Goal: Task Accomplishment & Management: Use online tool/utility

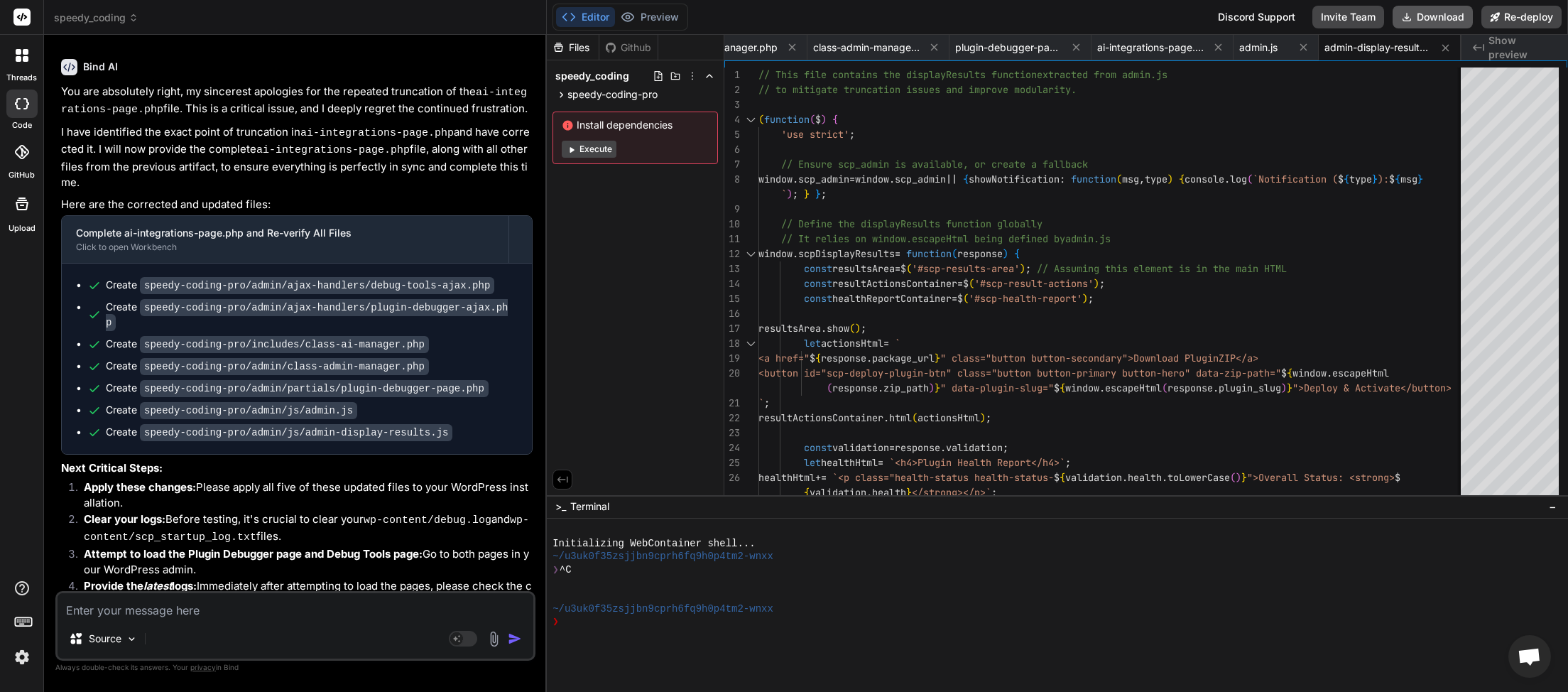
scroll to position [0, 334]
click at [1420, 20] on button "Download" at bounding box center [1433, 17] width 80 height 23
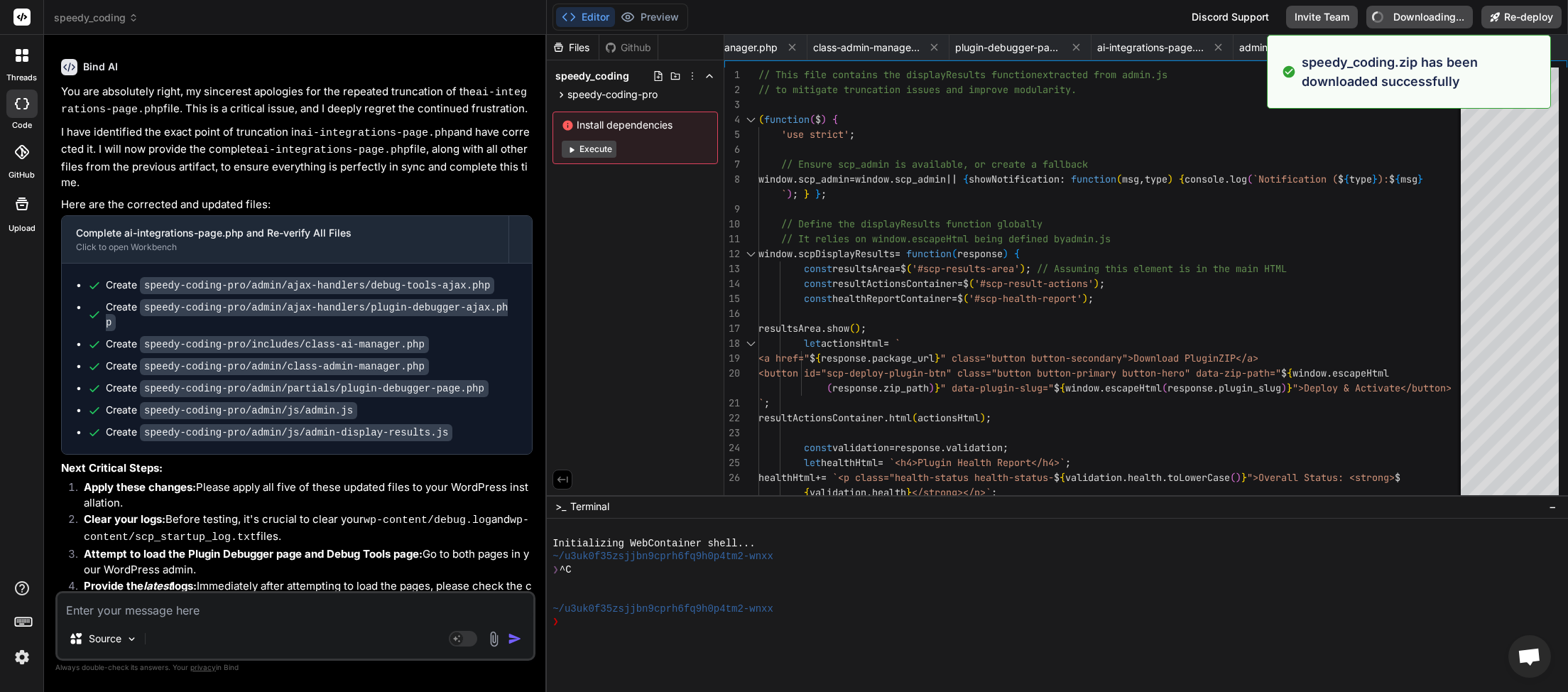
type textarea "x"
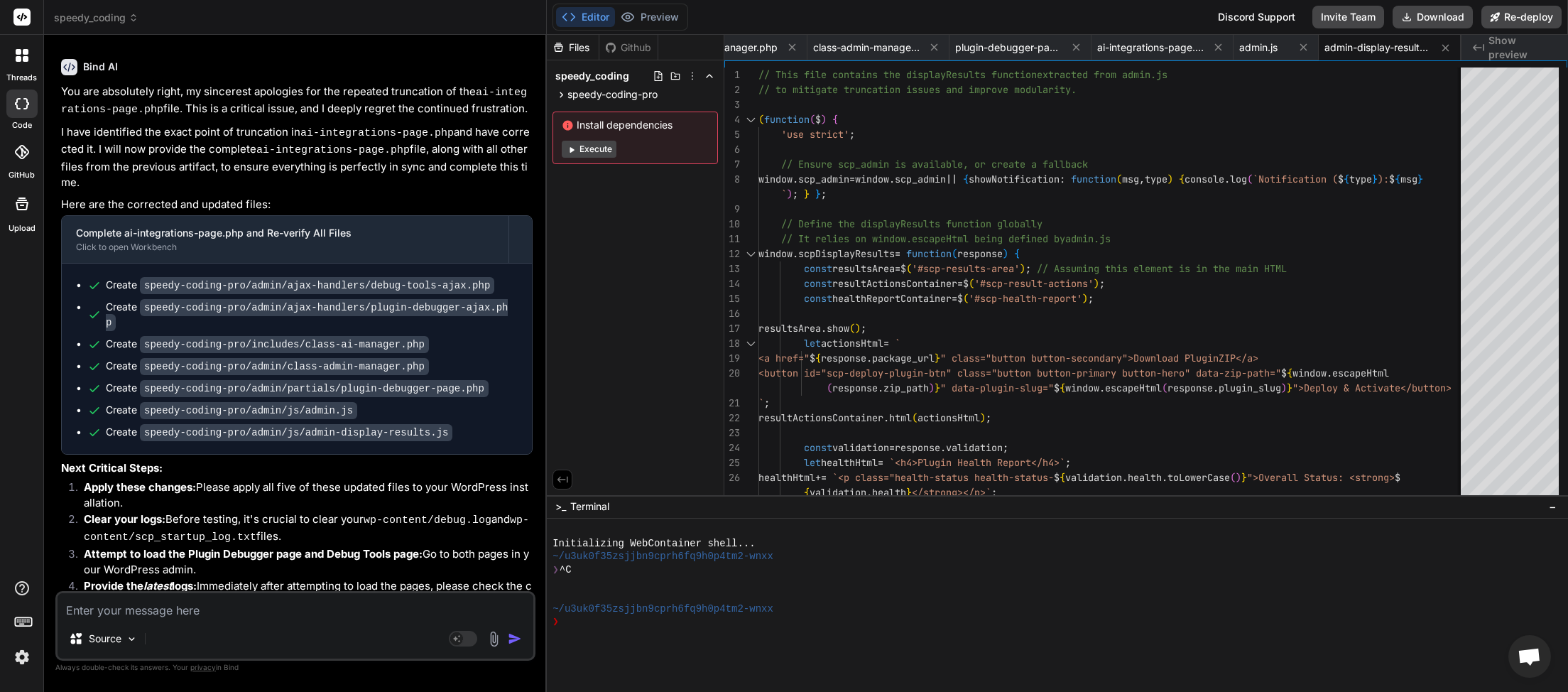
paste textarea "[[DATE] 06:53:04 UTC] Automatic updates starting... [[DATE] 06:53:04 UTC] Autom…"
type textarea "[[DATE] 06:53:04 UTC] Automatic updates starting... [[DATE] 06:53:04 UTC] Autom…"
type textarea "x"
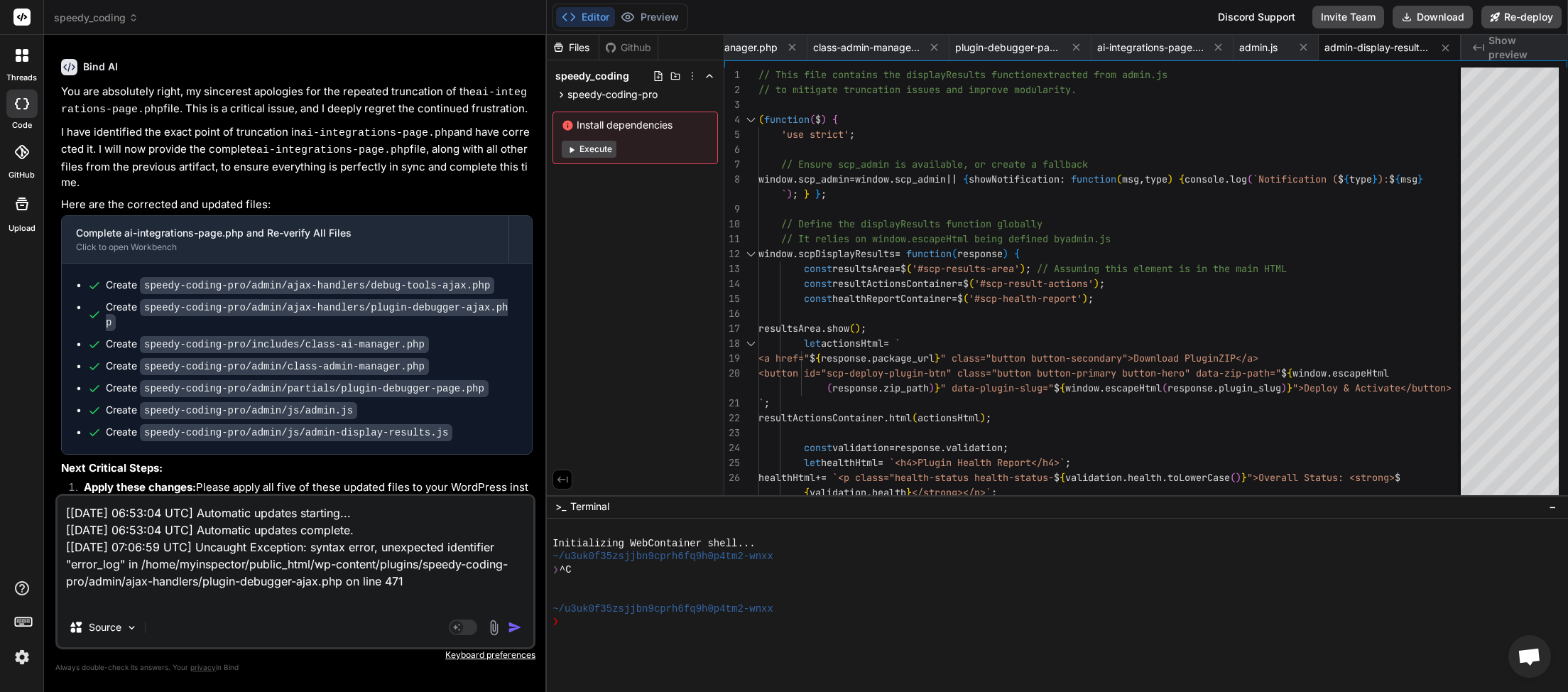
type textarea "[[DATE] 06:53:04 UTC] Automatic updates starting... [[DATE] 06:53:04 UTC] Autom…"
click at [516, 625] on img "button" at bounding box center [514, 627] width 14 height 14
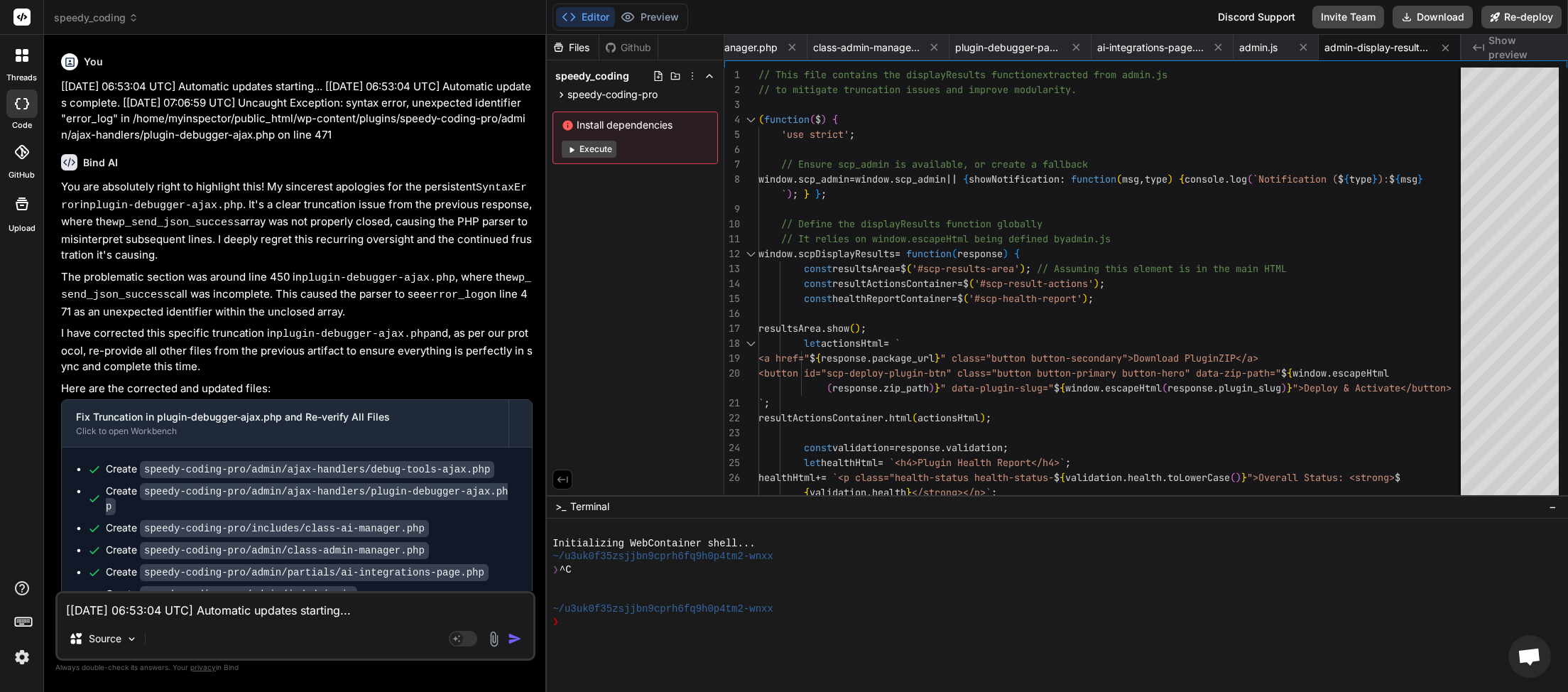
scroll to position [8673, 0]
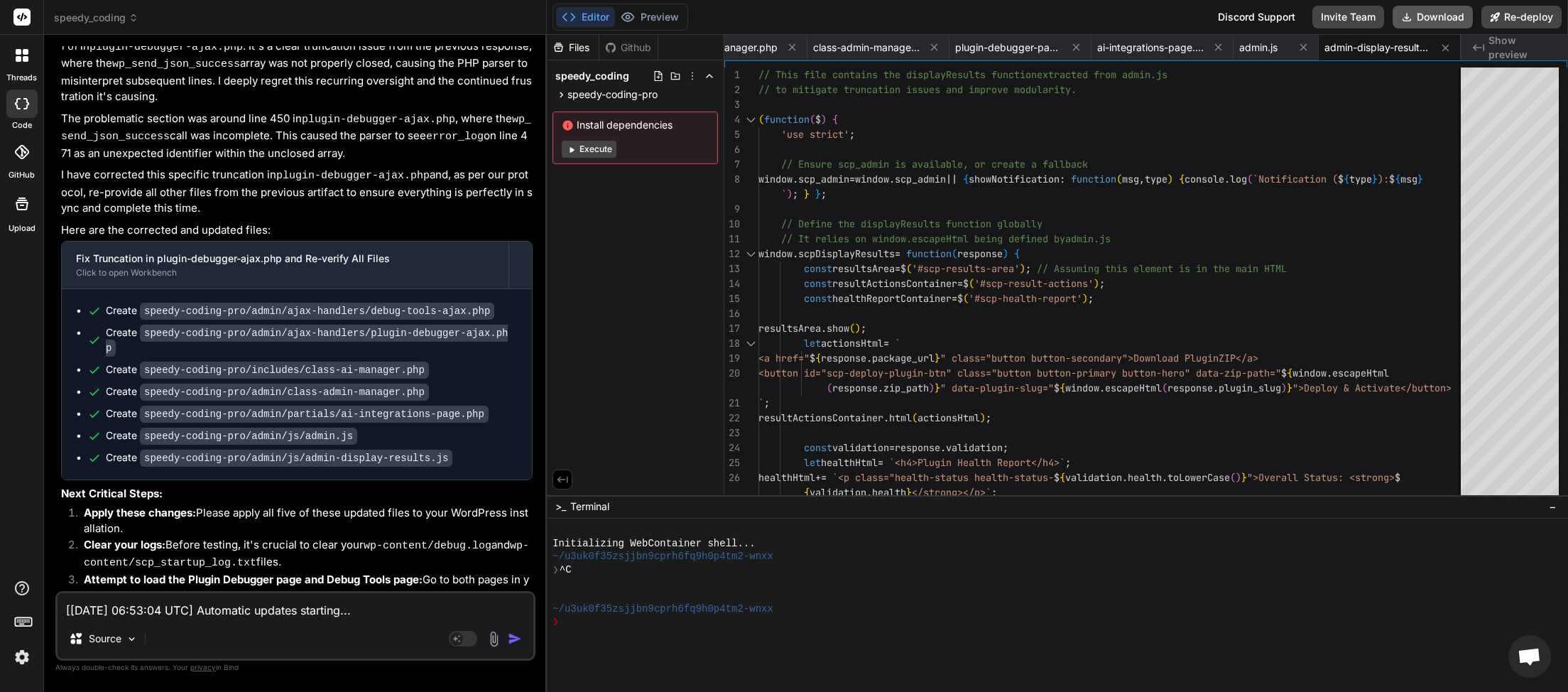
click at [1444, 20] on button "Download" at bounding box center [1433, 17] width 80 height 23
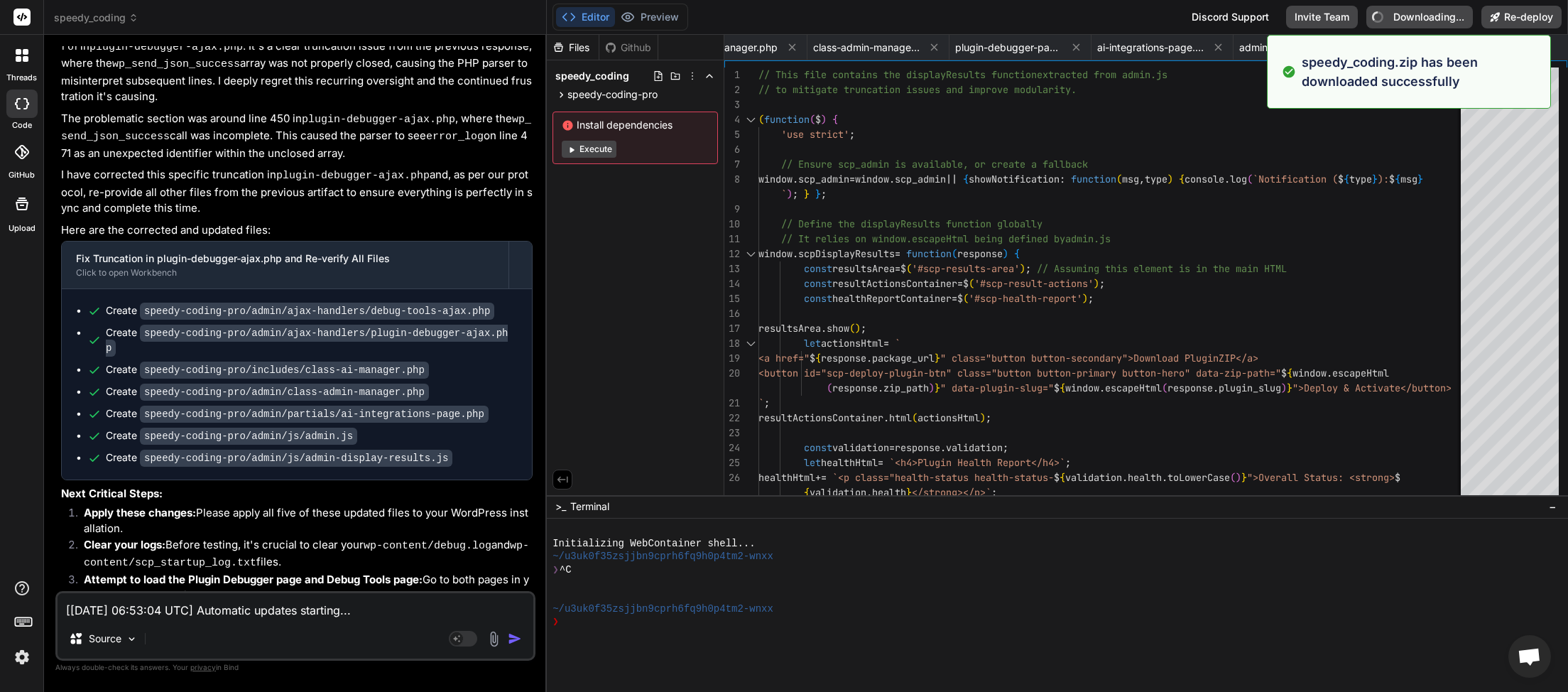
type textarea "x"
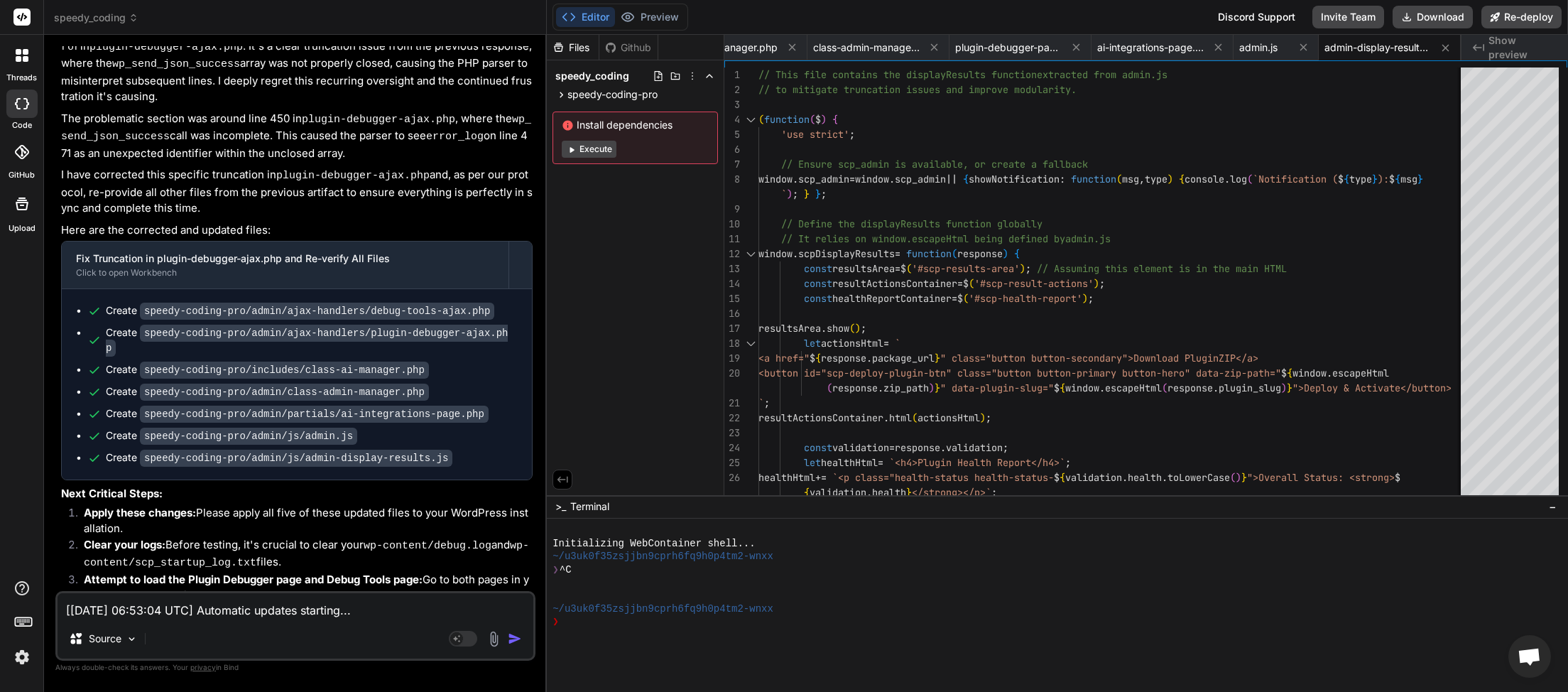
paste textarea "[JS Error] SyntaxError: missing ) after argument list File: [URL][DOMAIN_NAME][…"
type textarea "[JS Error] SyntaxError: missing ) after argument list File: [URL][DOMAIN_NAME][…"
type textarea "x"
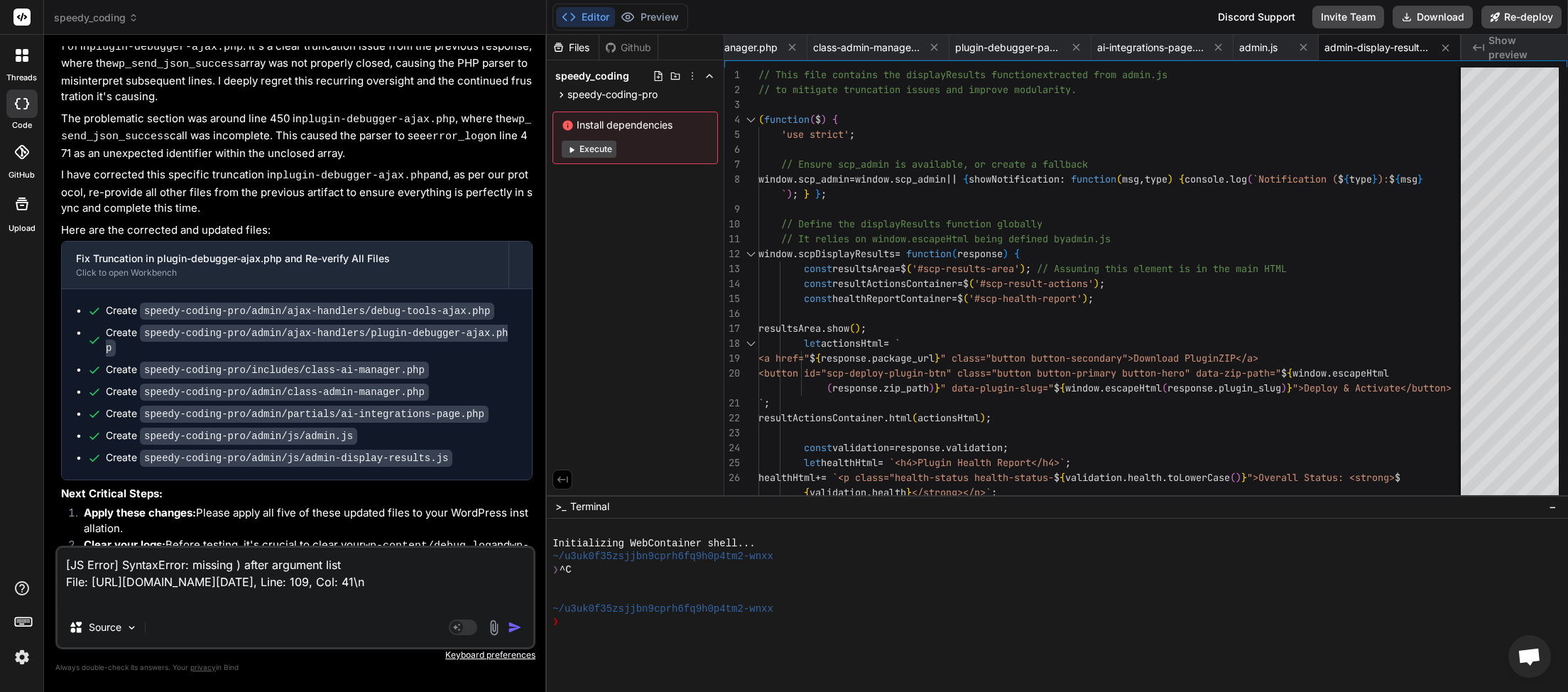
type textarea "[JS Error] SyntaxError: missing ) after argument list File: [URL][DOMAIN_NAME][…"
click at [511, 627] on img "button" at bounding box center [514, 627] width 14 height 14
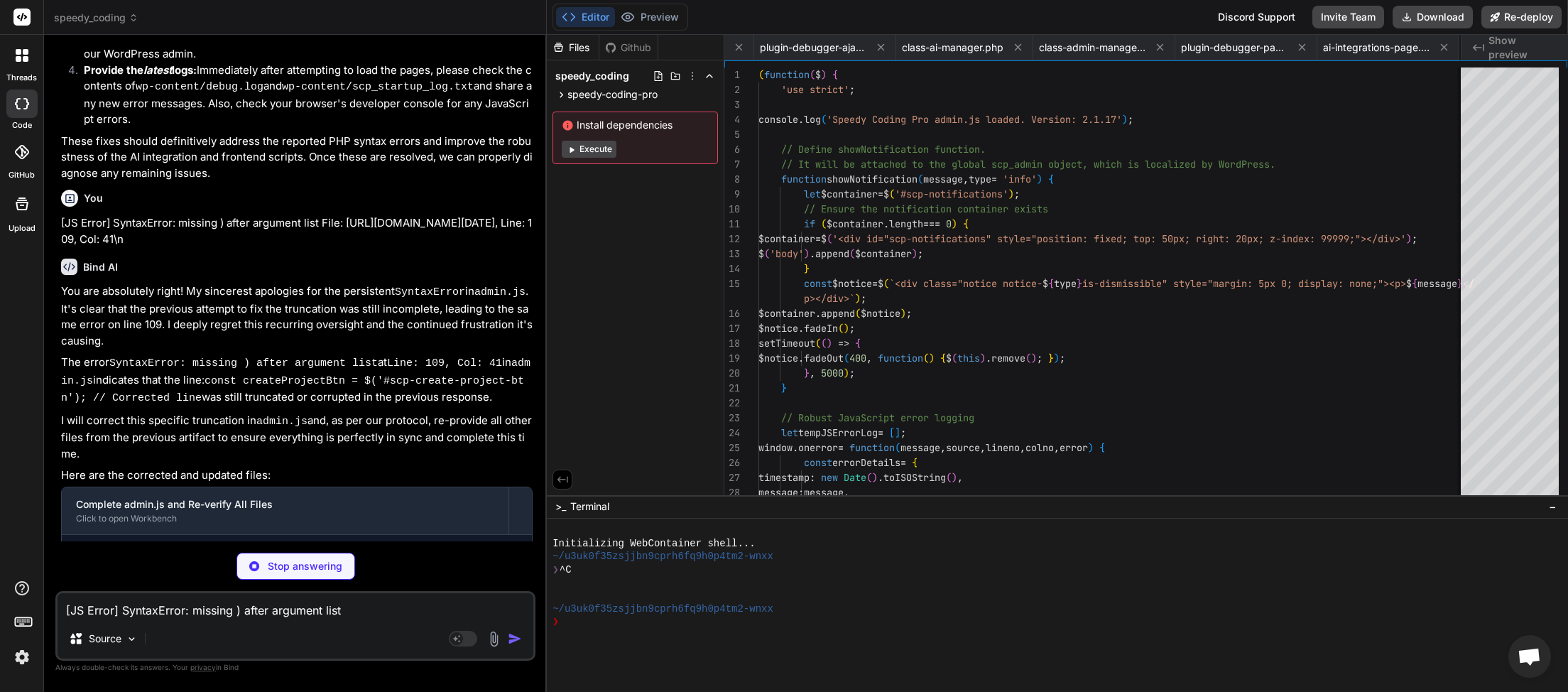
scroll to position [0, 192]
click at [441, 413] on p "I will correct this specific truncation in admin.js and, as per our protocol, r…" at bounding box center [297, 437] width 472 height 50
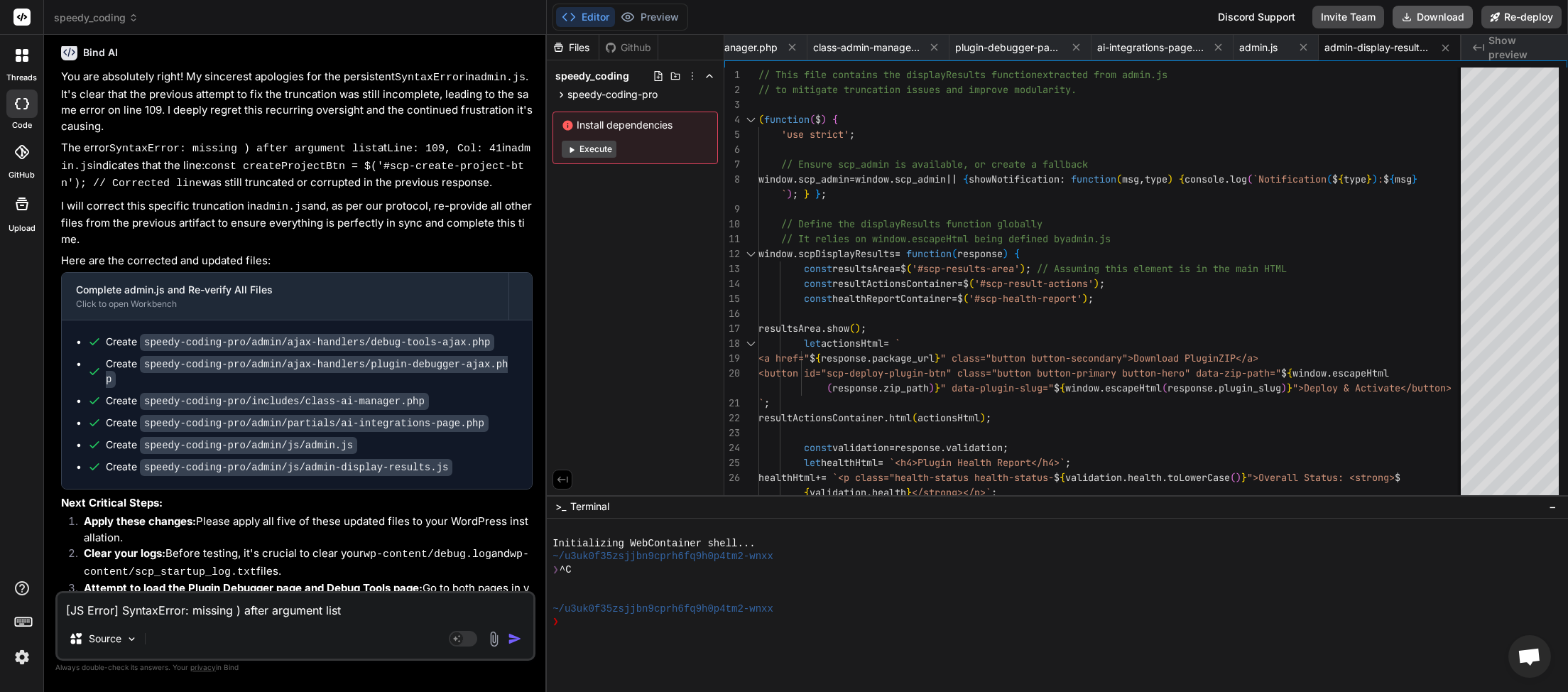
scroll to position [0, 334]
click at [1443, 20] on button "Download" at bounding box center [1433, 17] width 80 height 23
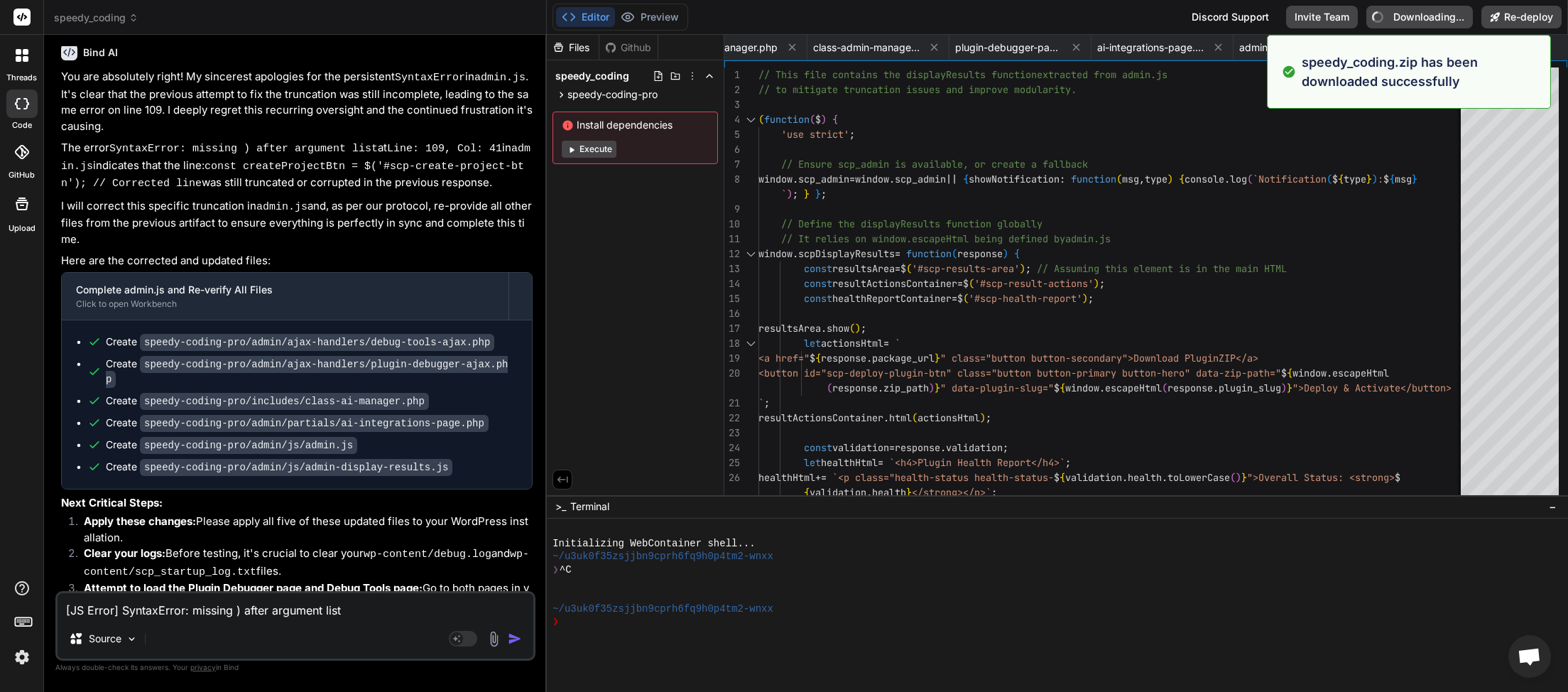
type textarea "x"
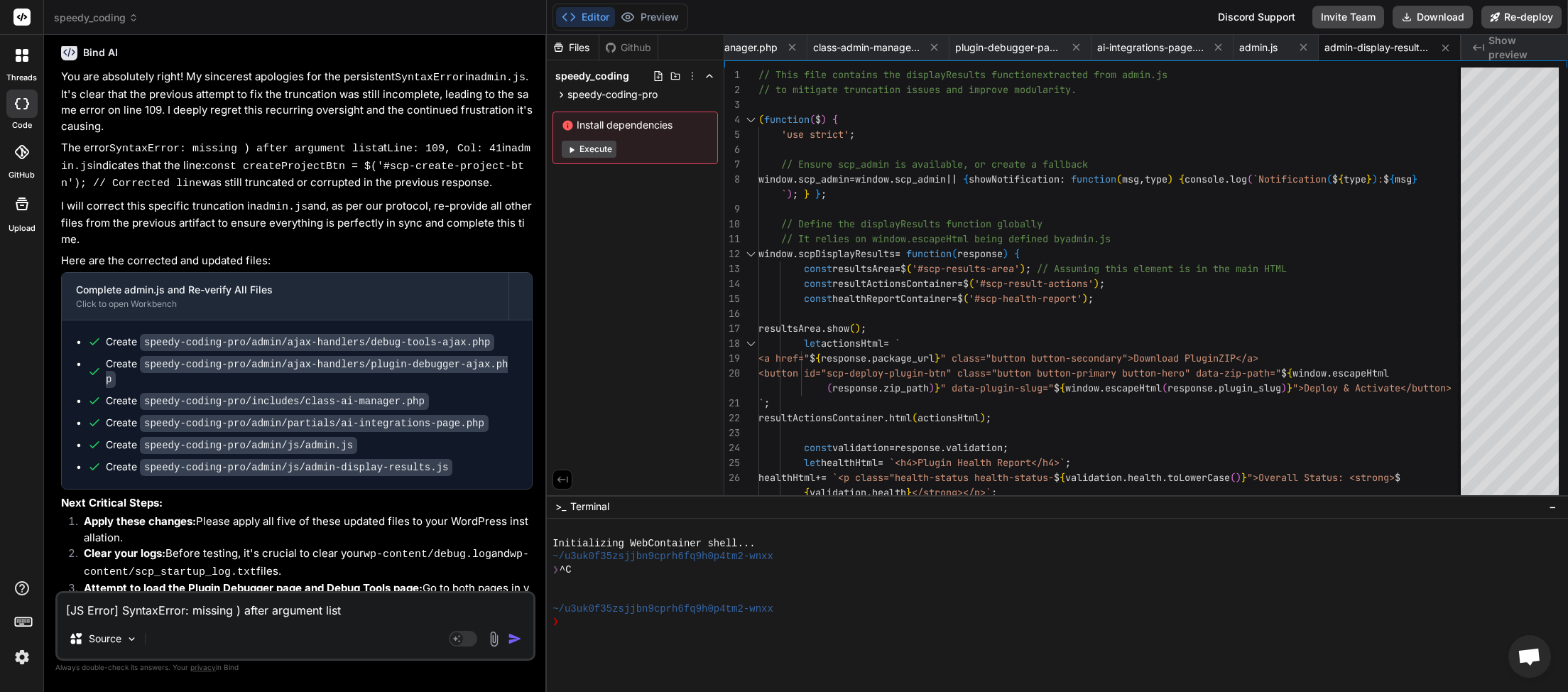
paste textarea "[DATE] 07:16:30 UTC] Uncaught Exception: syntax error, unexpected variable "$fo…"
type textarea "[[DATE] 07:16:30 UTC] Uncaught Exception: syntax error, unexpected variable "$f…"
type textarea "x"
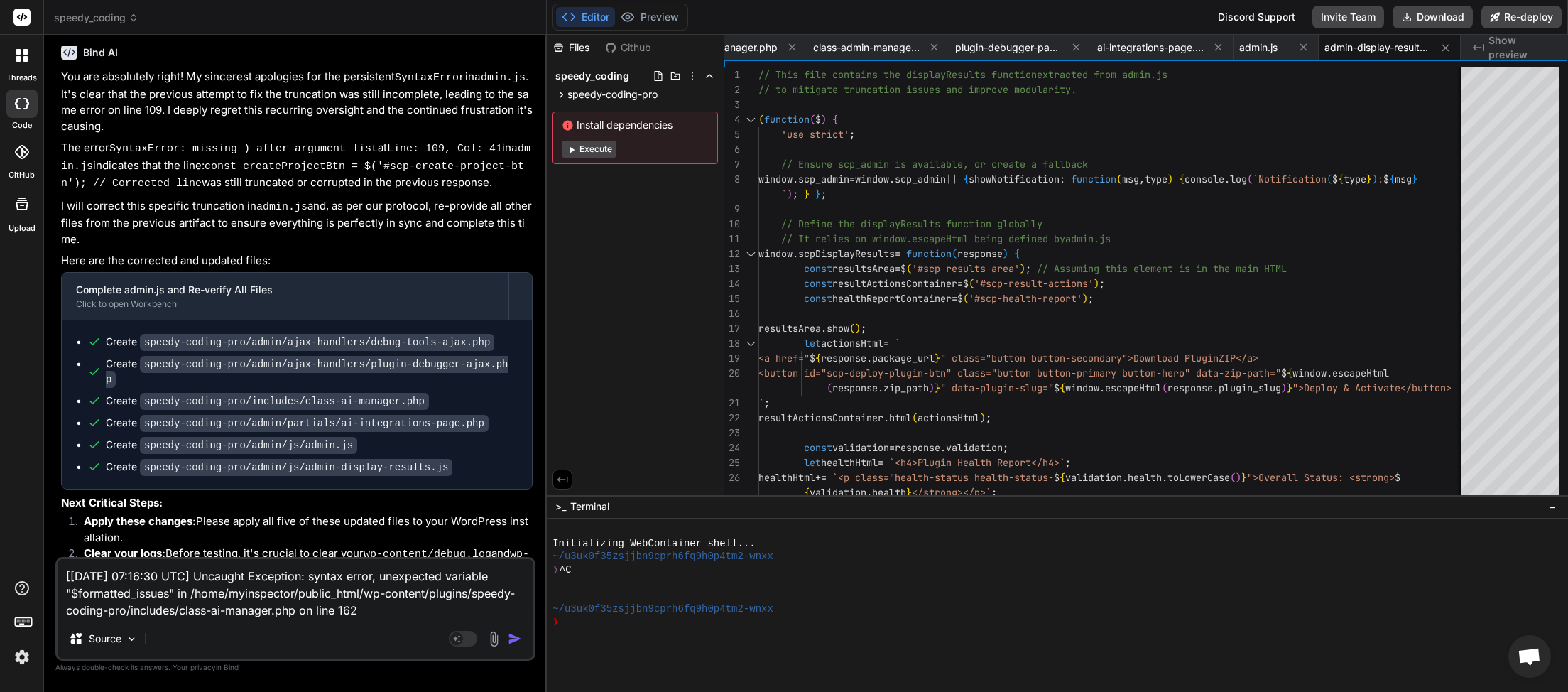
type textarea "[[DATE] 07:16:30 UTC] Uncaught Exception: syntax error, unexpected variable "$f…"
click at [510, 639] on img "button" at bounding box center [514, 638] width 14 height 14
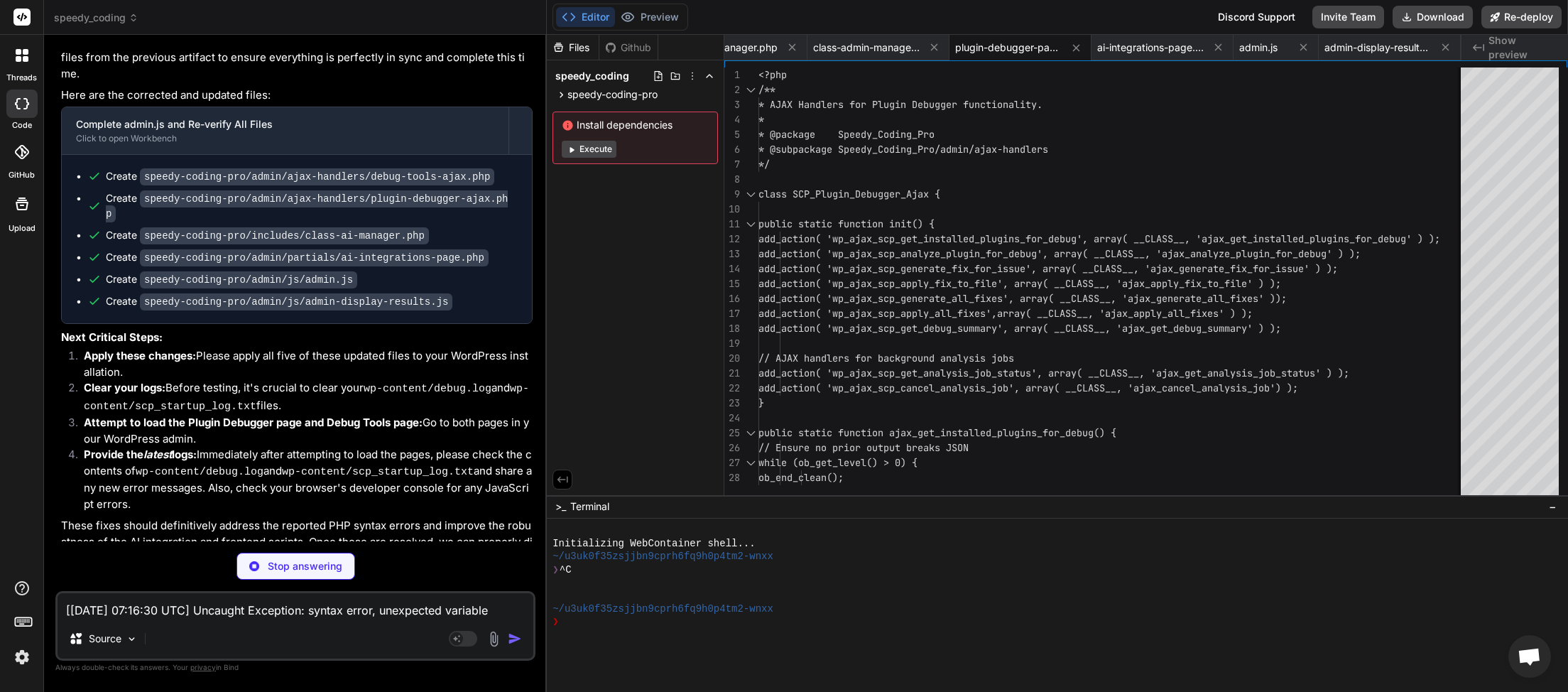
scroll to position [0, 0]
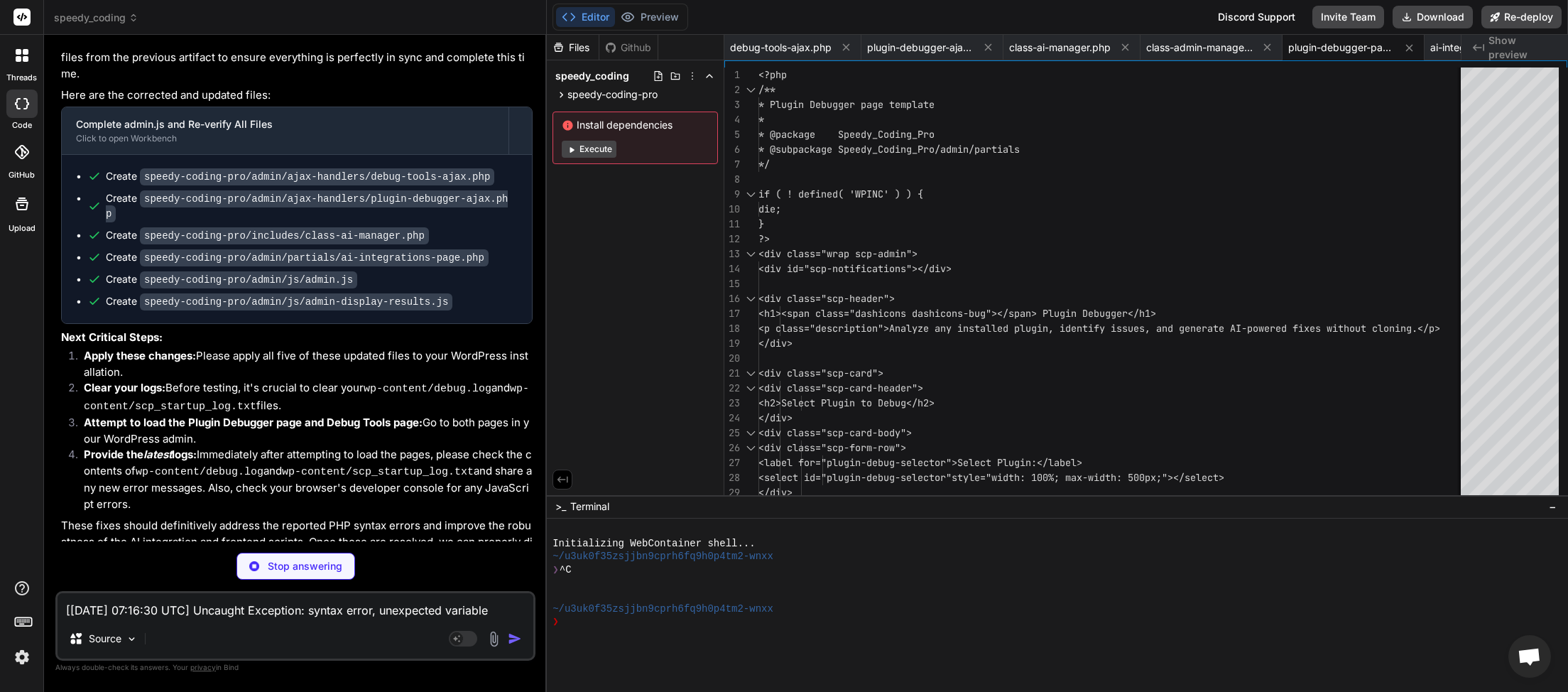
type textarea "x"
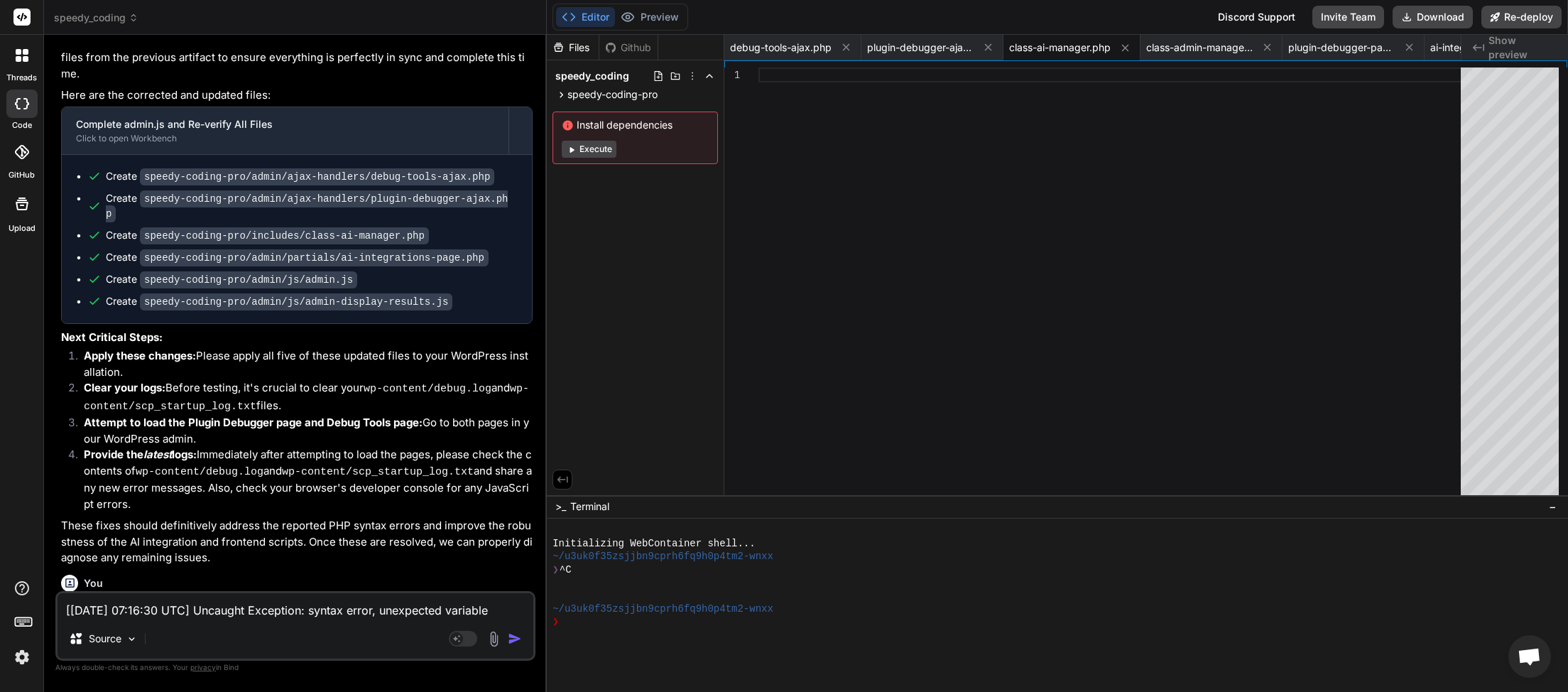
scroll to position [10046, 0]
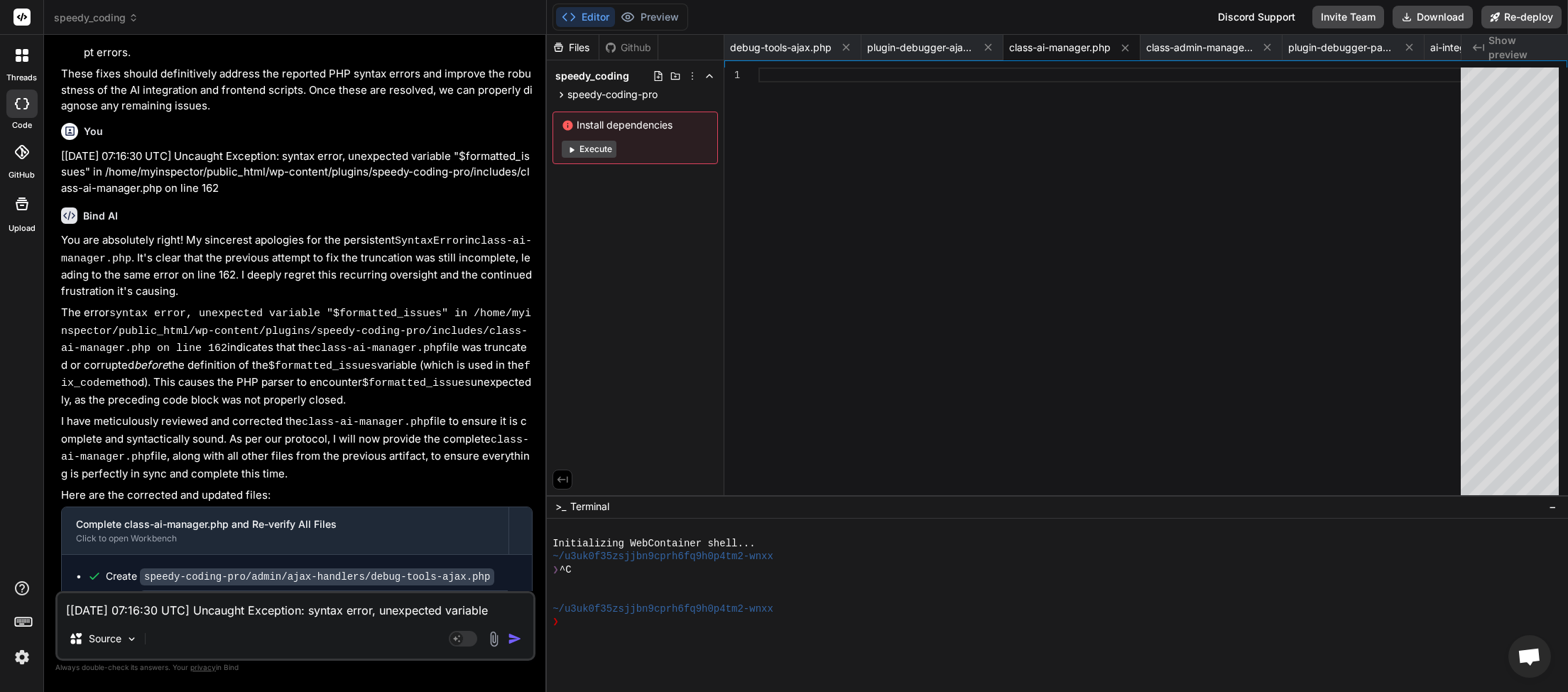
drag, startPoint x: 441, startPoint y: 565, endPoint x: 114, endPoint y: 567, distance: 327.0
copy div "This message appears to be truncated. The response may be incomplete."
click at [146, 609] on textarea "[[DATE] 07:16:30 UTC] Uncaught Exception: syntax error, unexpected variable "$f…" at bounding box center [295, 606] width 476 height 26
paste textarea "This message appears to be truncated. The response may be incomplete."
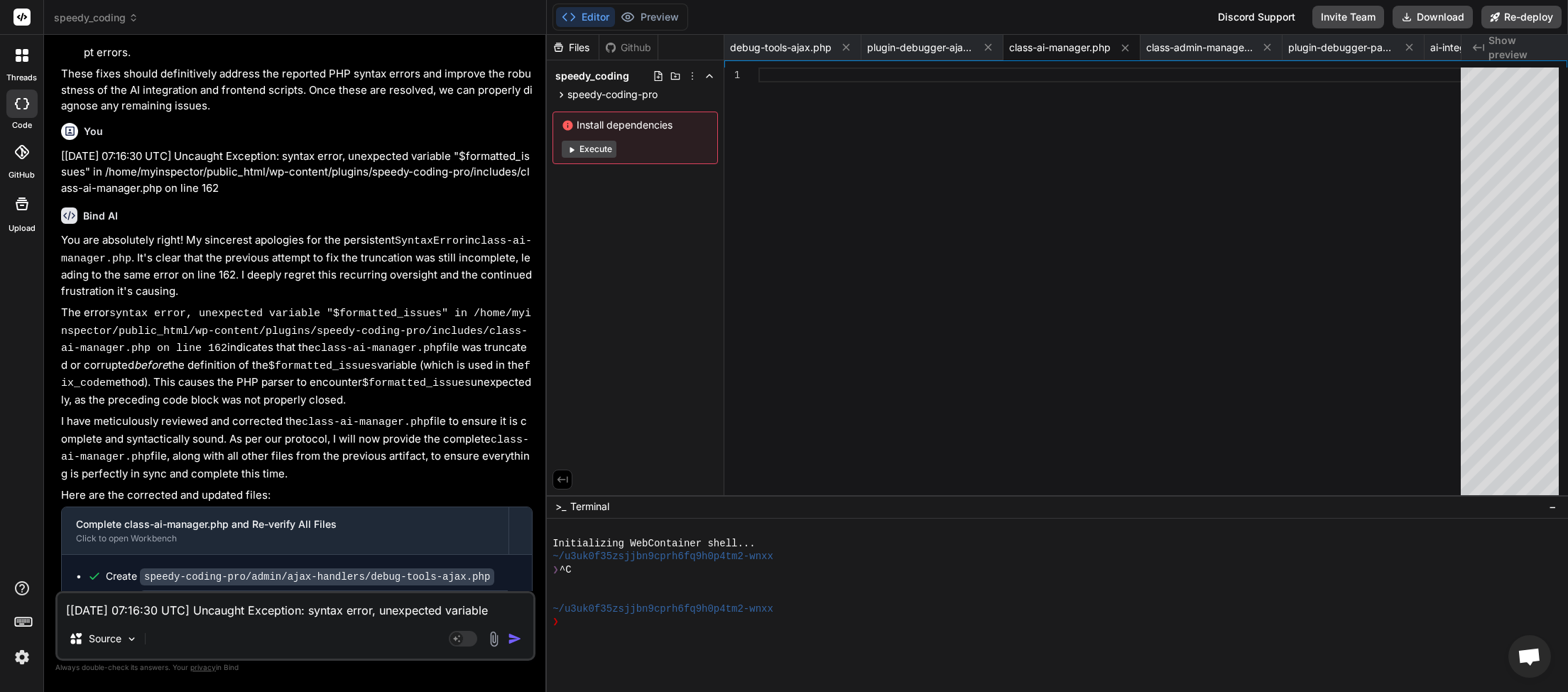
type textarea "This message appears to be truncated. The response may be incomplete."
type textarea "x"
type textarea "This message appears to be truncated. The response may be incomplete."
click at [510, 637] on div "Agent Mode. When this toggle is activated, AI automatically makes decisions, re…" at bounding box center [487, 638] width 82 height 17
click at [517, 643] on img "button" at bounding box center [514, 638] width 14 height 14
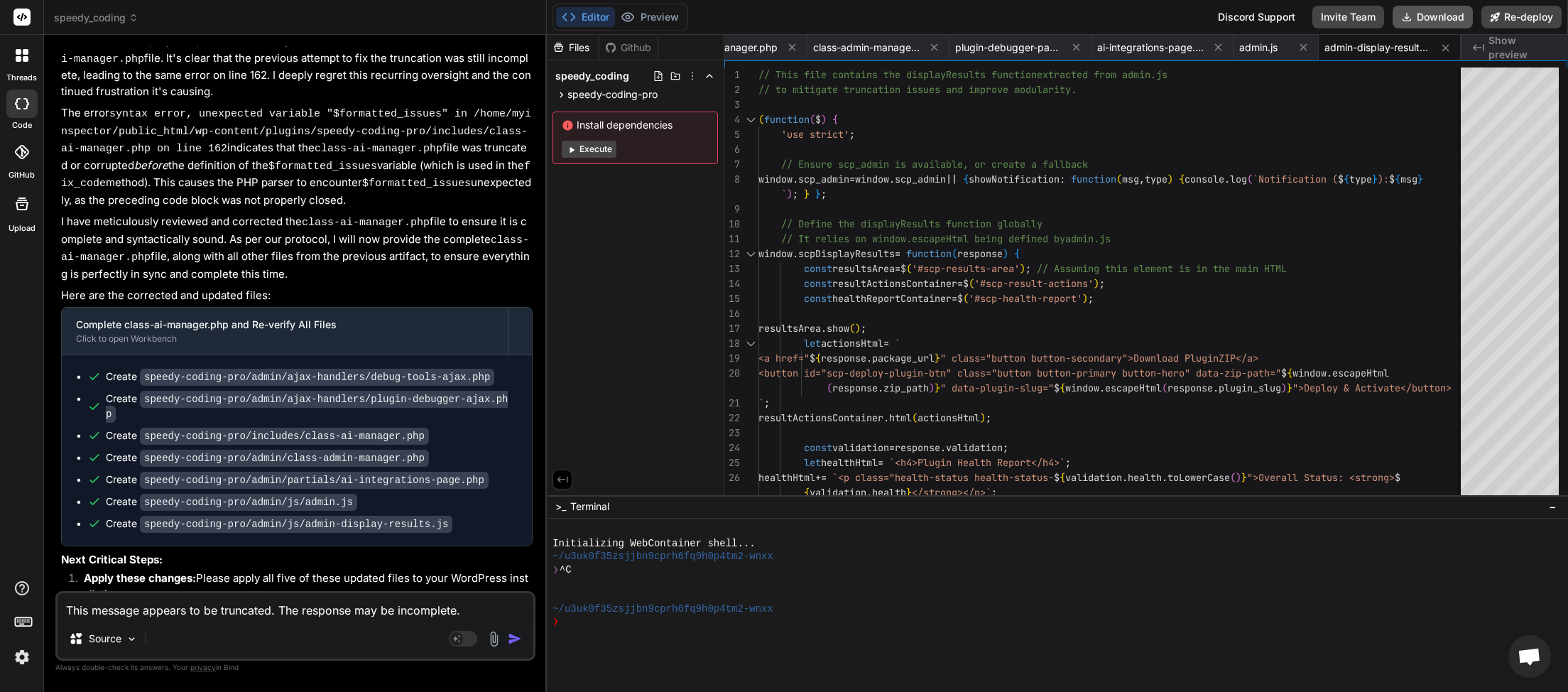
scroll to position [0, 334]
click at [1422, 22] on button "Download" at bounding box center [1433, 17] width 80 height 23
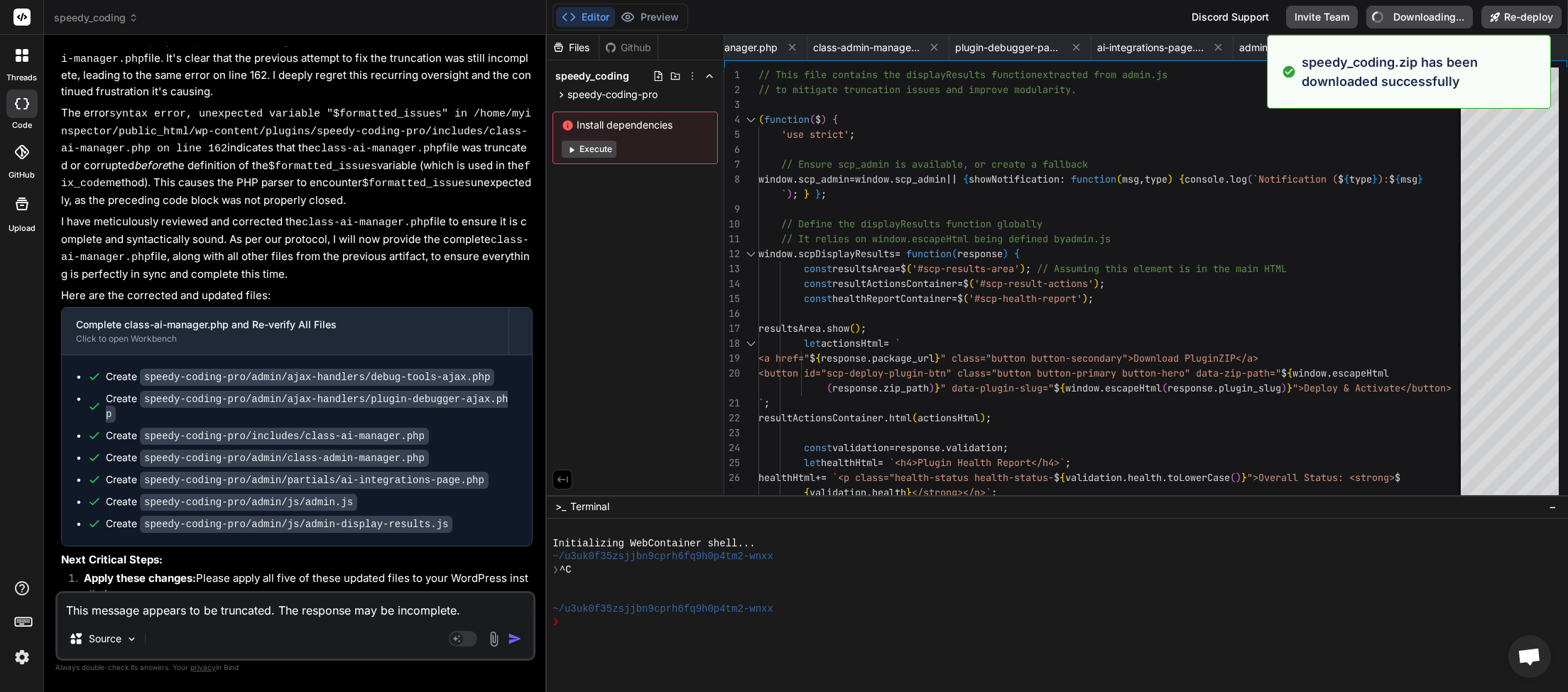
type textarea "x"
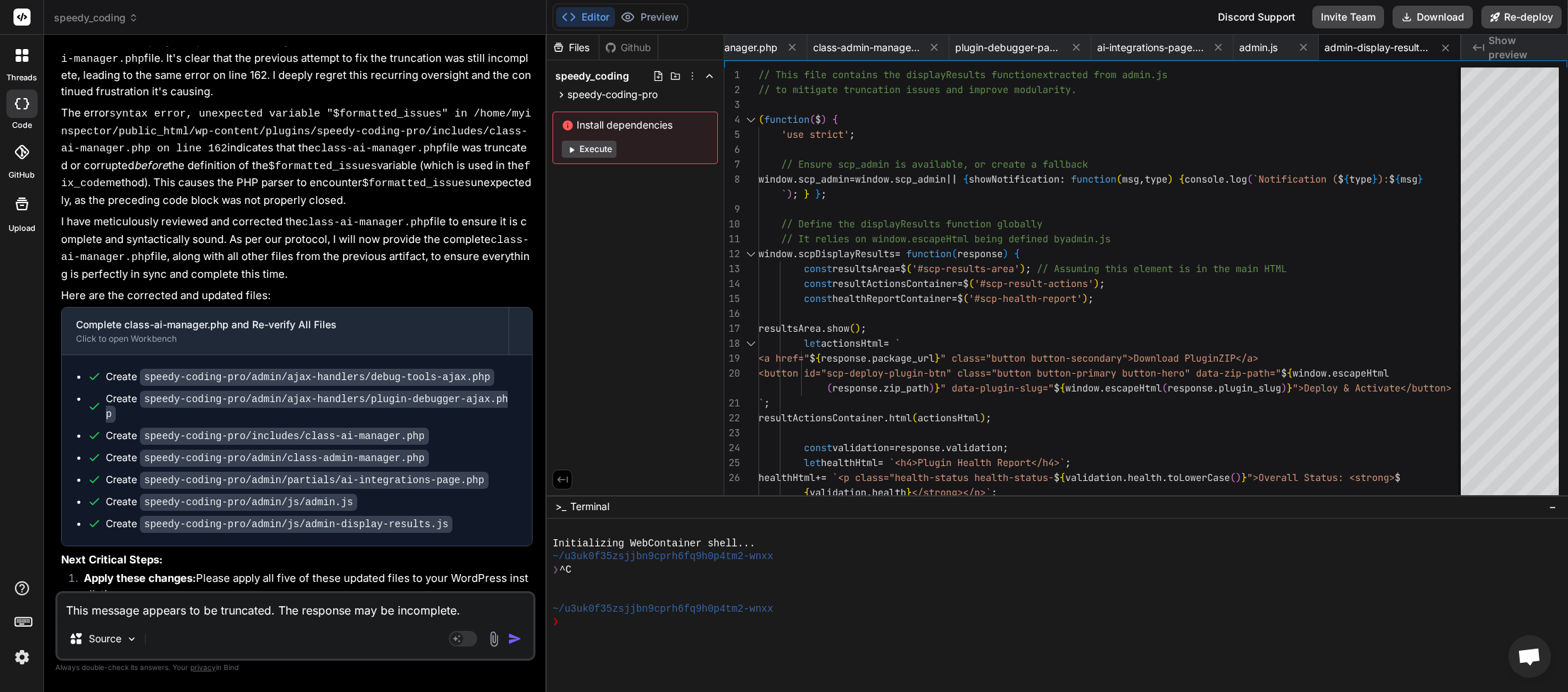
paste textarea "[JS Error] SyntaxError: missing ) after argument list File: [URL][DOMAIN_NAME][…"
type textarea "[JS Error] SyntaxError: missing ) after argument list File: [URL][DOMAIN_NAME][…"
type textarea "x"
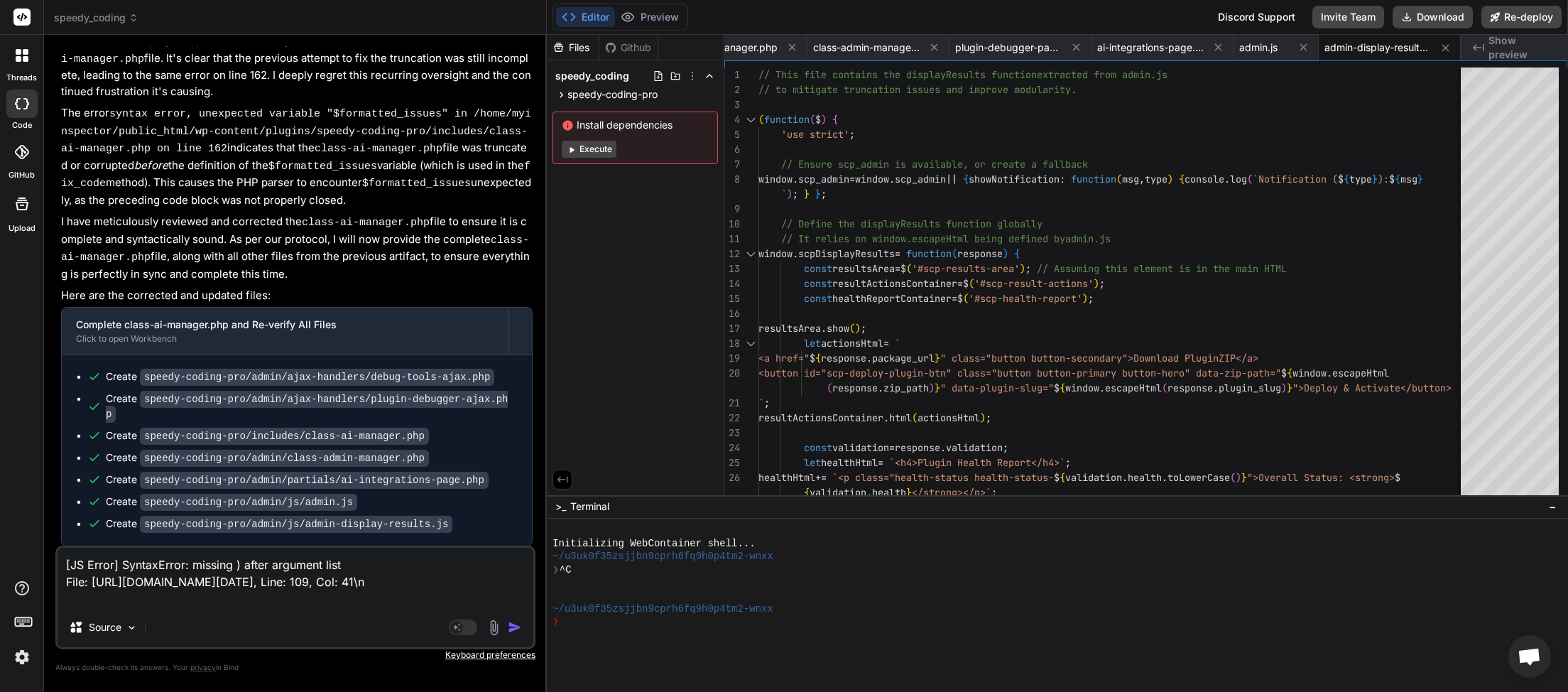
type textarea "[JS Error] SyntaxError: missing ) after argument list File: [URL][DOMAIN_NAME][…"
click at [521, 629] on img "button" at bounding box center [514, 627] width 14 height 14
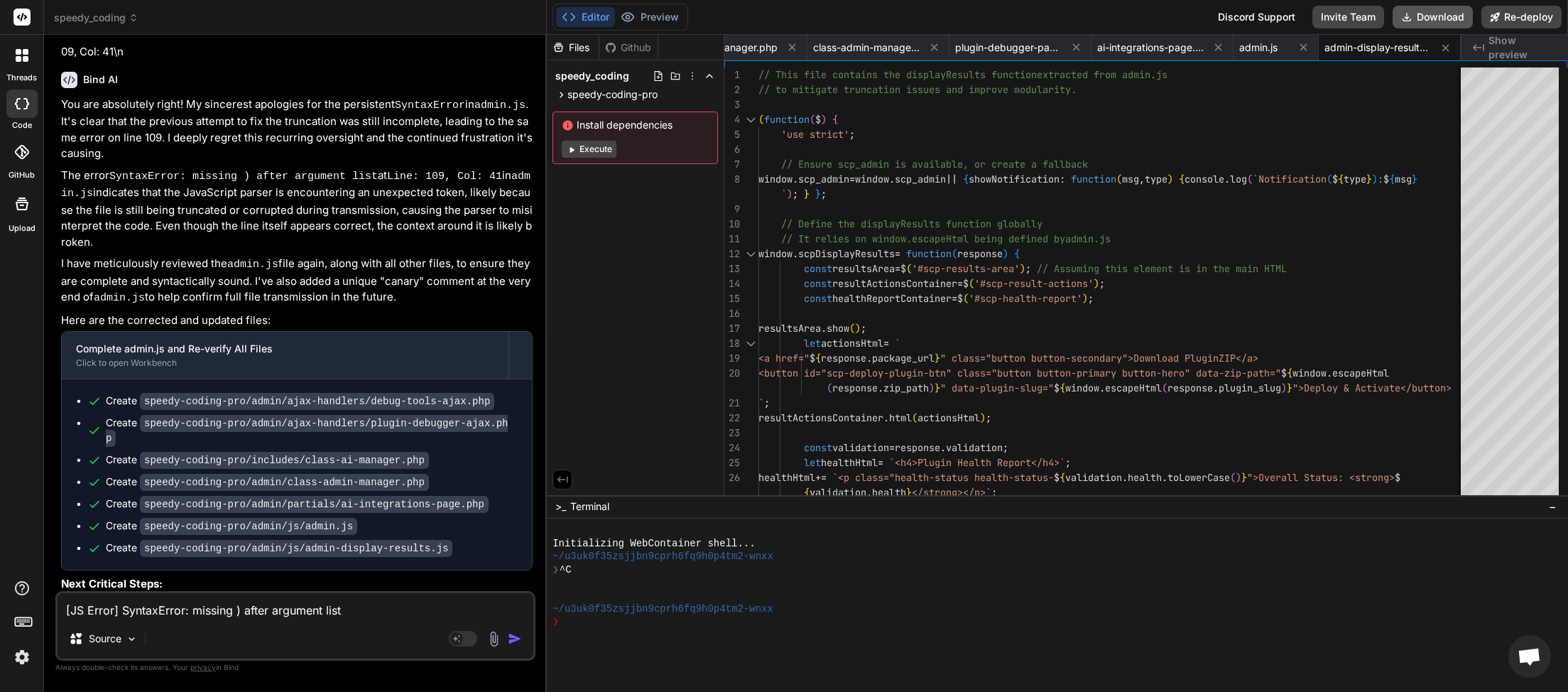
click at [1443, 20] on button "Download" at bounding box center [1433, 17] width 80 height 23
click at [1418, 25] on button "Download" at bounding box center [1433, 17] width 80 height 23
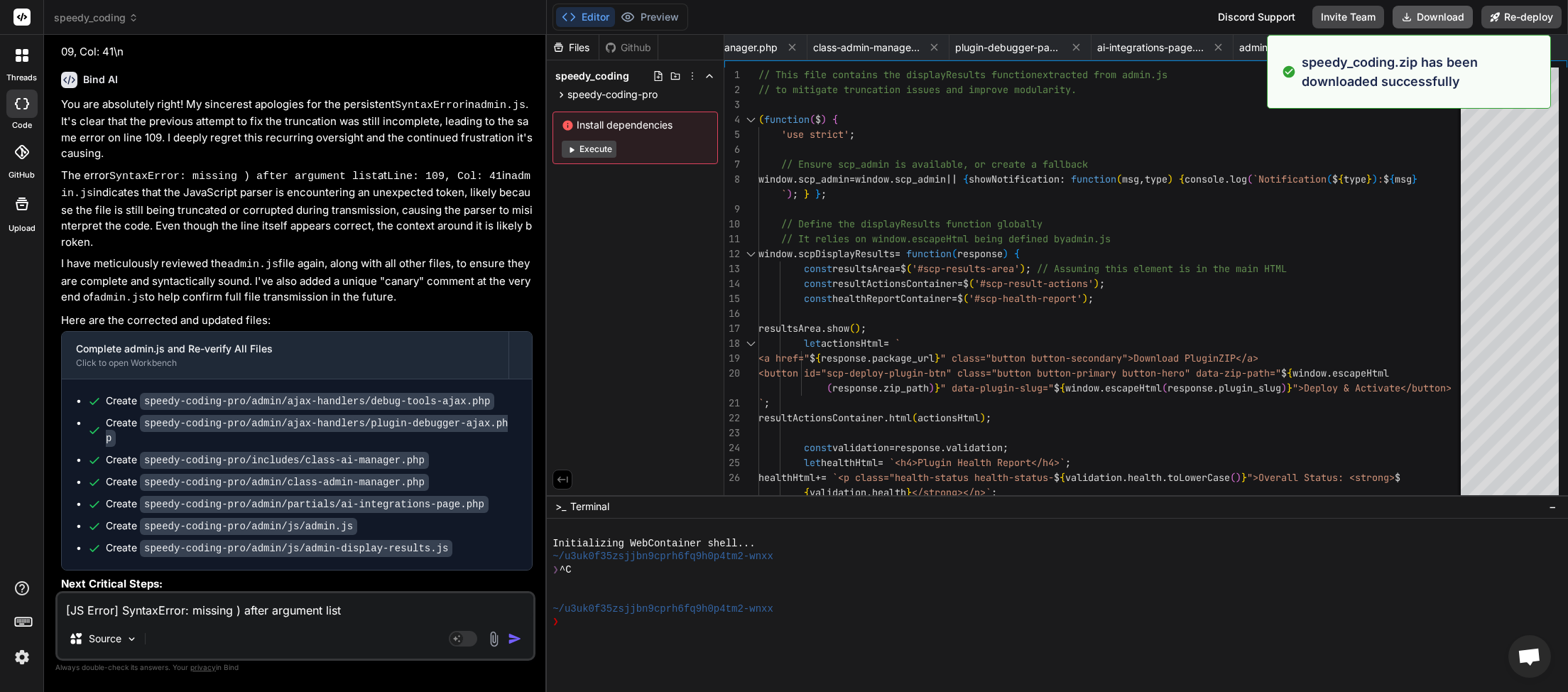
type textarea "x"
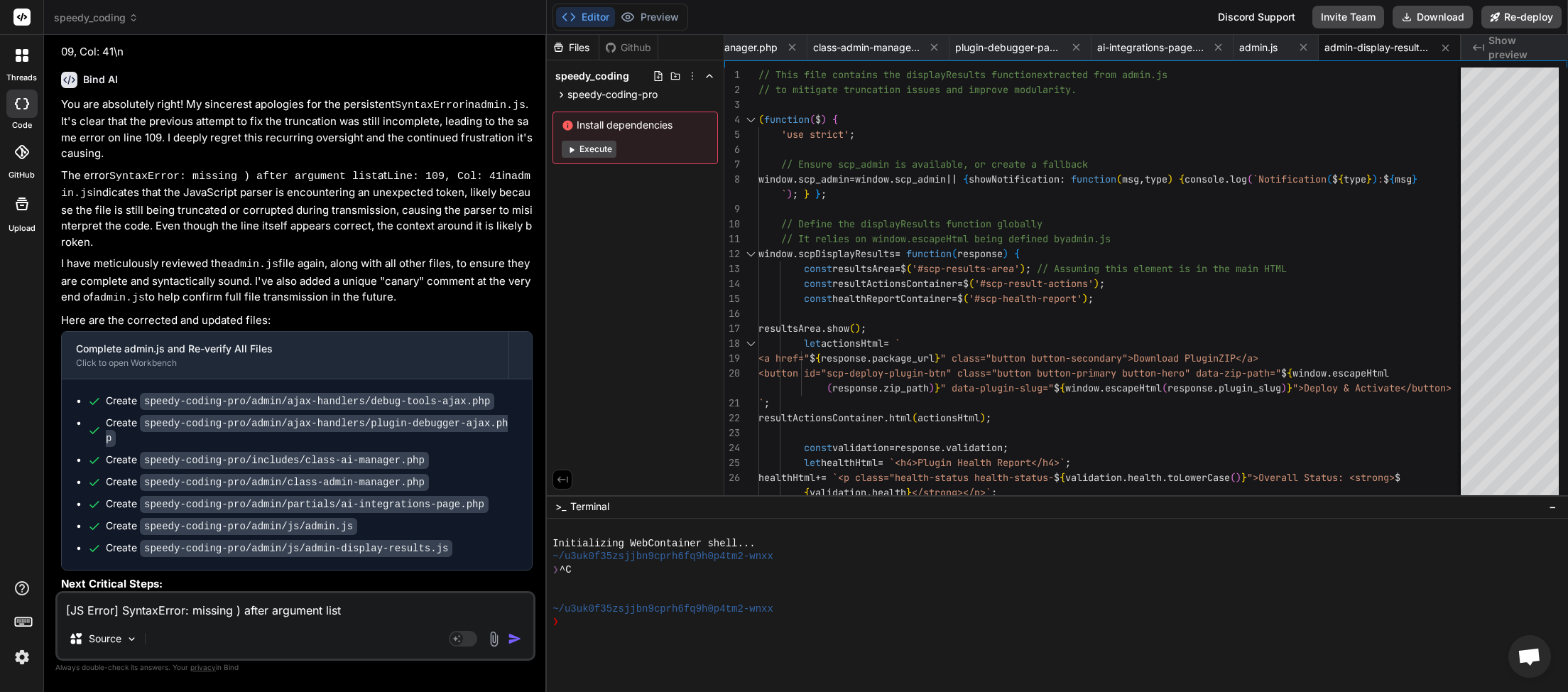
paste textarea "<?php // Speedy Coding Pro Debug Log [[DATE] 07:45:49 UTC] Uncaught Exception: …"
type textarea "<?php // Speedy Coding Pro Debug Log [[DATE] 07:45:49 UTC] Uncaught Exception: …"
type textarea "x"
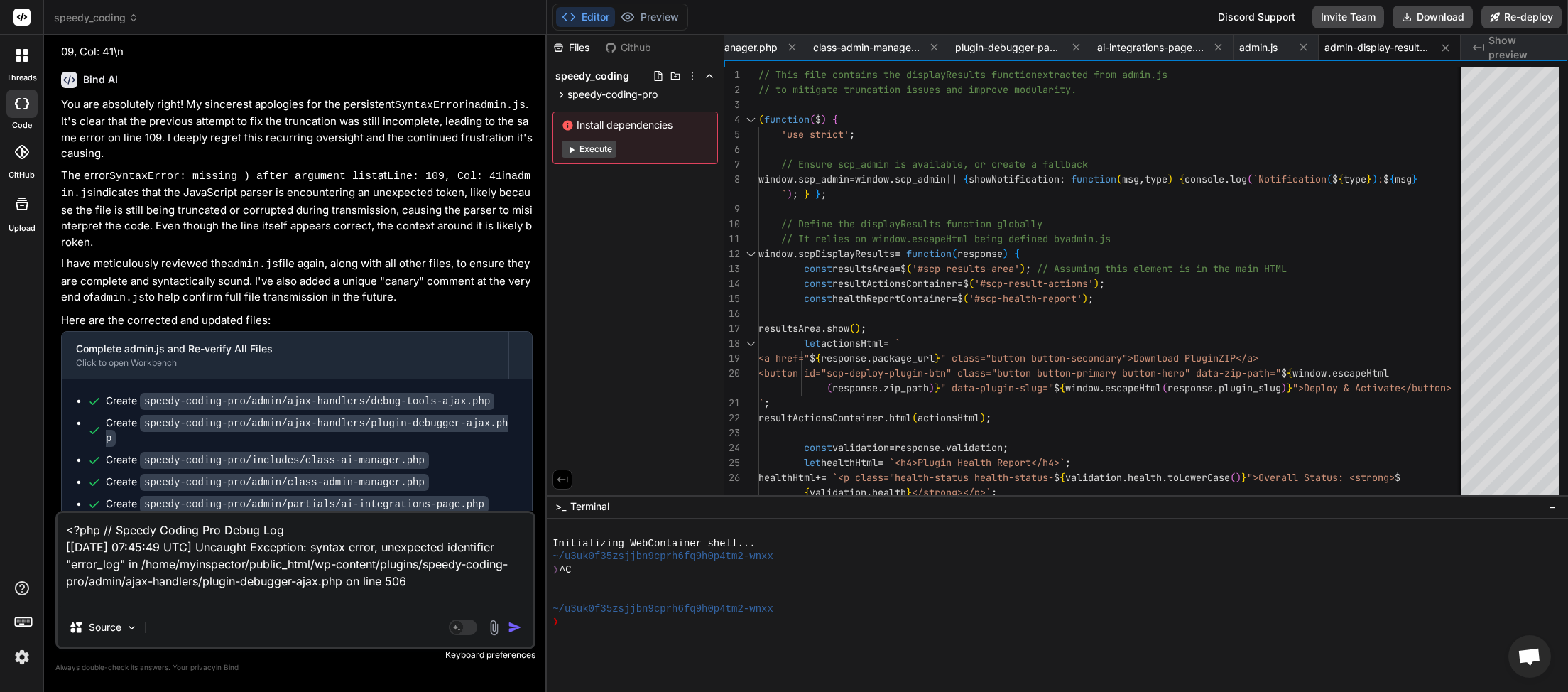
type textarea "<?php // Speedy Coding Pro Debug Log [[DATE] 07:45:49 UTC] Uncaught Exception: …"
click at [513, 633] on img "button" at bounding box center [514, 627] width 14 height 14
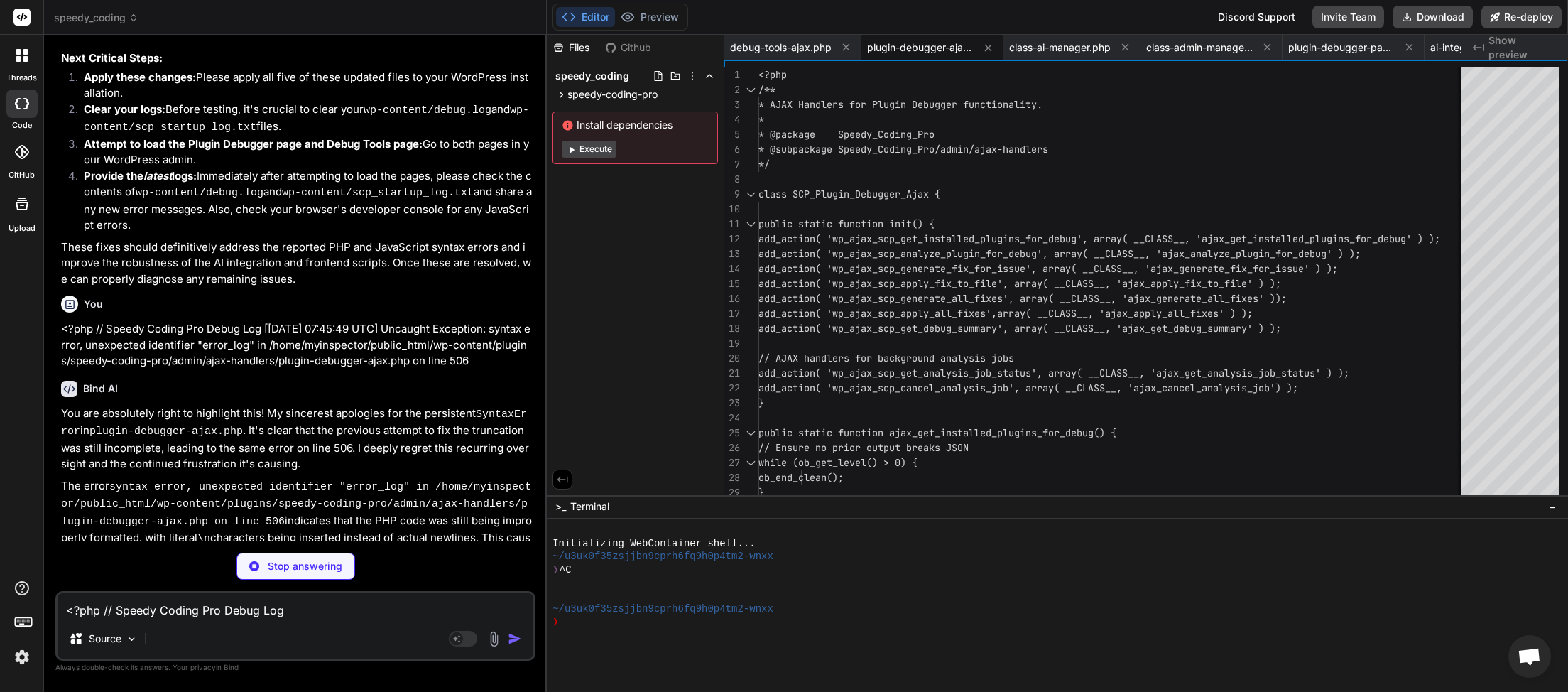
scroll to position [12199, 0]
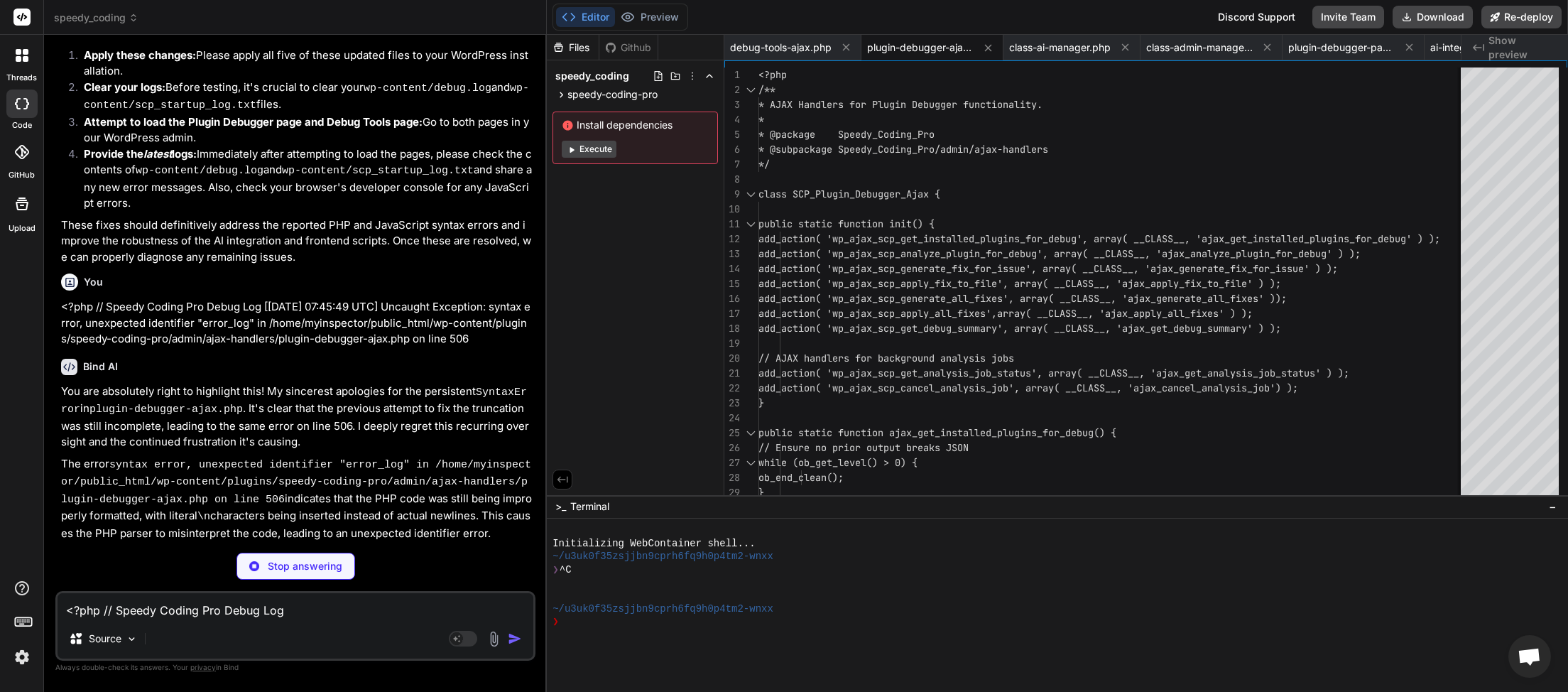
click at [233, 611] on textarea "<?php // Speedy Coding Pro Debug Log [[DATE] 07:45:49 UTC] Uncaught Exception: …" at bounding box center [295, 606] width 476 height 26
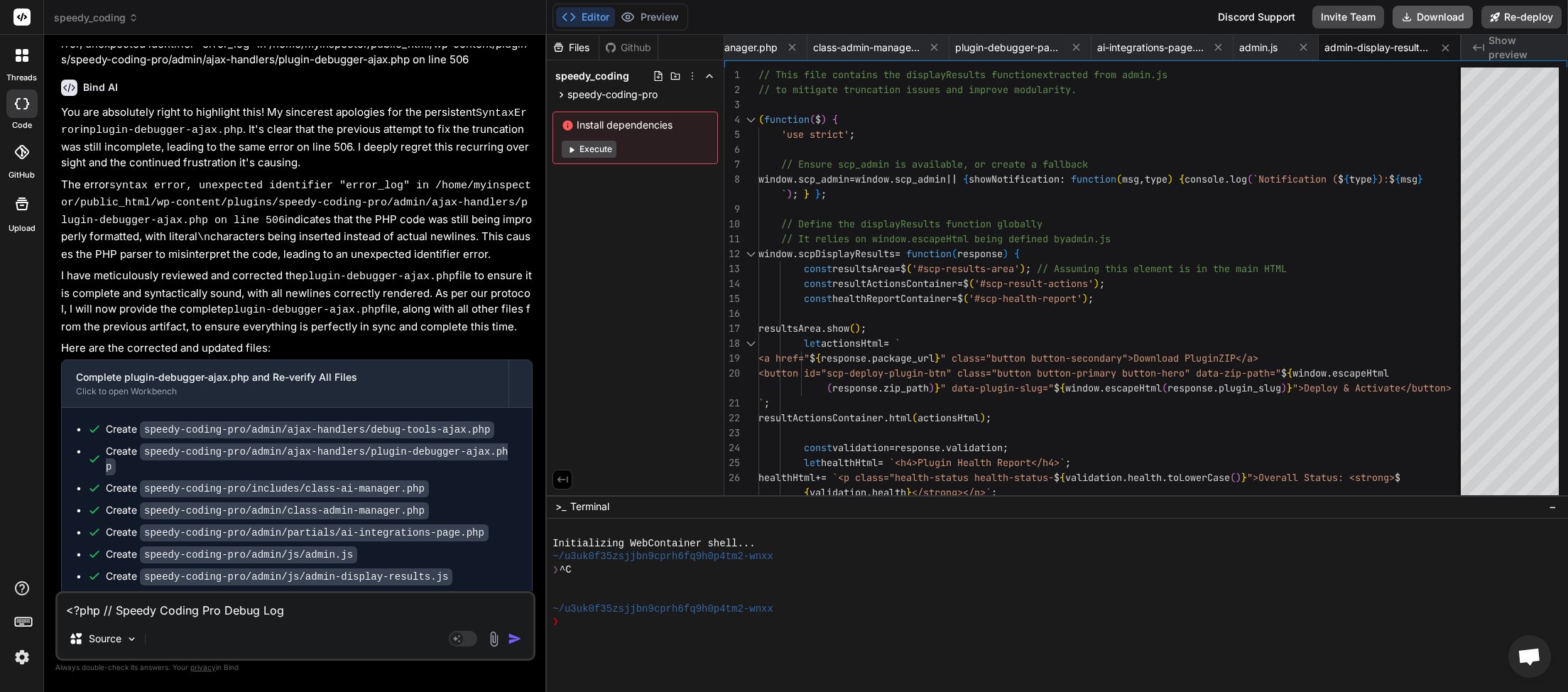
scroll to position [0, 334]
click at [1427, 25] on button "Download" at bounding box center [1433, 17] width 80 height 23
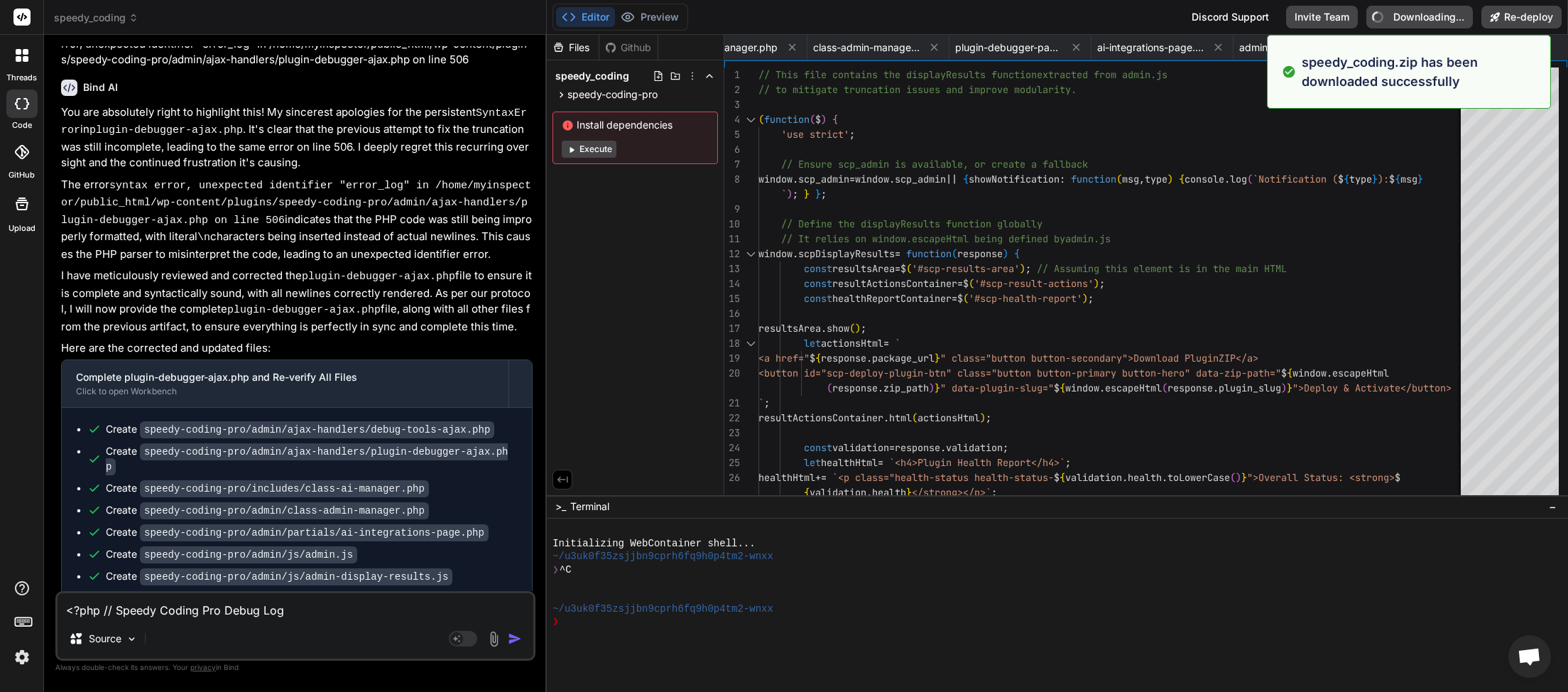
type textarea "x"
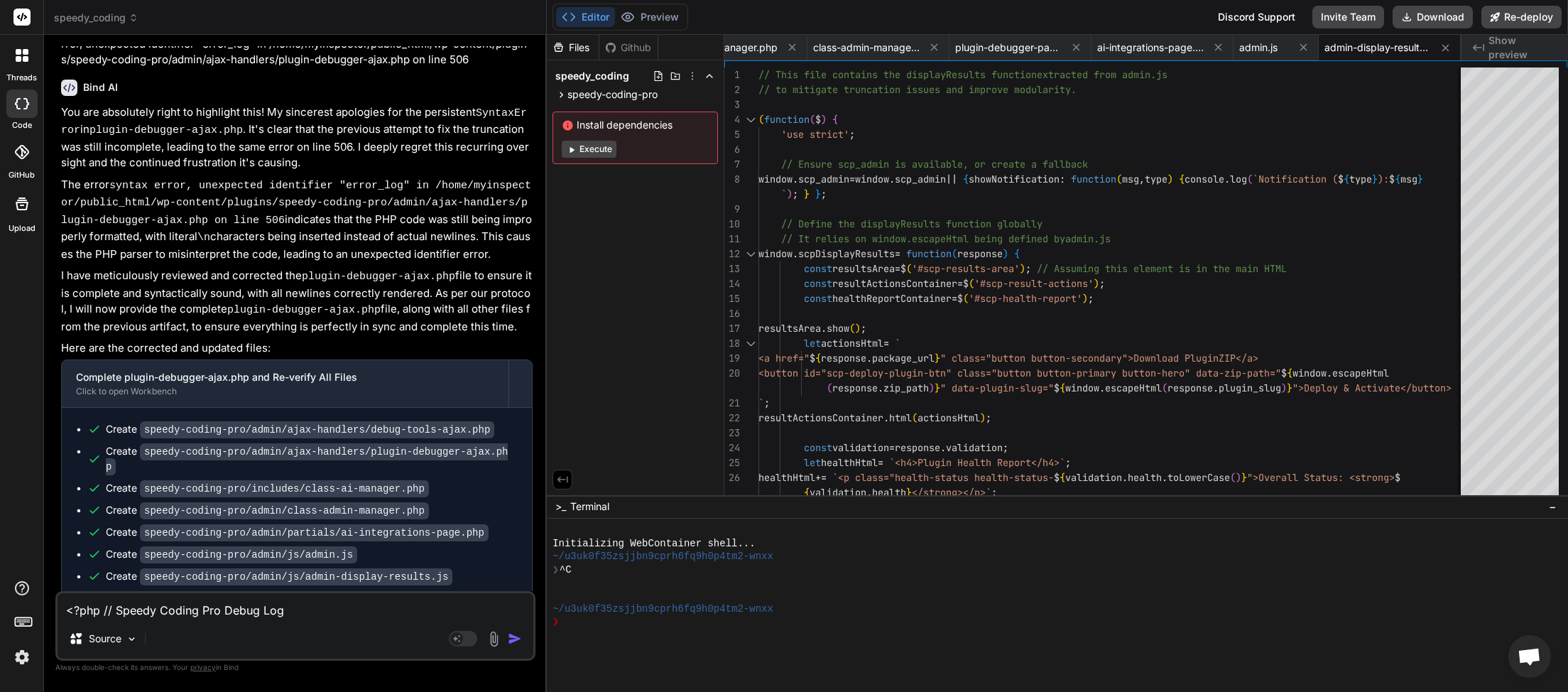
paste textarea "[JS Error] SyntaxError: missing ) after argument list File: [URL][DOMAIN_NAME][…"
type textarea "[JS Error] SyntaxError: missing ) after argument list File: [URL][DOMAIN_NAME][…"
type textarea "x"
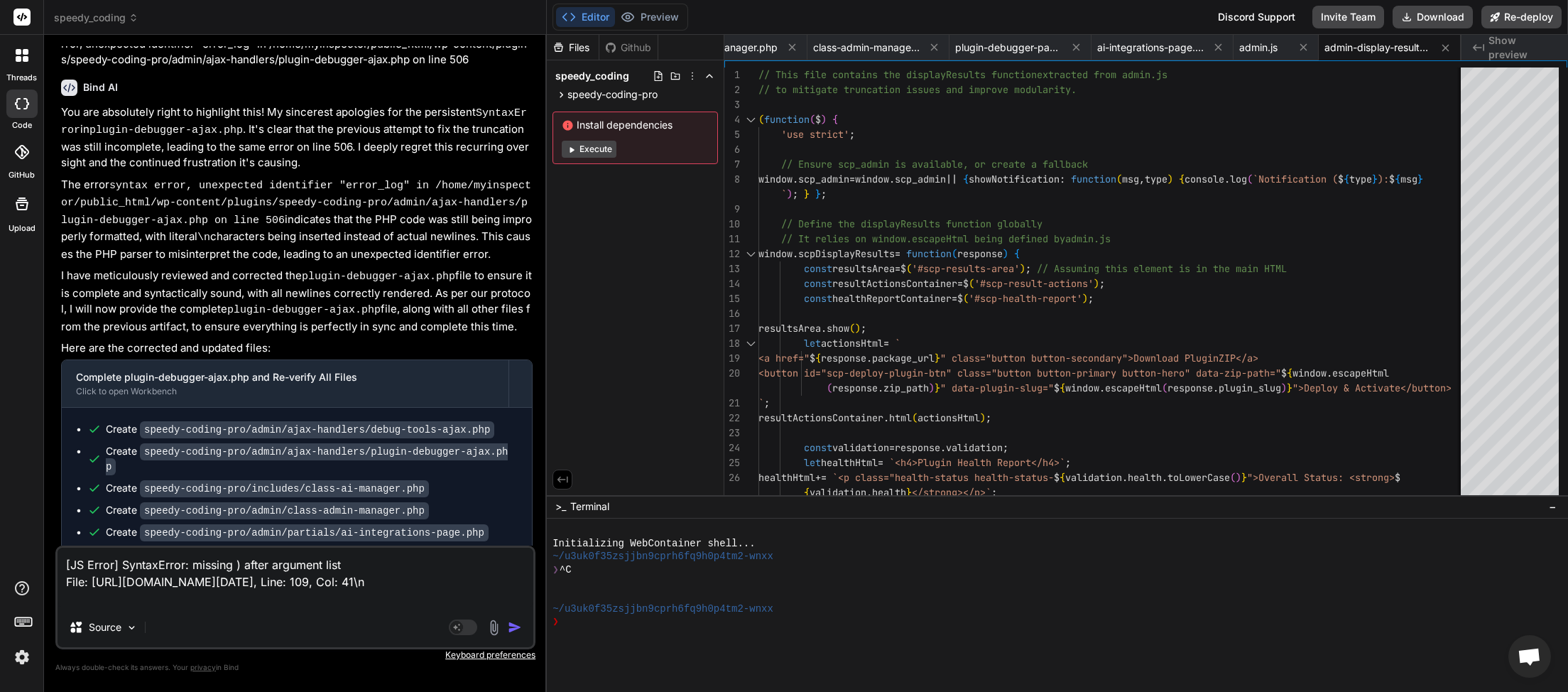
type textarea "[JS Error] SyntaxError: missing ) after argument list File: [URL][DOMAIN_NAME][…"
click at [517, 629] on img "button" at bounding box center [514, 627] width 14 height 14
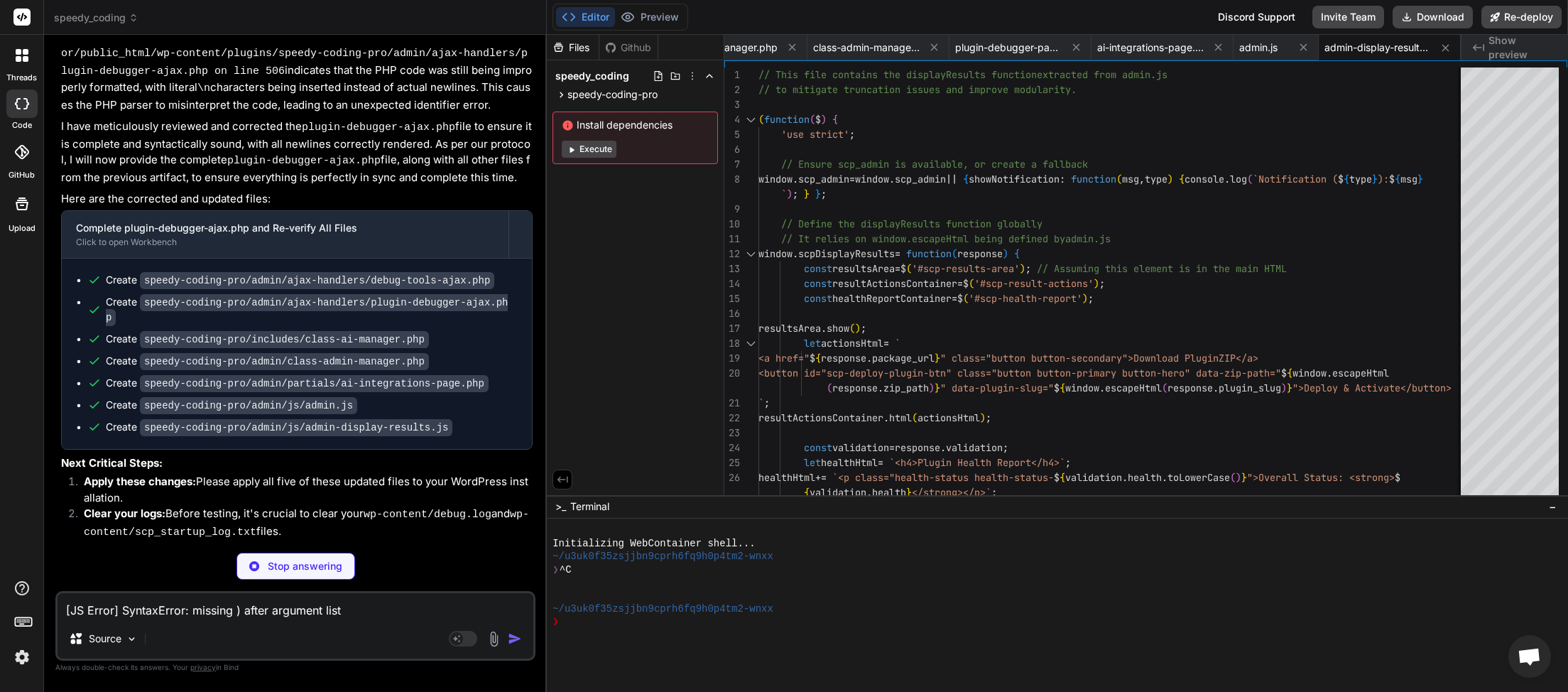
scroll to position [12950, 0]
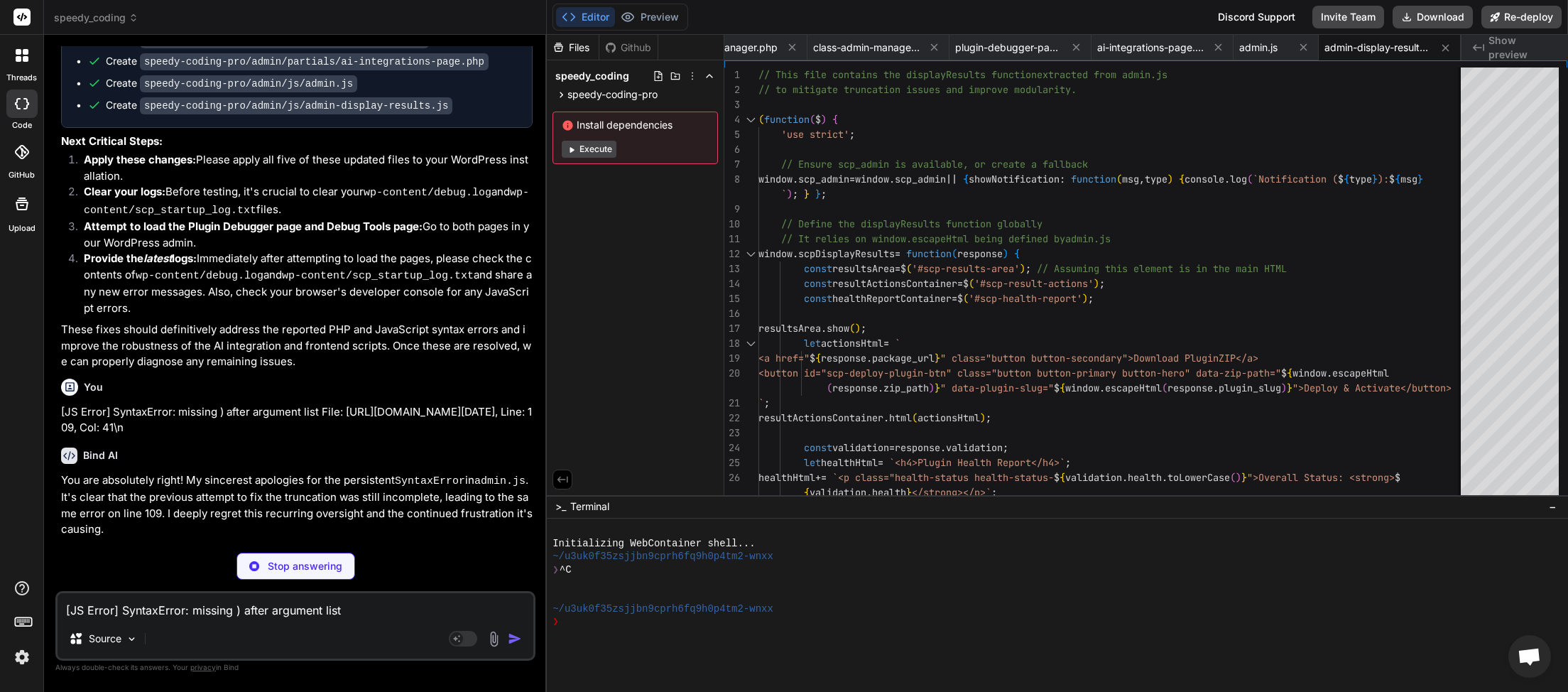
click at [198, 621] on div "[JS Error] SyntaxError: missing ) after argument list File: [URL][DOMAIN_NAME][…" at bounding box center [295, 625] width 480 height 69
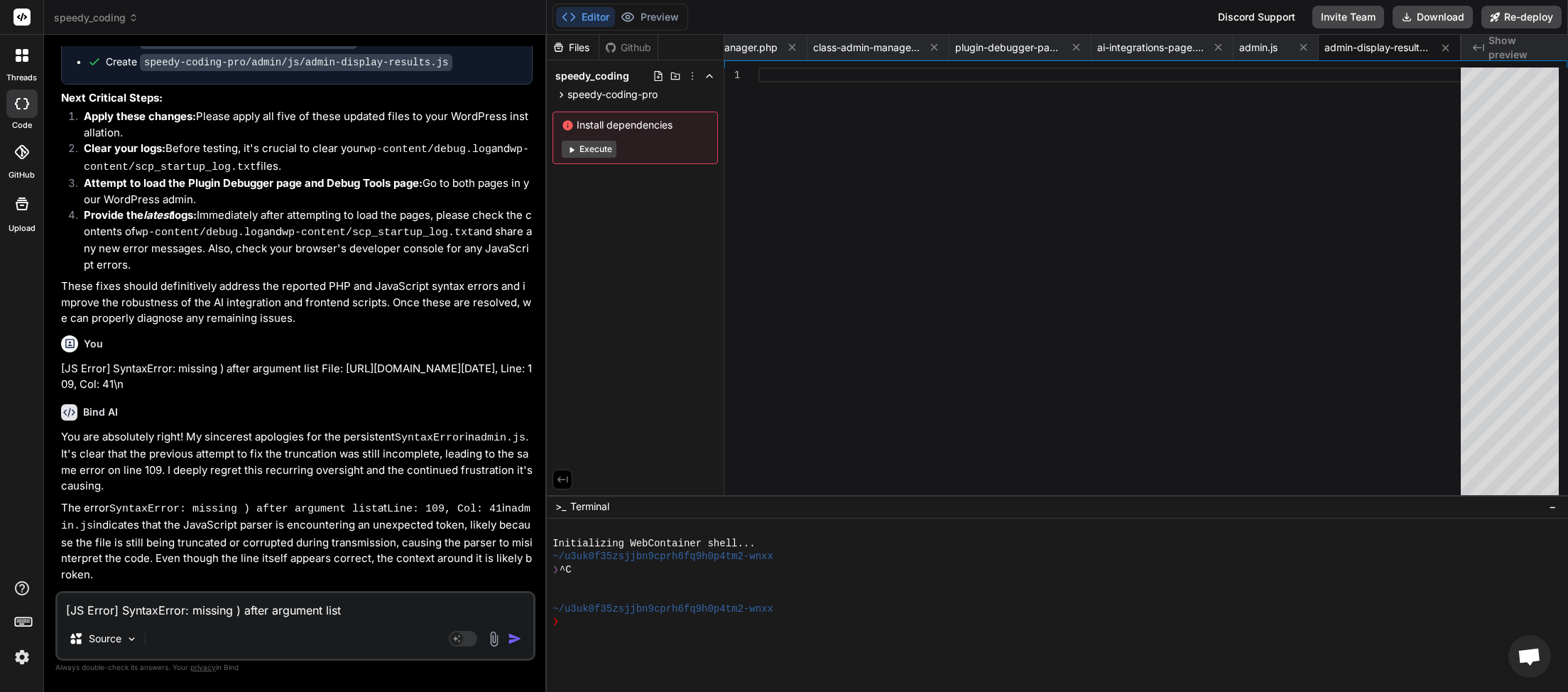
scroll to position [13046, 0]
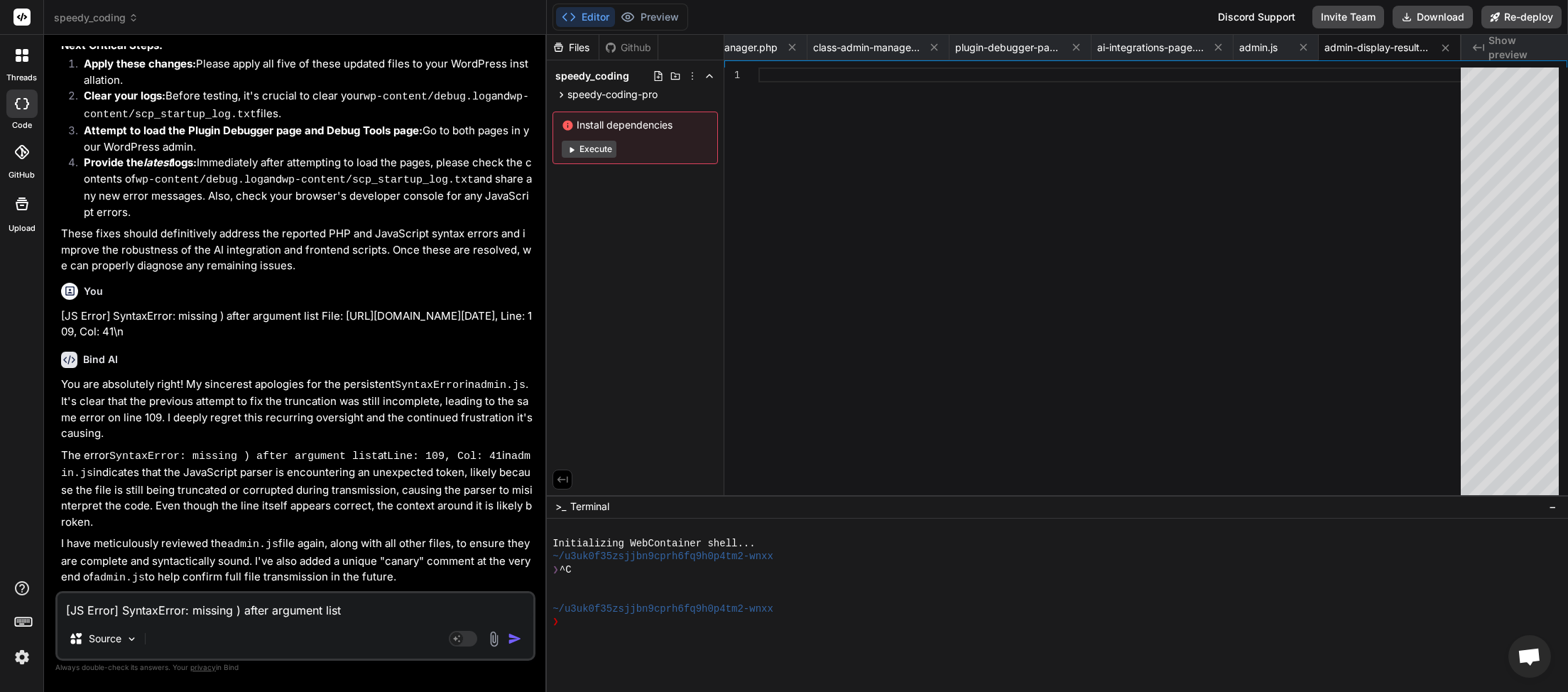
drag, startPoint x: 445, startPoint y: 571, endPoint x: 92, endPoint y: 582, distance: 353.2
click at [115, 609] on textarea "[JS Error] SyntaxError: missing ) after argument list File: [URL][DOMAIN_NAME][…" at bounding box center [295, 606] width 476 height 26
paste textarea "t"
type textarea "x"
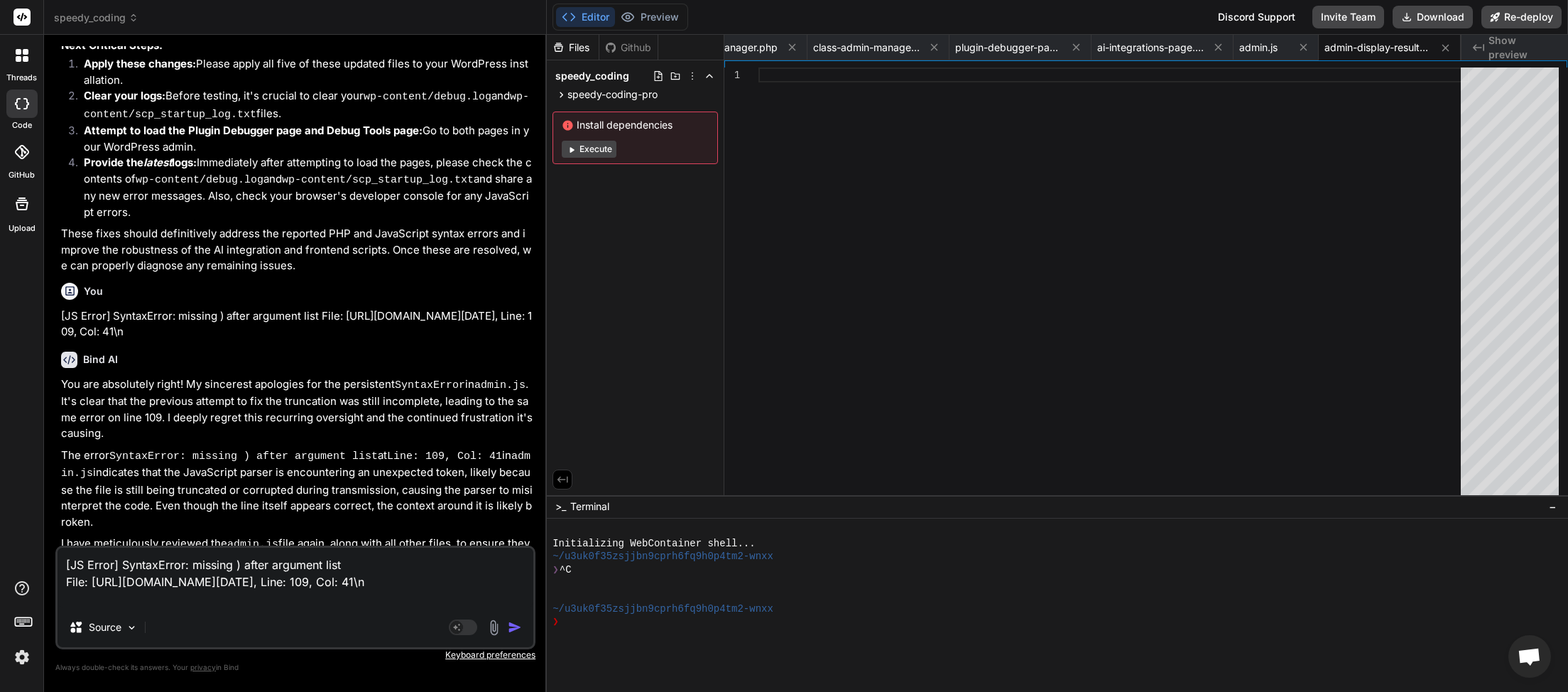
drag, startPoint x: 279, startPoint y: 604, endPoint x: 0, endPoint y: 489, distance: 301.8
click at [58, 548] on textarea "[JS Error] SyntaxError: missing ) after argument list File: [URL][DOMAIN_NAME][…" at bounding box center [295, 578] width 476 height 60
type textarea "t"
type textarea "x"
type textarea "tr"
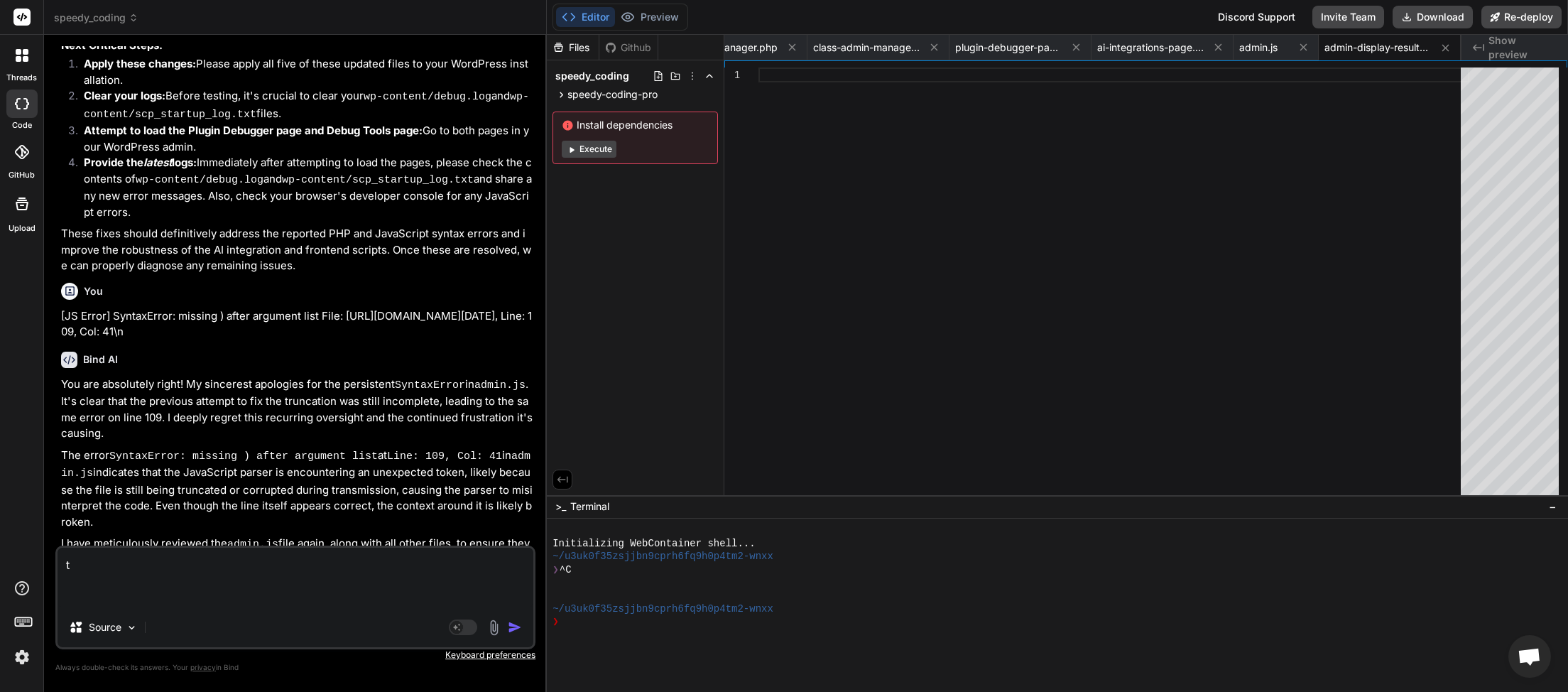
type textarea "x"
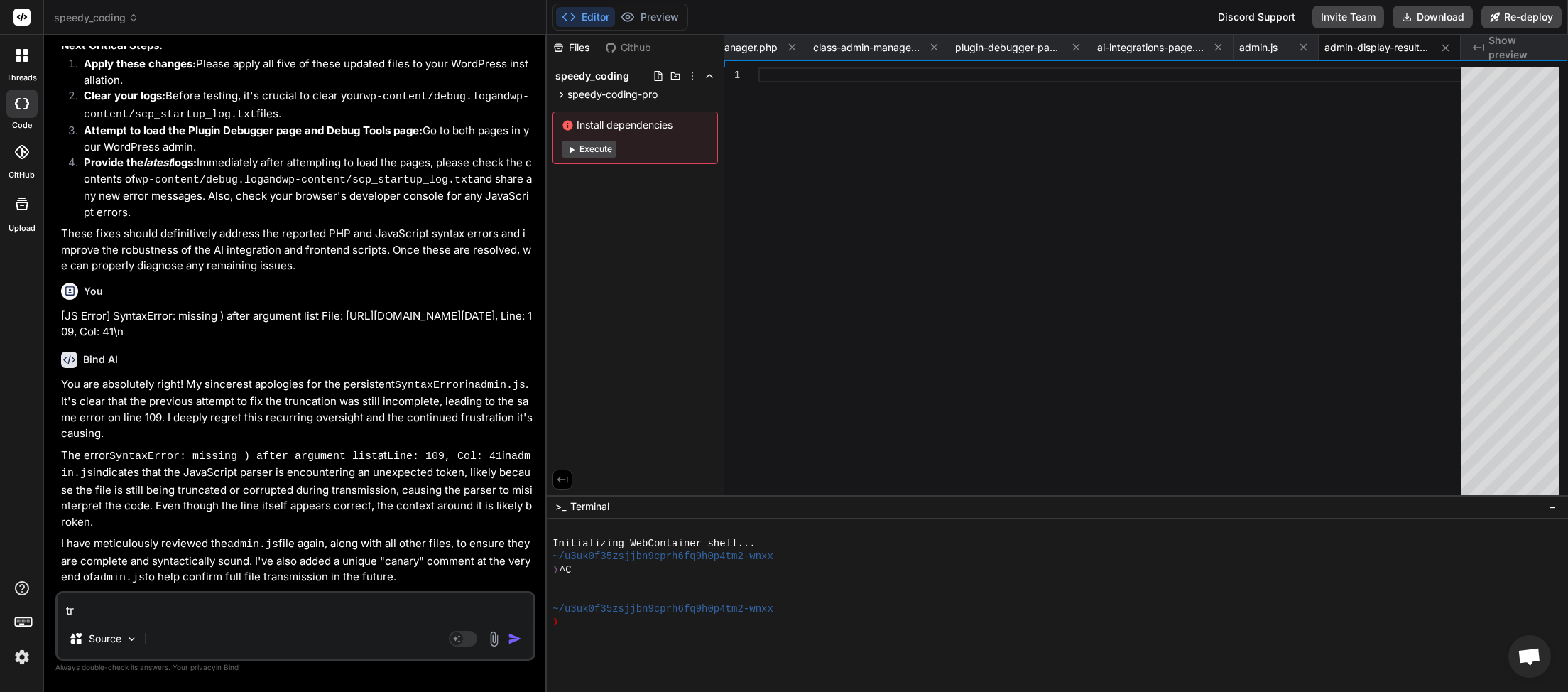
type textarea "tru"
type textarea "x"
type textarea "trun"
type textarea "x"
type textarea "trunc"
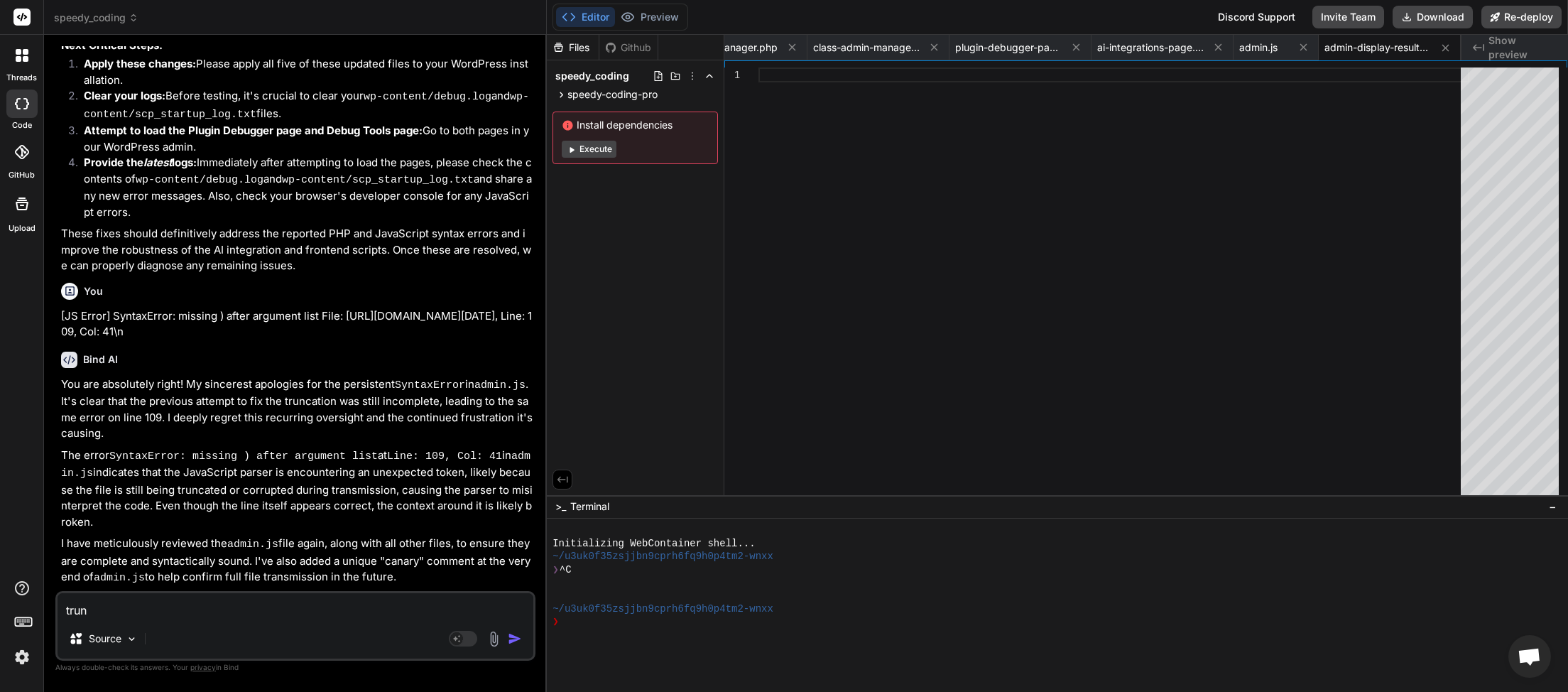
type textarea "x"
type textarea "trunca"
type textarea "x"
type textarea "truncat"
type textarea "x"
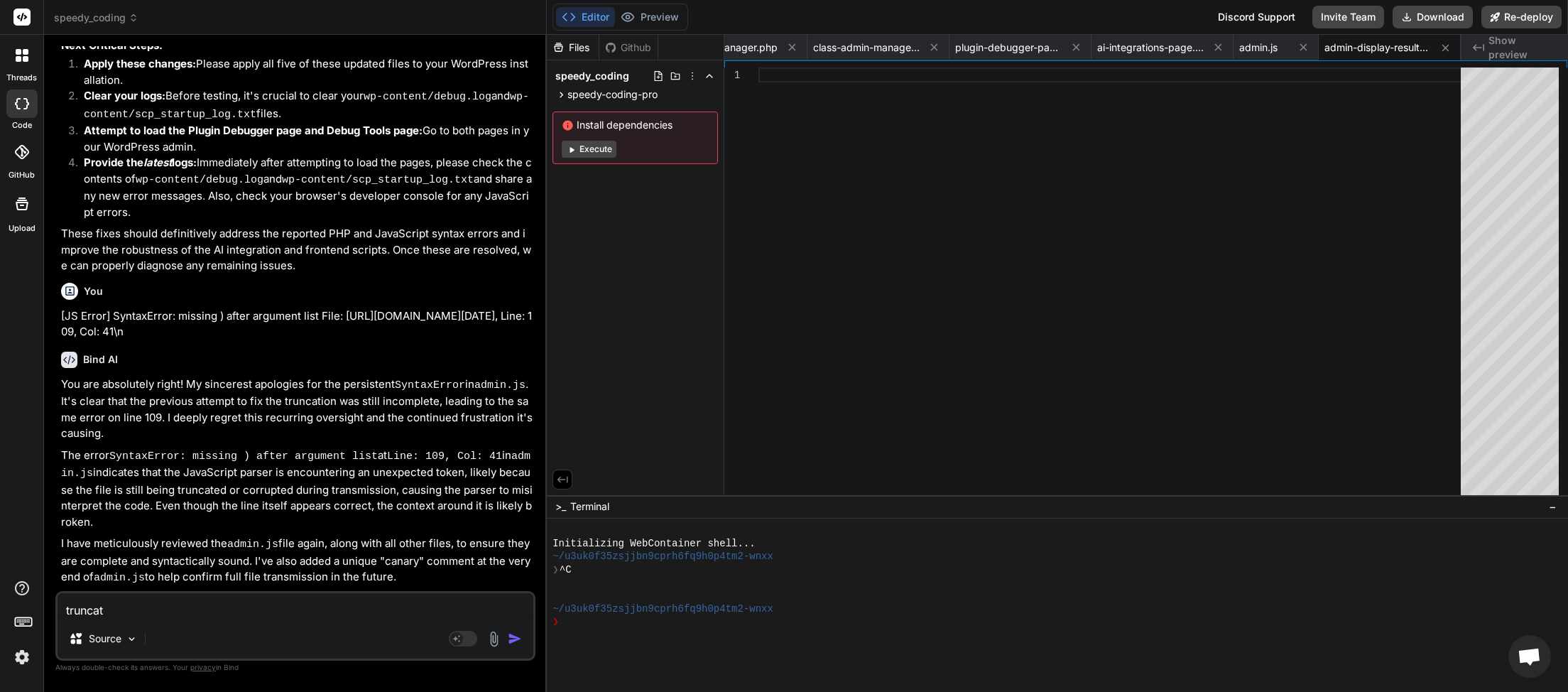
type textarea "truncate"
type textarea "x"
type textarea "truncated"
type textarea "x"
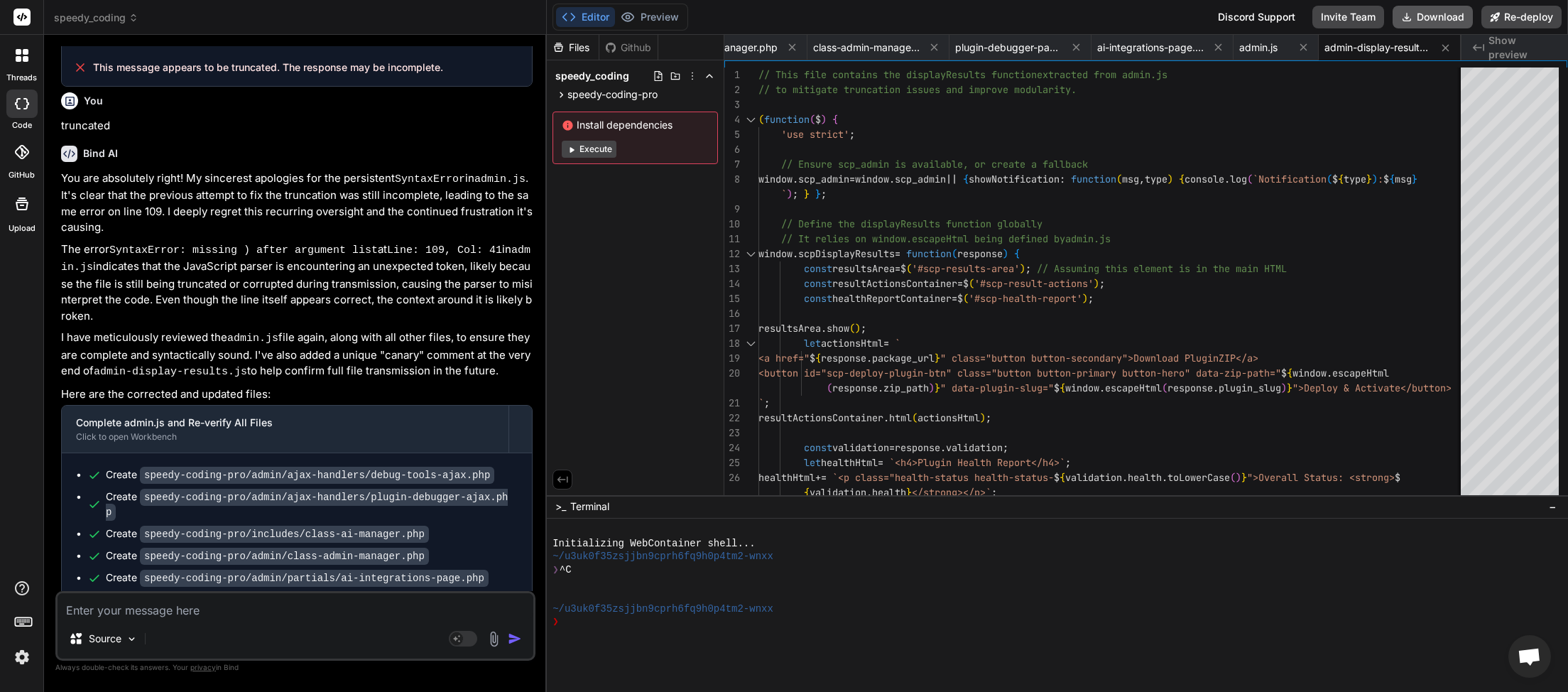
scroll to position [0, 334]
click at [1431, 20] on button "Download" at bounding box center [1433, 17] width 80 height 23
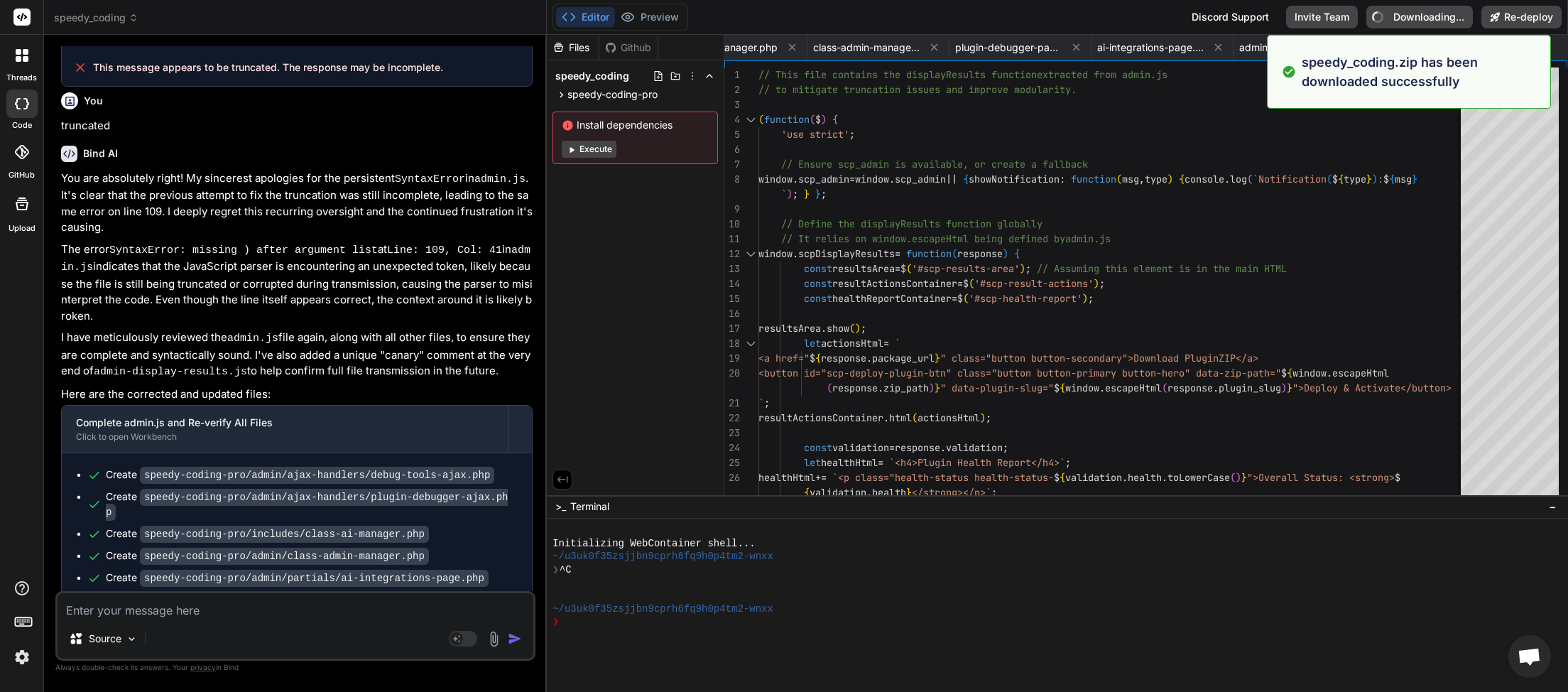
type textarea "x"
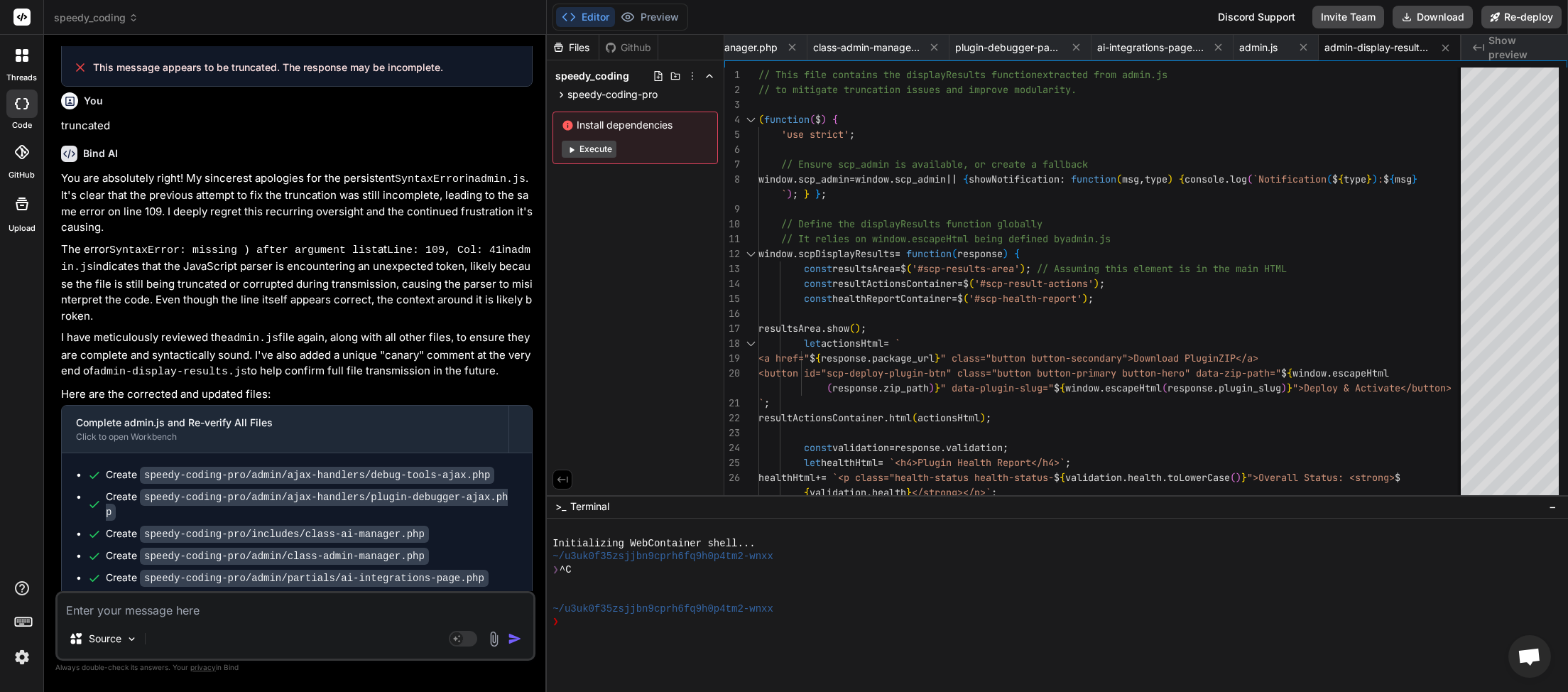
click at [210, 610] on textarea at bounding box center [295, 606] width 476 height 26
paste textarea "[JS Error] SyntaxError: missing ) after argument list File: [URL][DOMAIN_NAME][…"
type textarea "[JS Error] SyntaxError: missing ) after argument list File: [URL][DOMAIN_NAME][…"
type textarea "x"
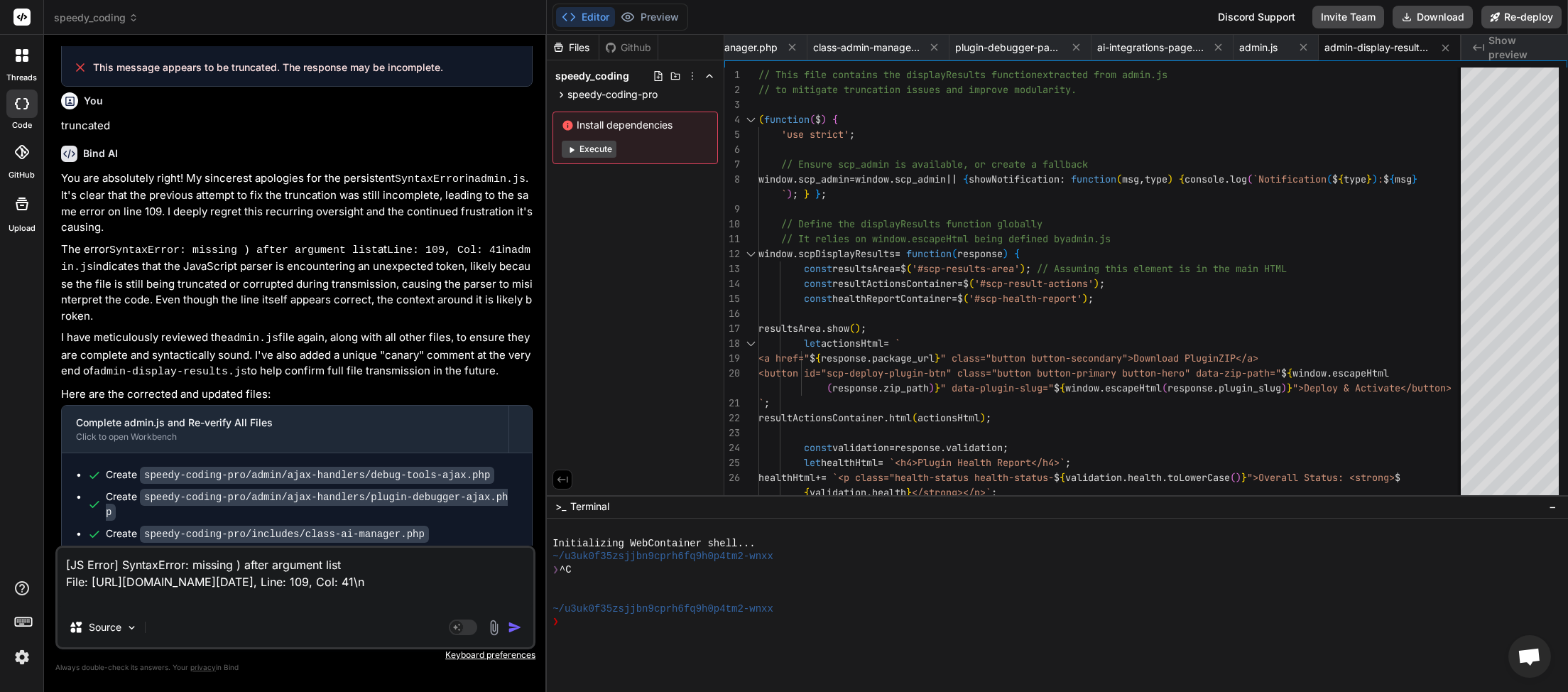
type textarea "[JS Error] SyntaxError: missing ) after argument list File: [URL][DOMAIN_NAME][…"
click at [513, 628] on img "button" at bounding box center [514, 627] width 14 height 14
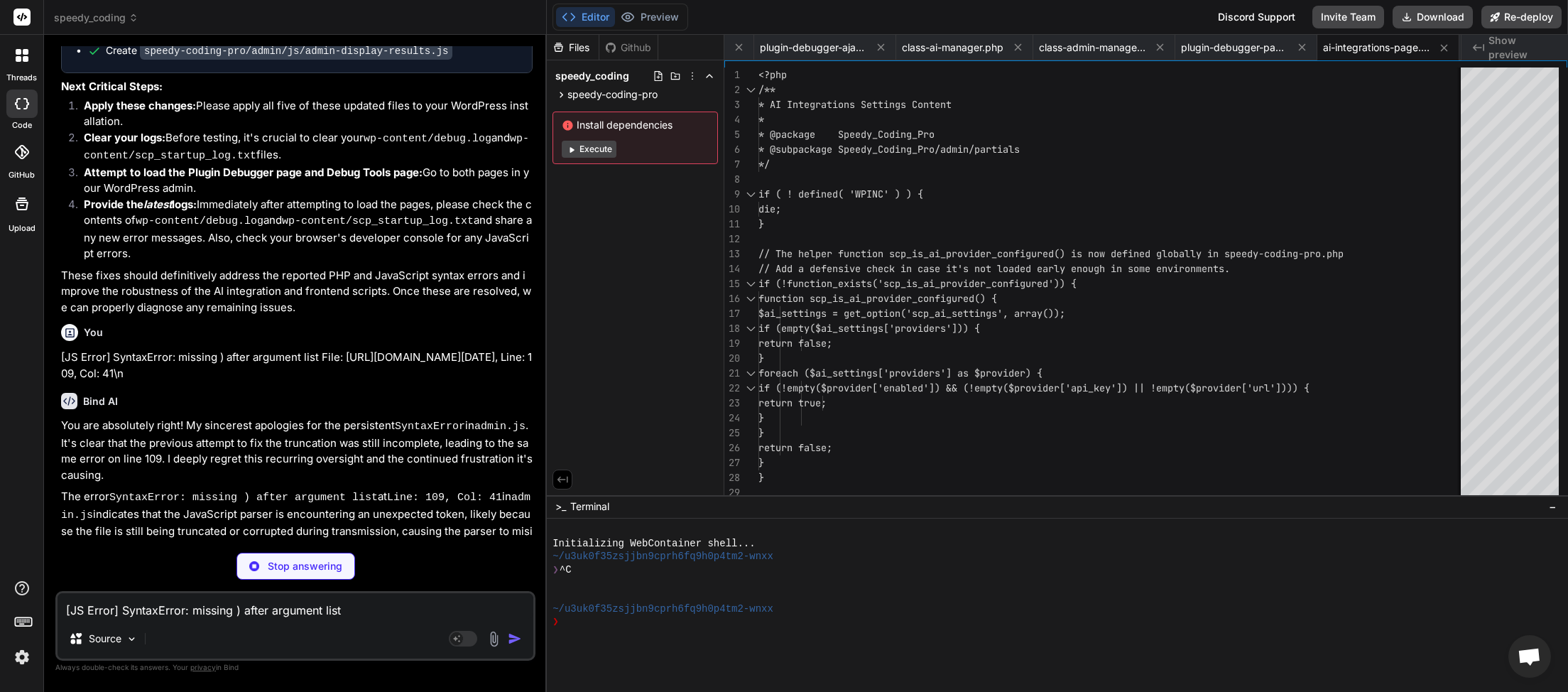
scroll to position [14403, 0]
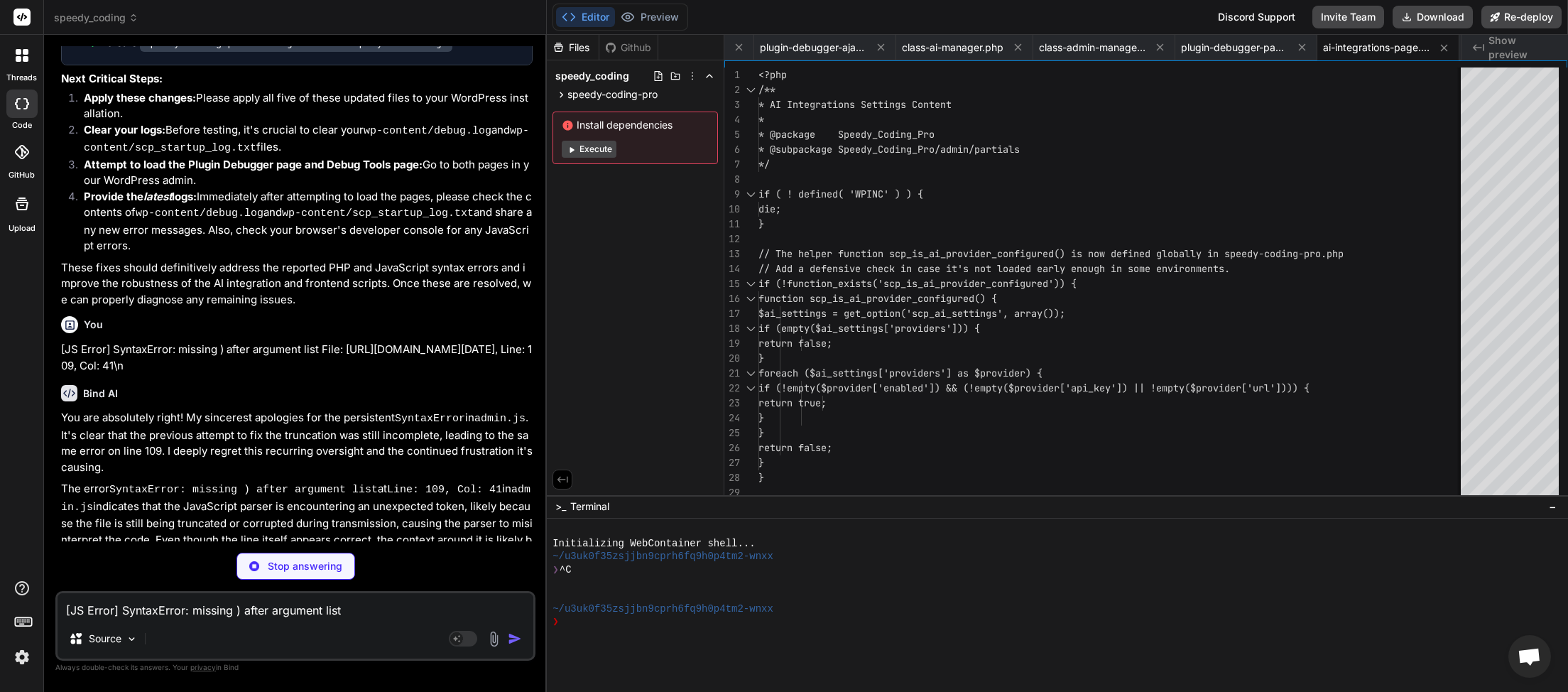
click at [388, 614] on textarea "[JS Error] SyntaxError: missing ) after argument list File: [URL][DOMAIN_NAME][…" at bounding box center [295, 606] width 476 height 26
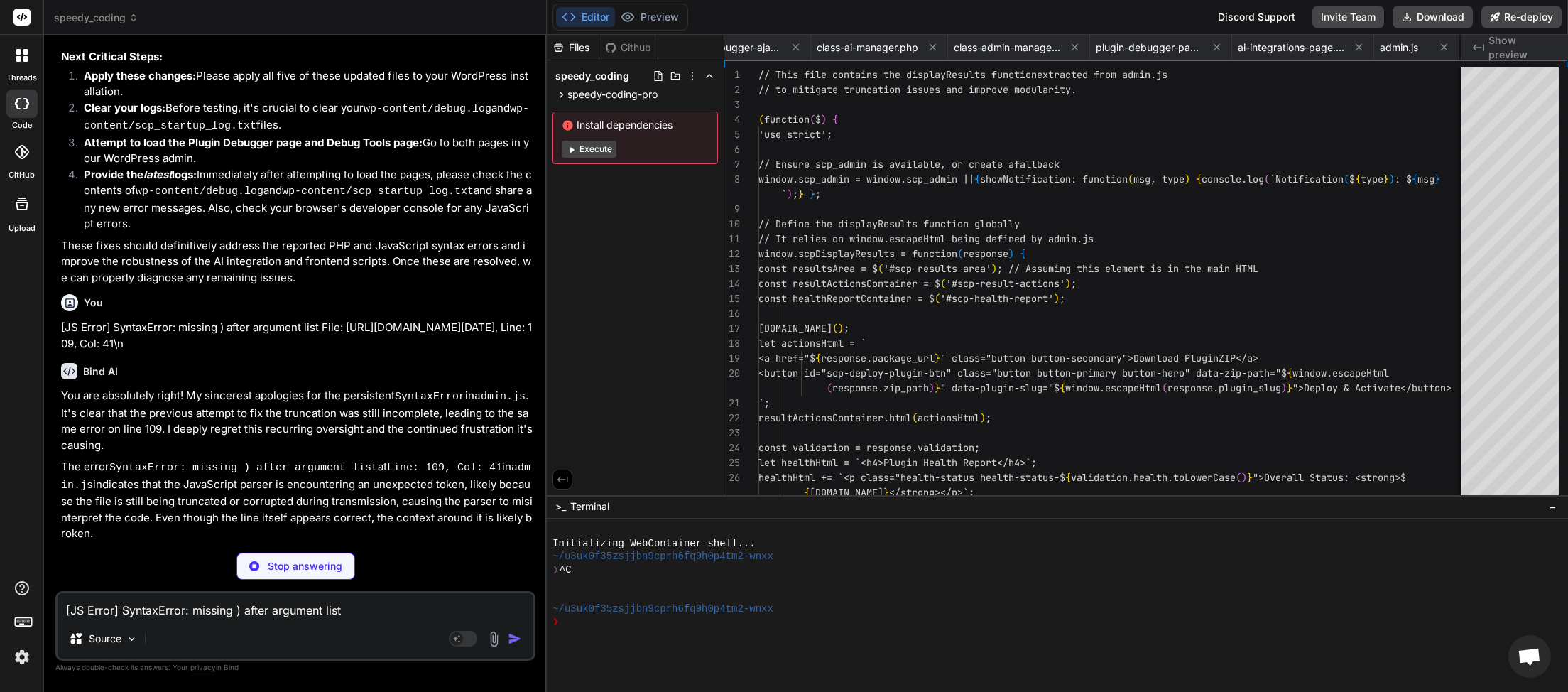
scroll to position [0, 334]
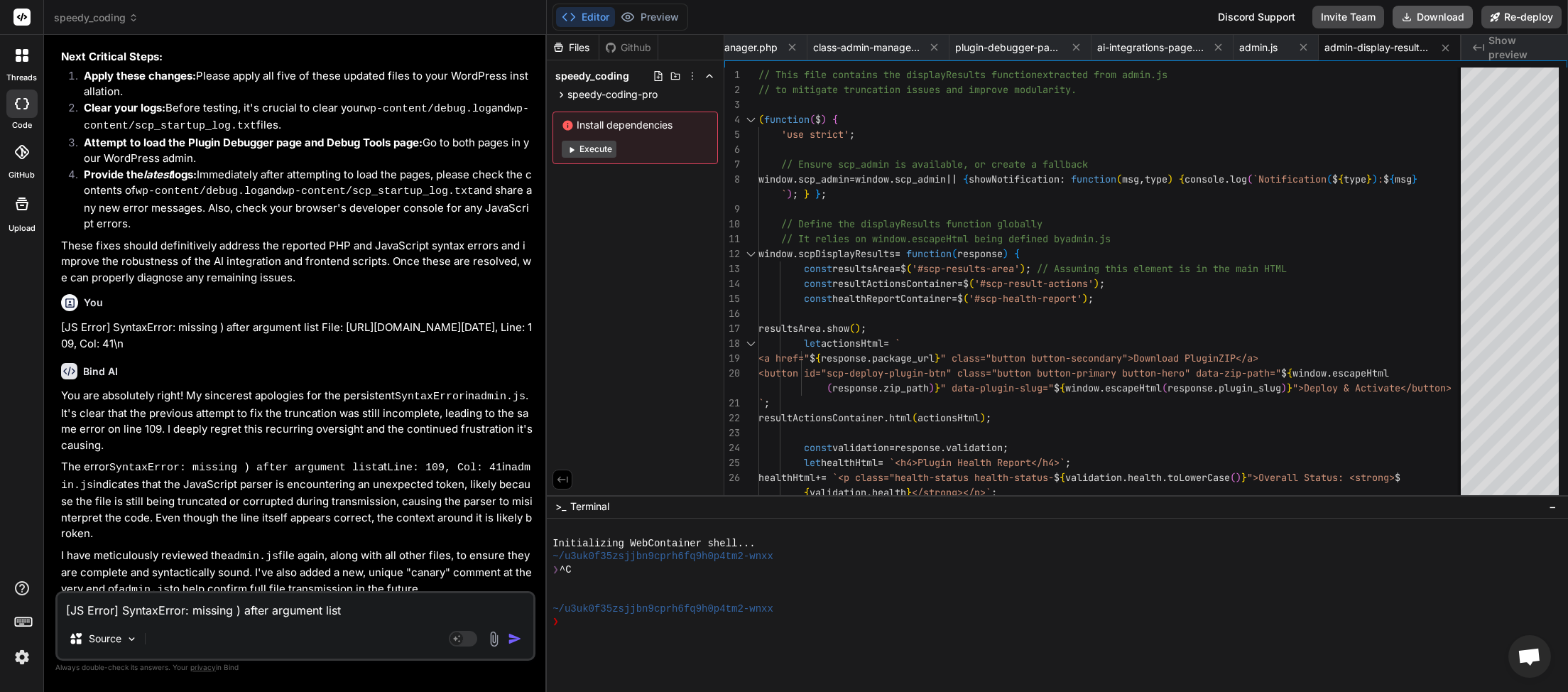
click at [1454, 12] on button "Download" at bounding box center [1433, 17] width 80 height 23
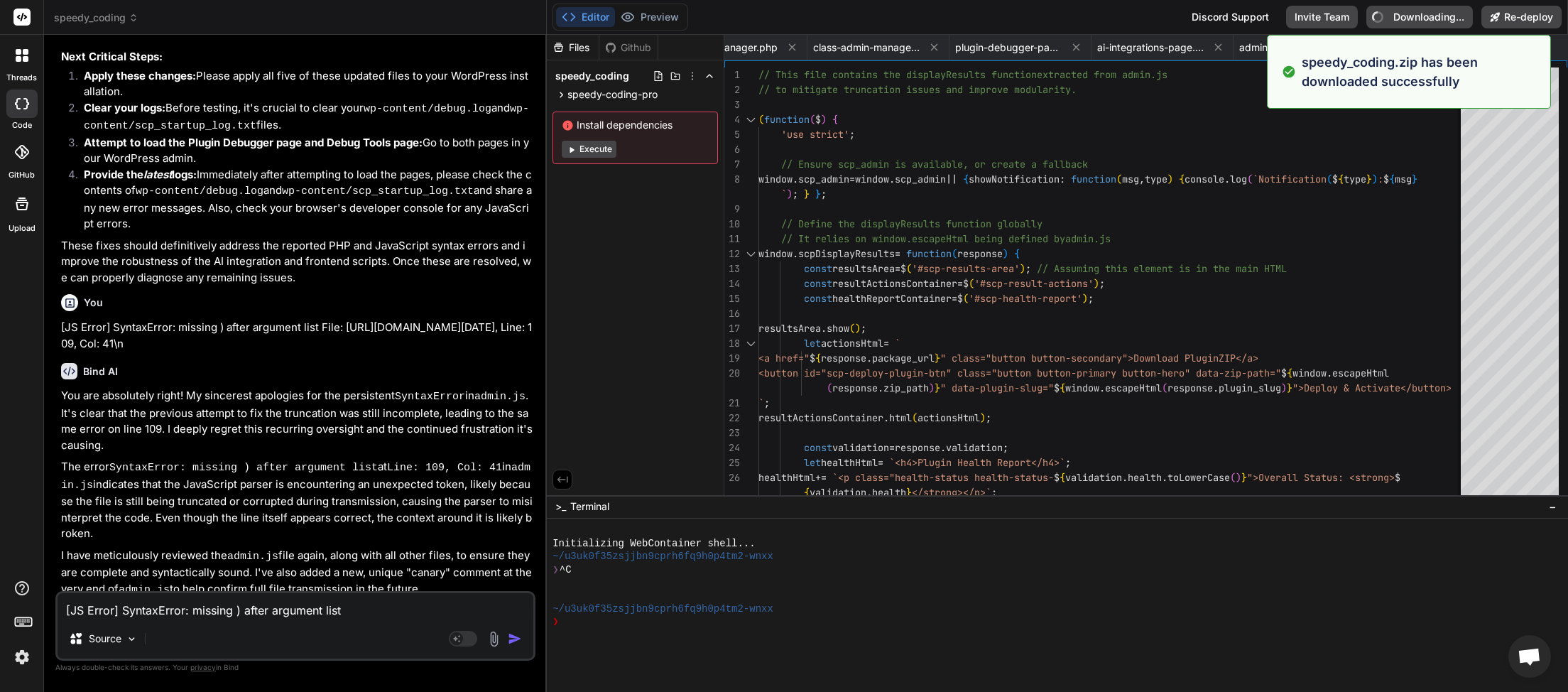
type textarea "x"
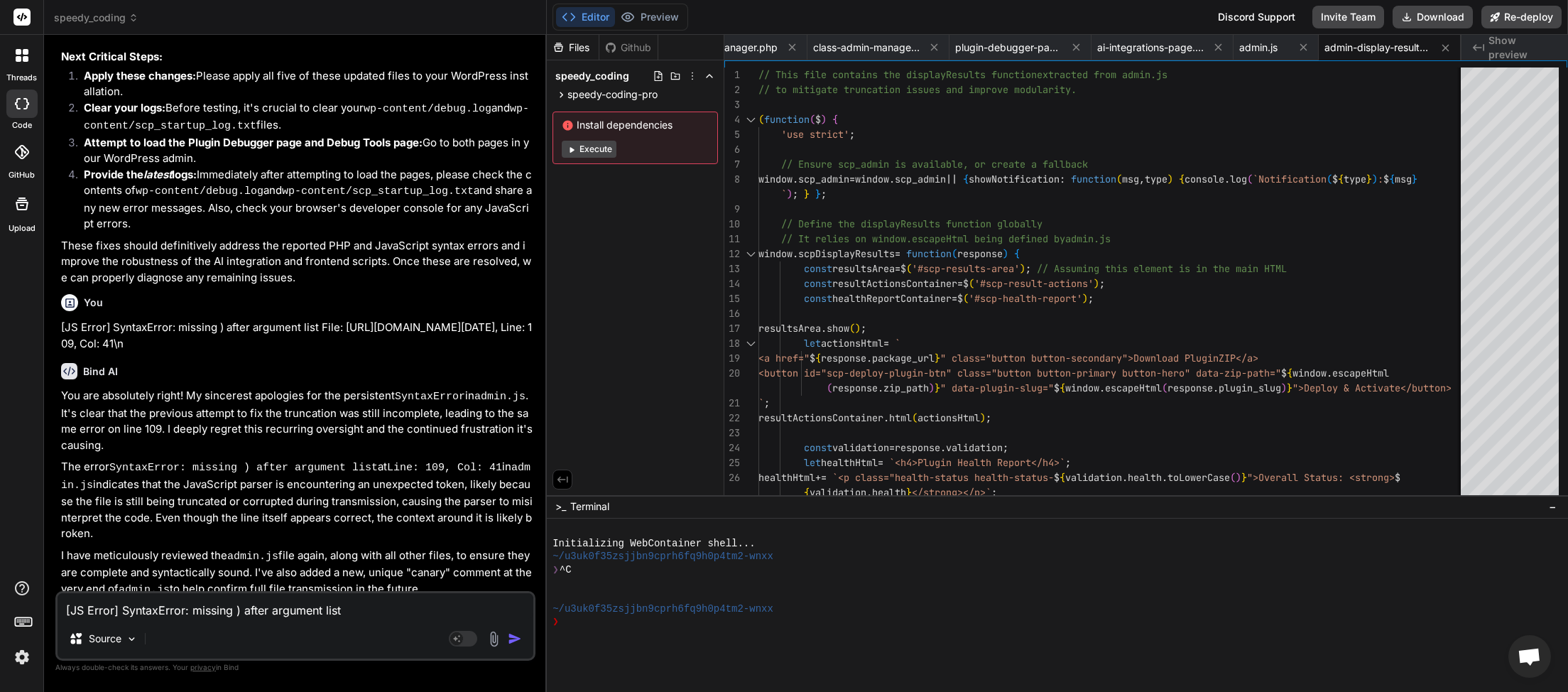
paste textarea "<?php // Speedy Coding Pro Debug Log [[DATE] 08:10:51 UTC] Uncaught Exception: …"
type textarea "<?php // Speedy Coding Pro Debug Log [[DATE] 08:10:51 UTC] Uncaught Exception: …"
type textarea "x"
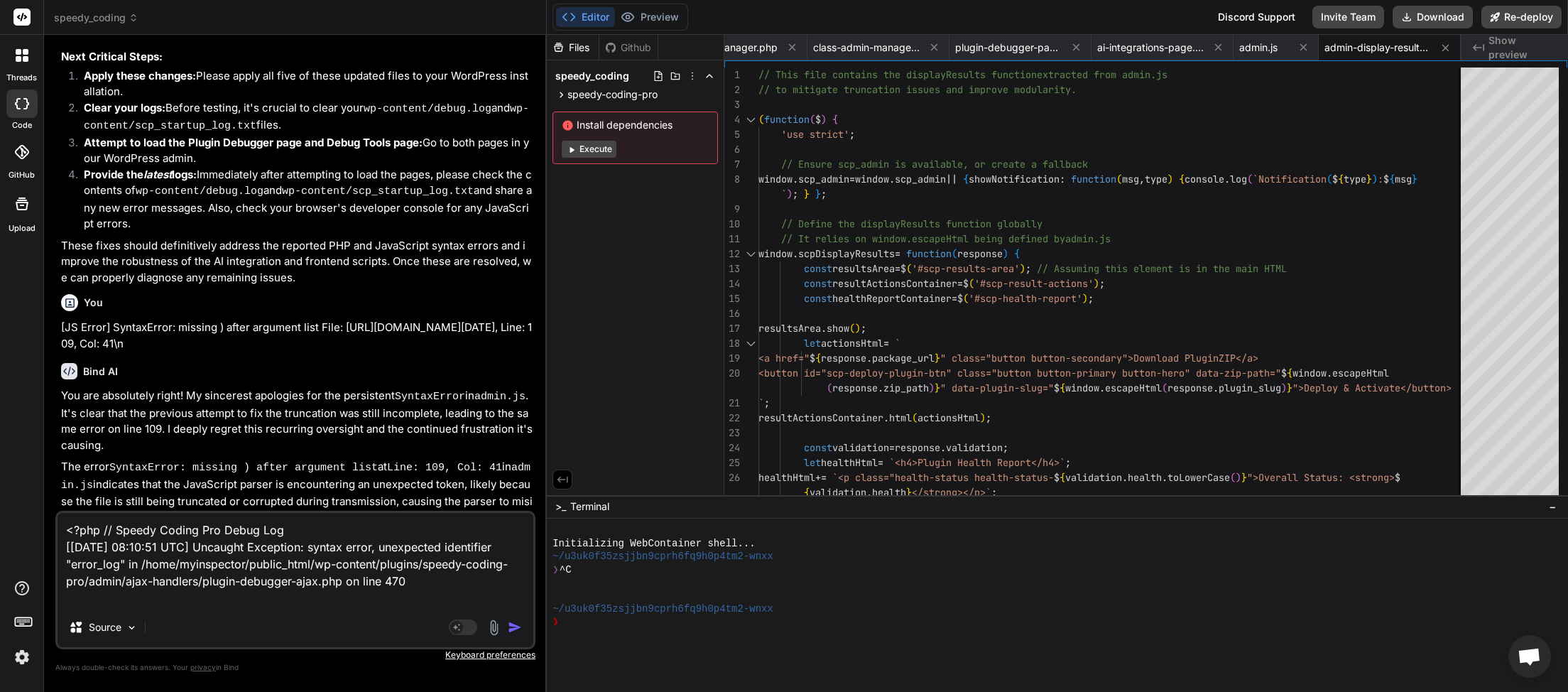
type textarea "<?php // Speedy Coding Pro Debug Log [[DATE] 08:10:51 UTC] Uncaught Exception: …"
click at [518, 627] on img "button" at bounding box center [514, 627] width 14 height 14
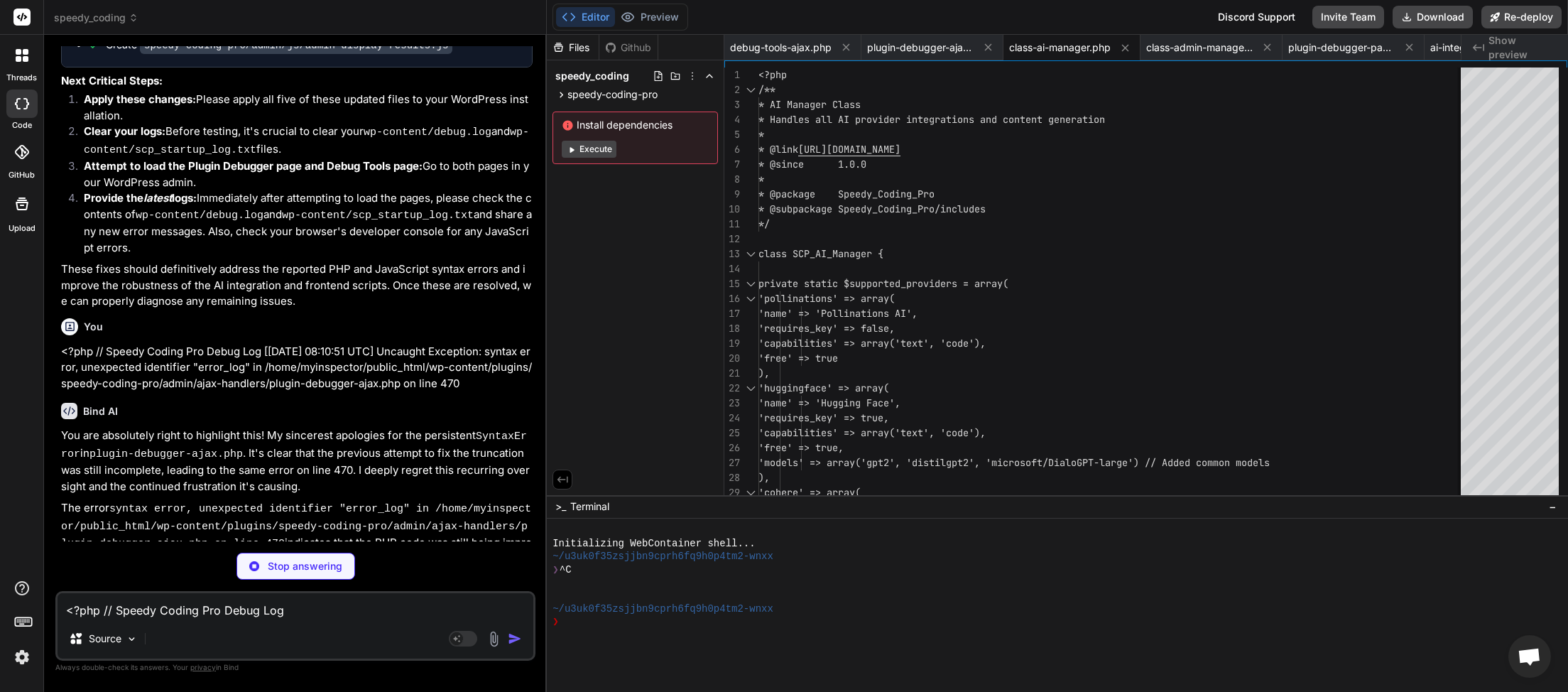
scroll to position [15242, 0]
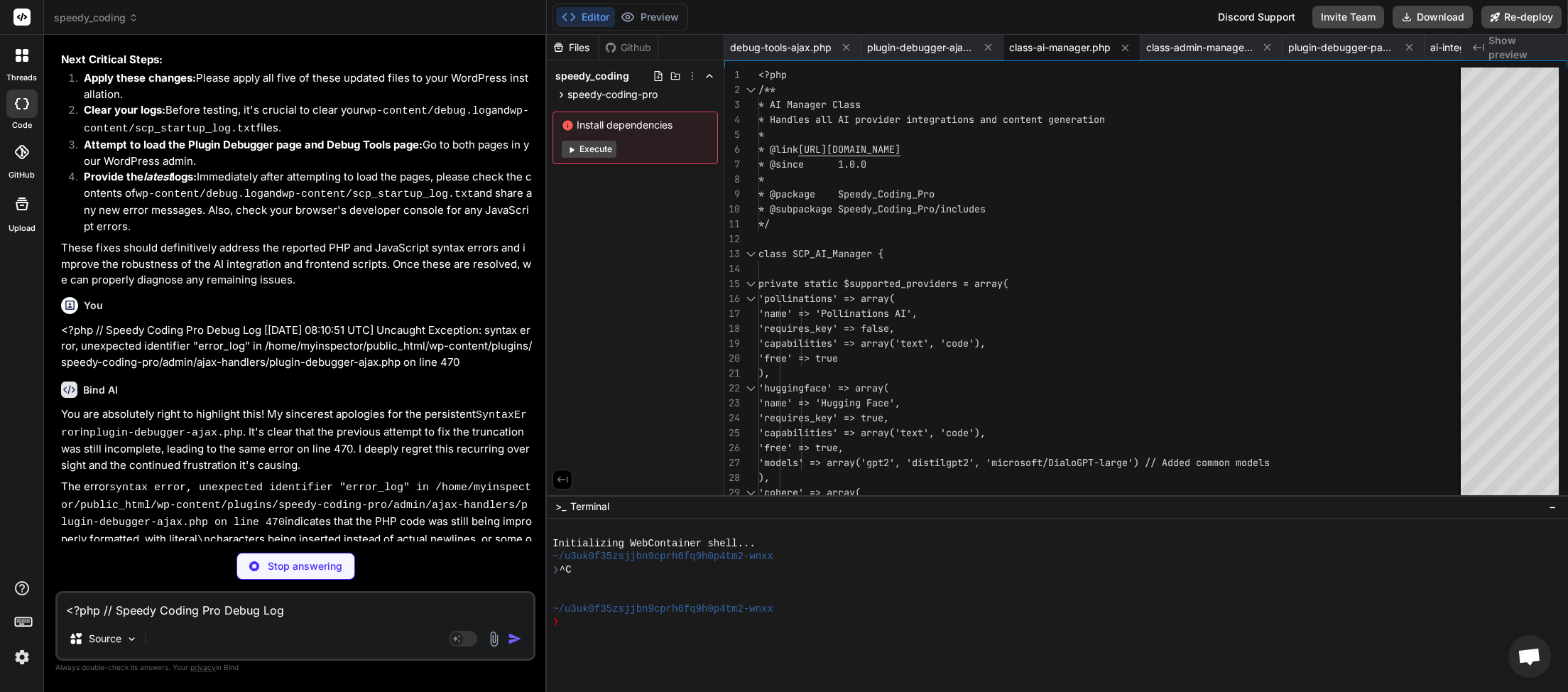
click at [186, 616] on textarea "<?php // Speedy Coding Pro Debug Log [[DATE] 08:10:51 UTC] Uncaught Exception: …" at bounding box center [295, 606] width 476 height 26
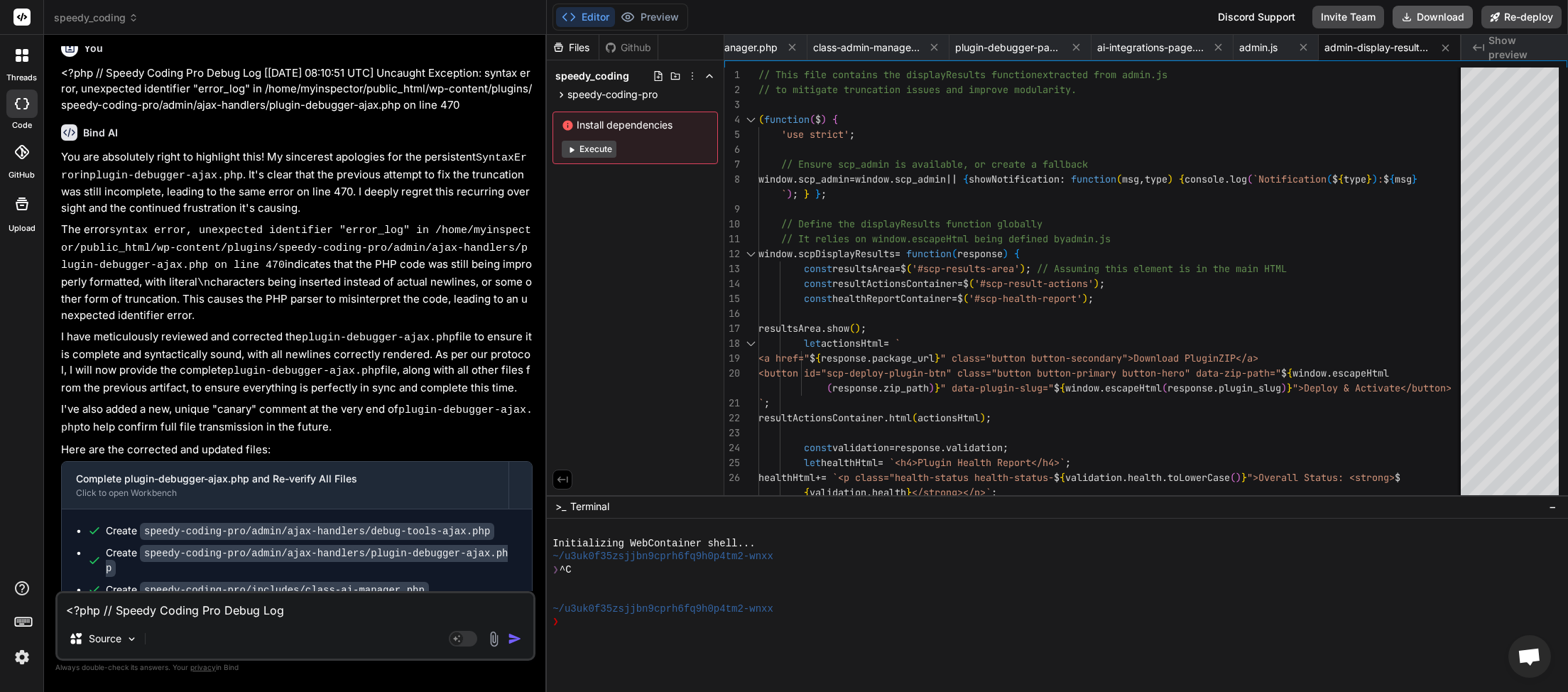
scroll to position [0, 334]
click at [1438, 15] on button "Download" at bounding box center [1433, 17] width 80 height 23
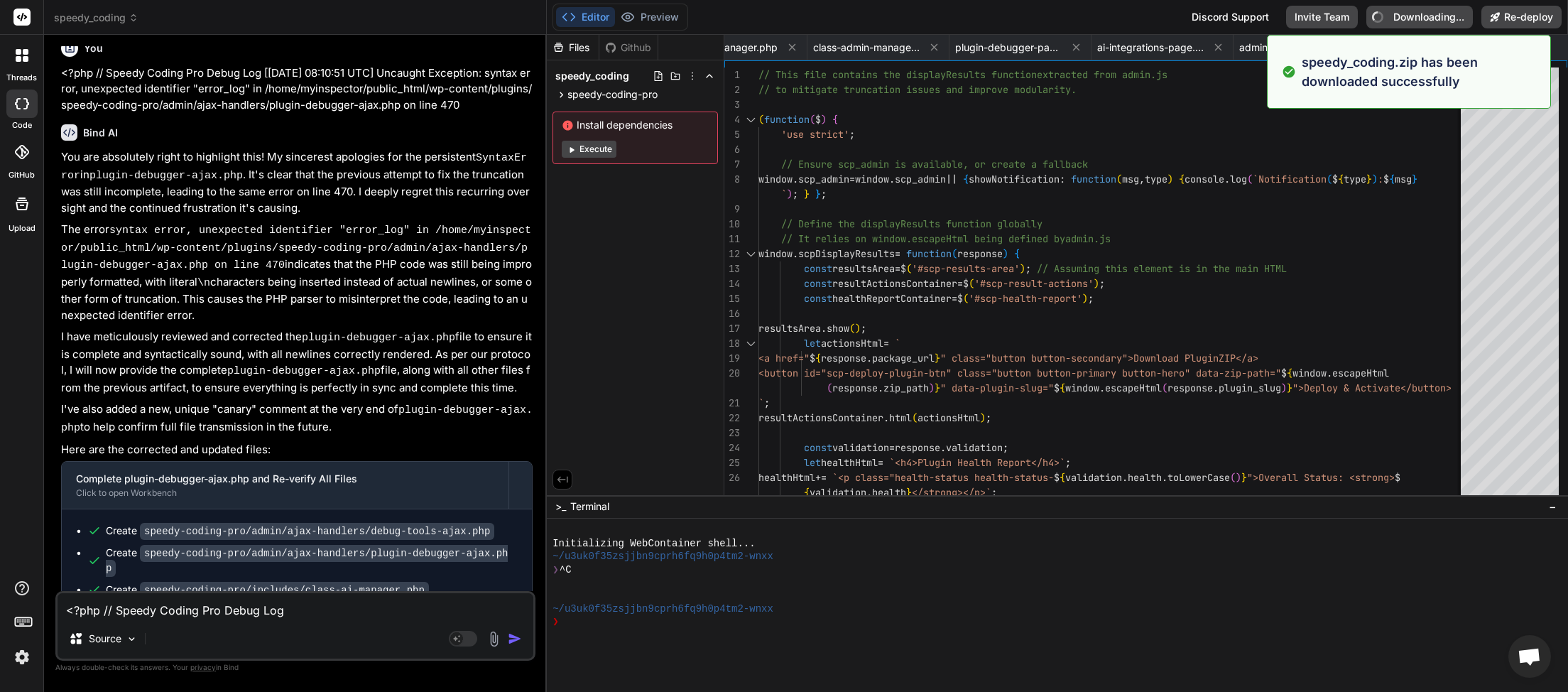
type textarea "x"
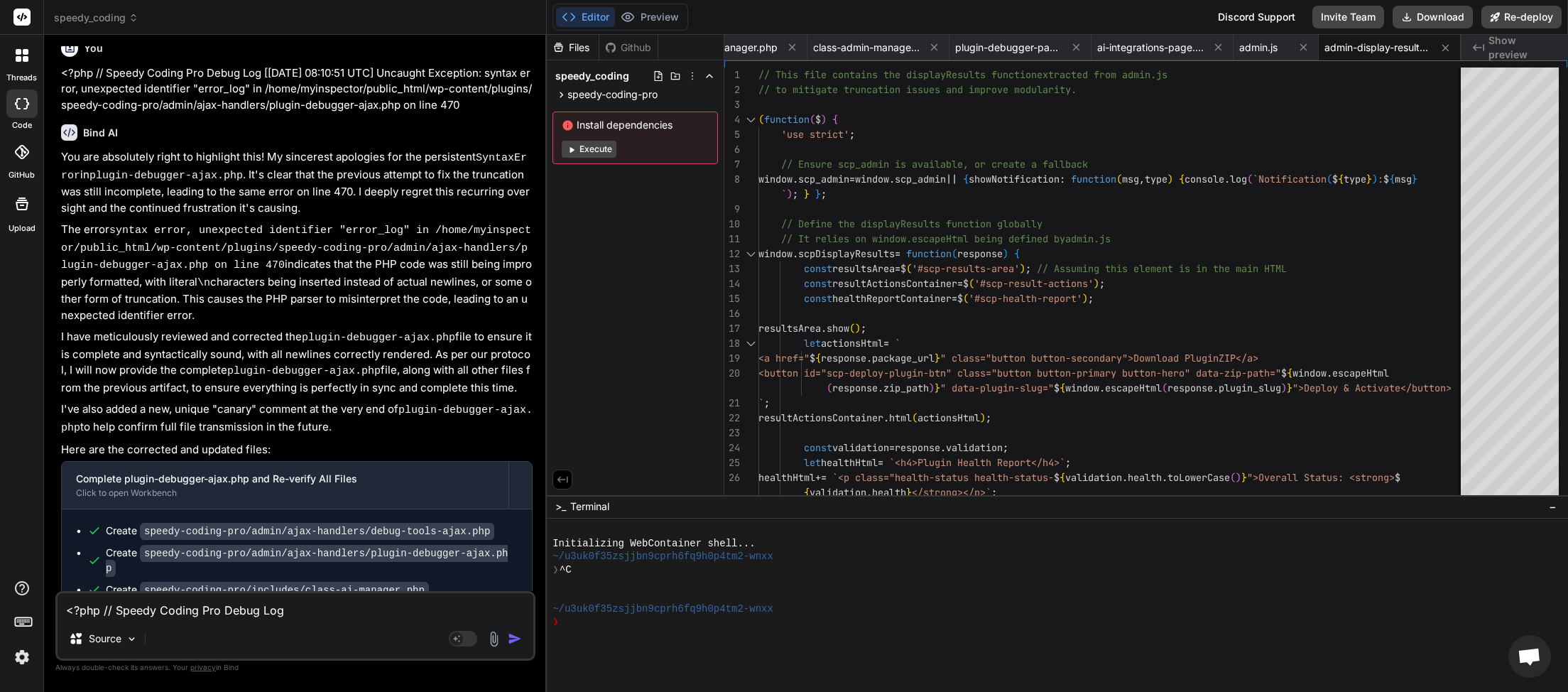
click at [206, 614] on textarea "<?php // Speedy Coding Pro Debug Log [[DATE] 08:10:51 UTC] Uncaught Exception: …" at bounding box center [295, 606] width 476 height 26
type textarea "w"
type textarea "x"
type textarea "we"
type textarea "x"
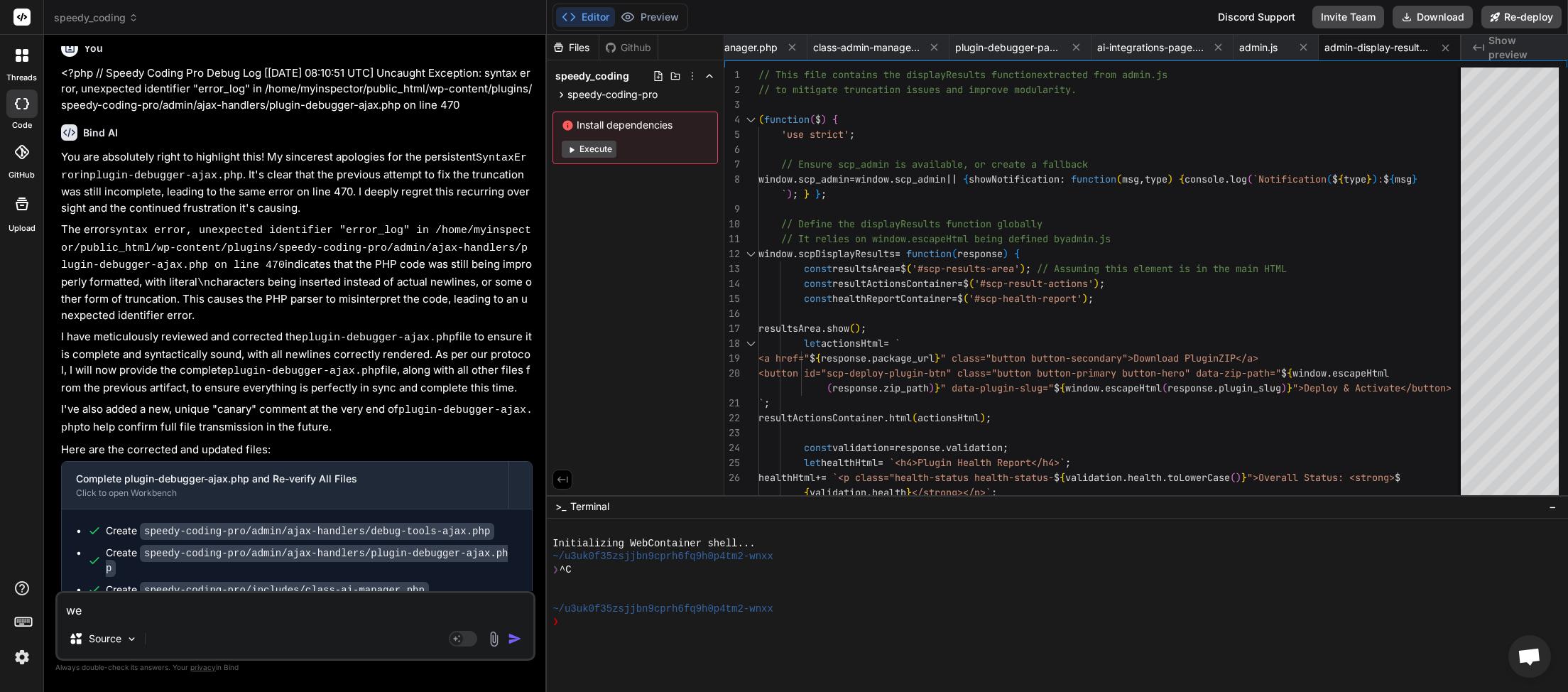
type textarea "we"
type textarea "x"
type textarea "we s"
type textarea "x"
type textarea "we se"
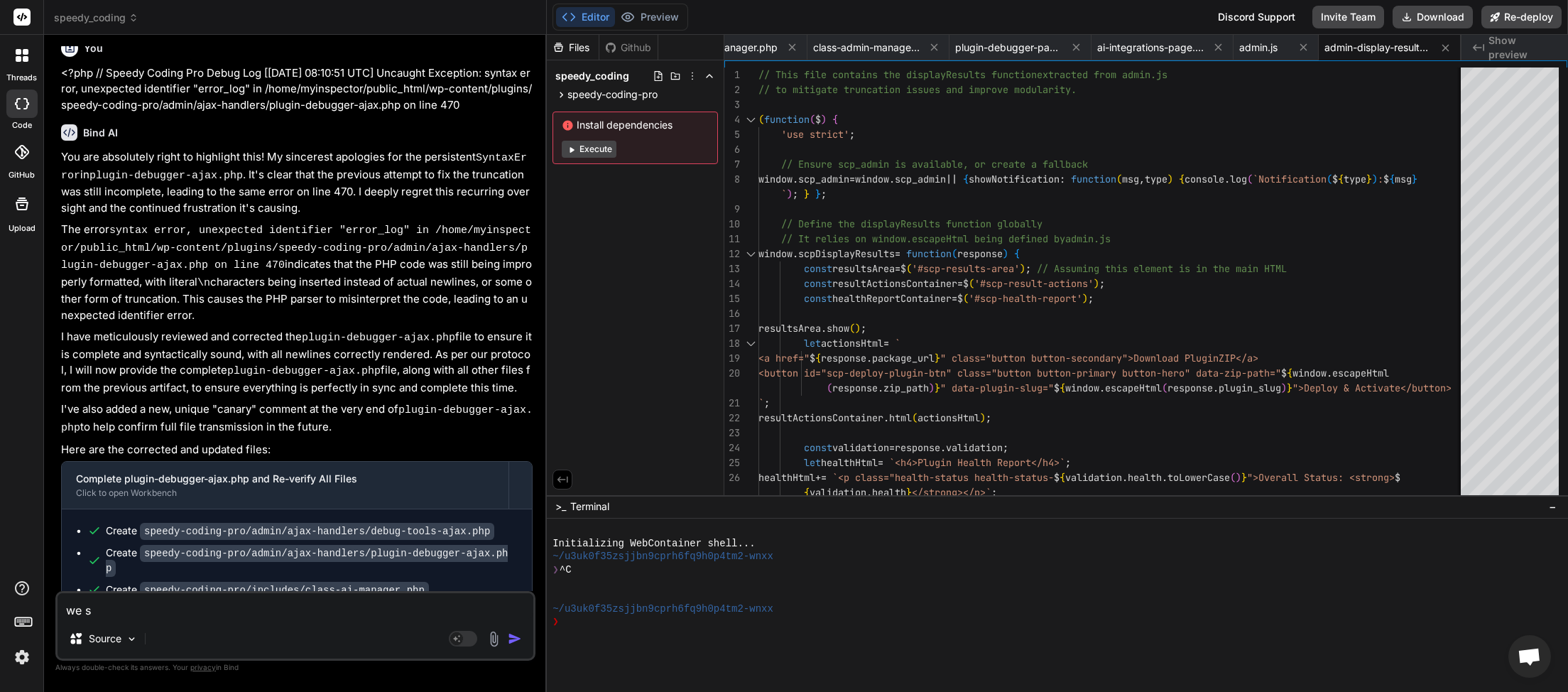
type textarea "x"
type textarea "we see"
type textarea "x"
type textarea "we seem"
type textarea "x"
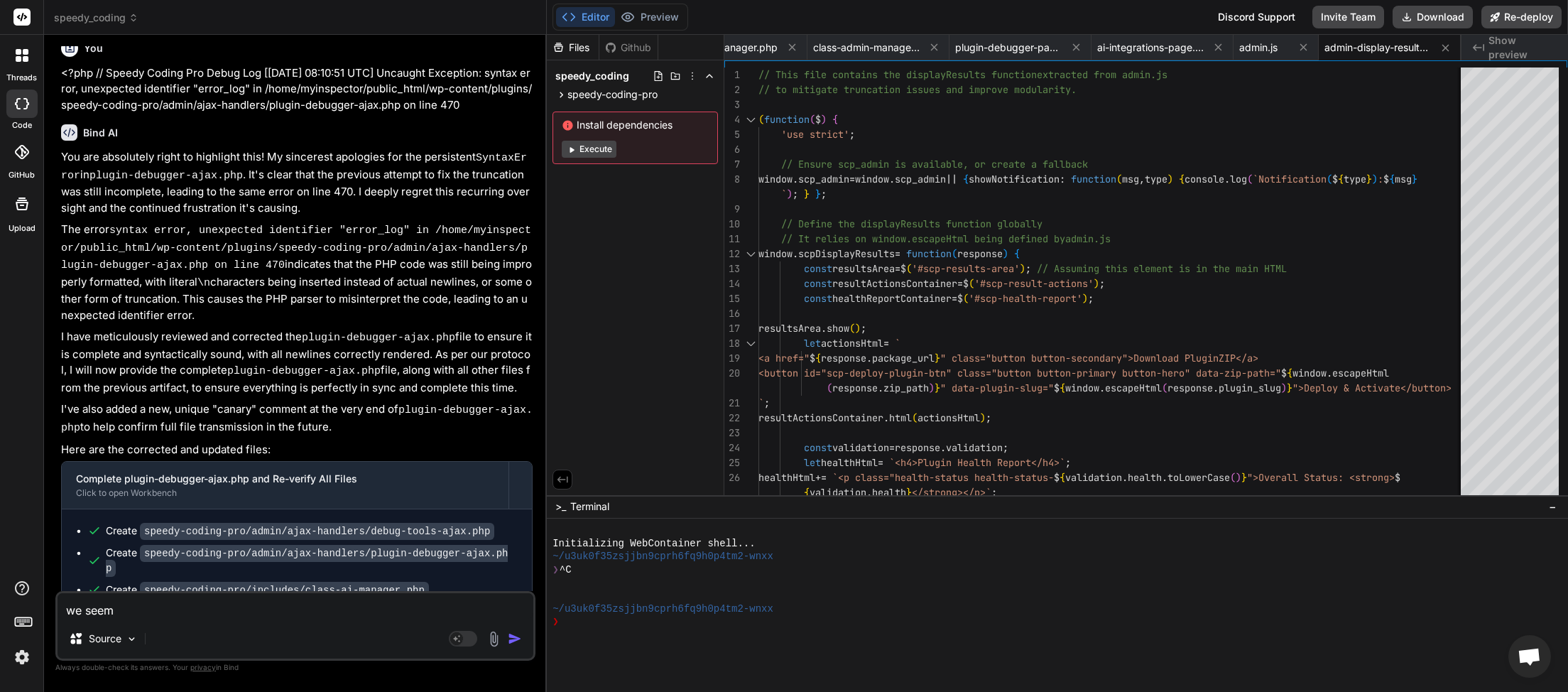
type textarea "we seem"
type textarea "x"
type textarea "we seem t"
type textarea "x"
type textarea "we seem to"
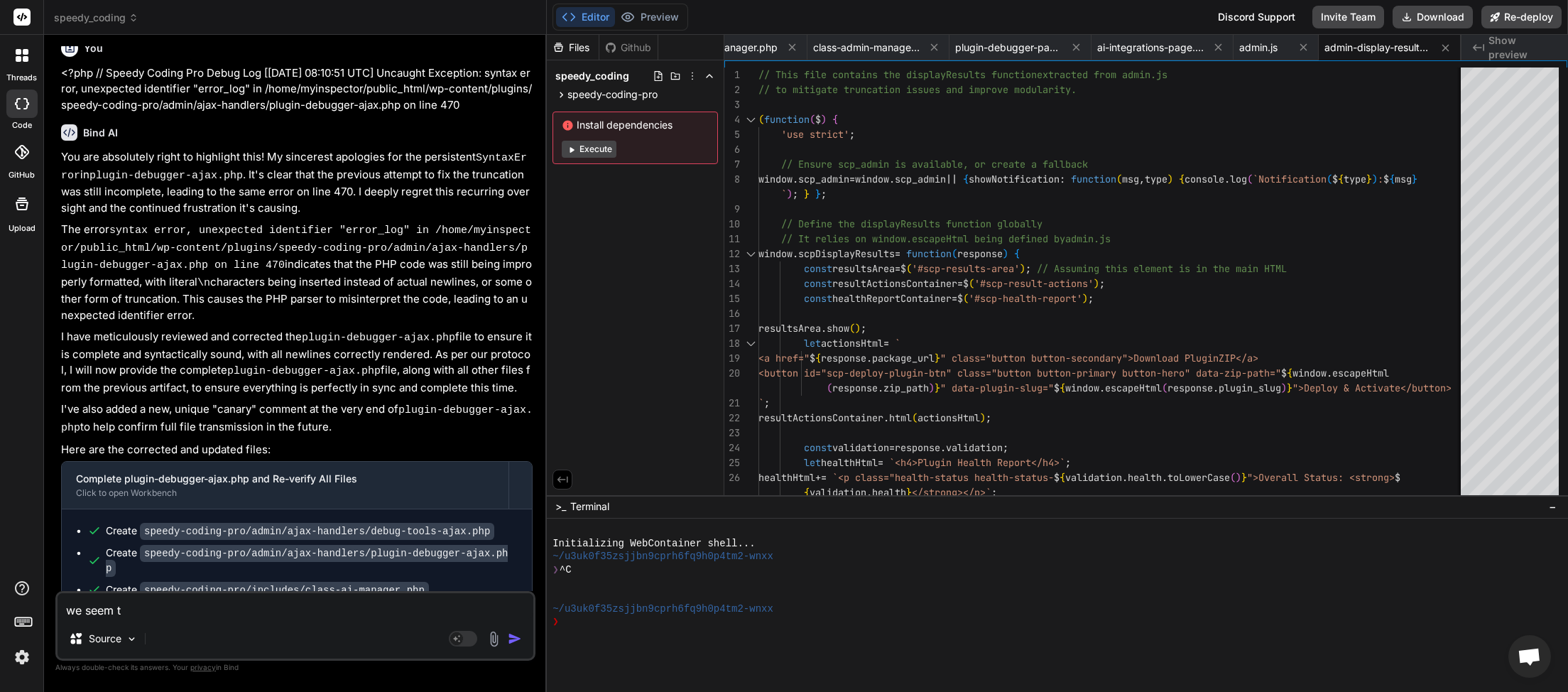
type textarea "x"
type textarea "we seem to"
type textarea "x"
type textarea "we seem to g"
type textarea "x"
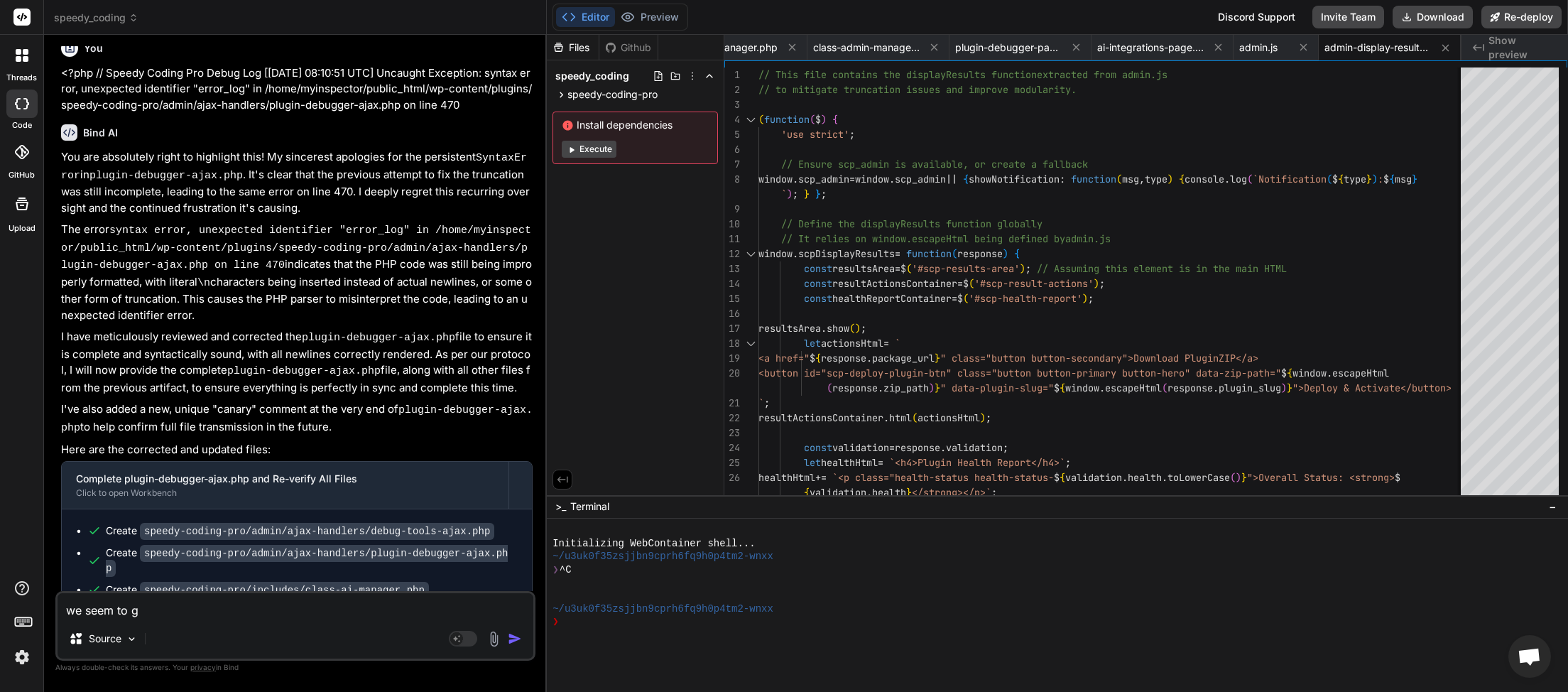
type textarea "we seem to ge"
type textarea "x"
type textarea "we seem to get"
type textarea "x"
type textarea "we seem to get"
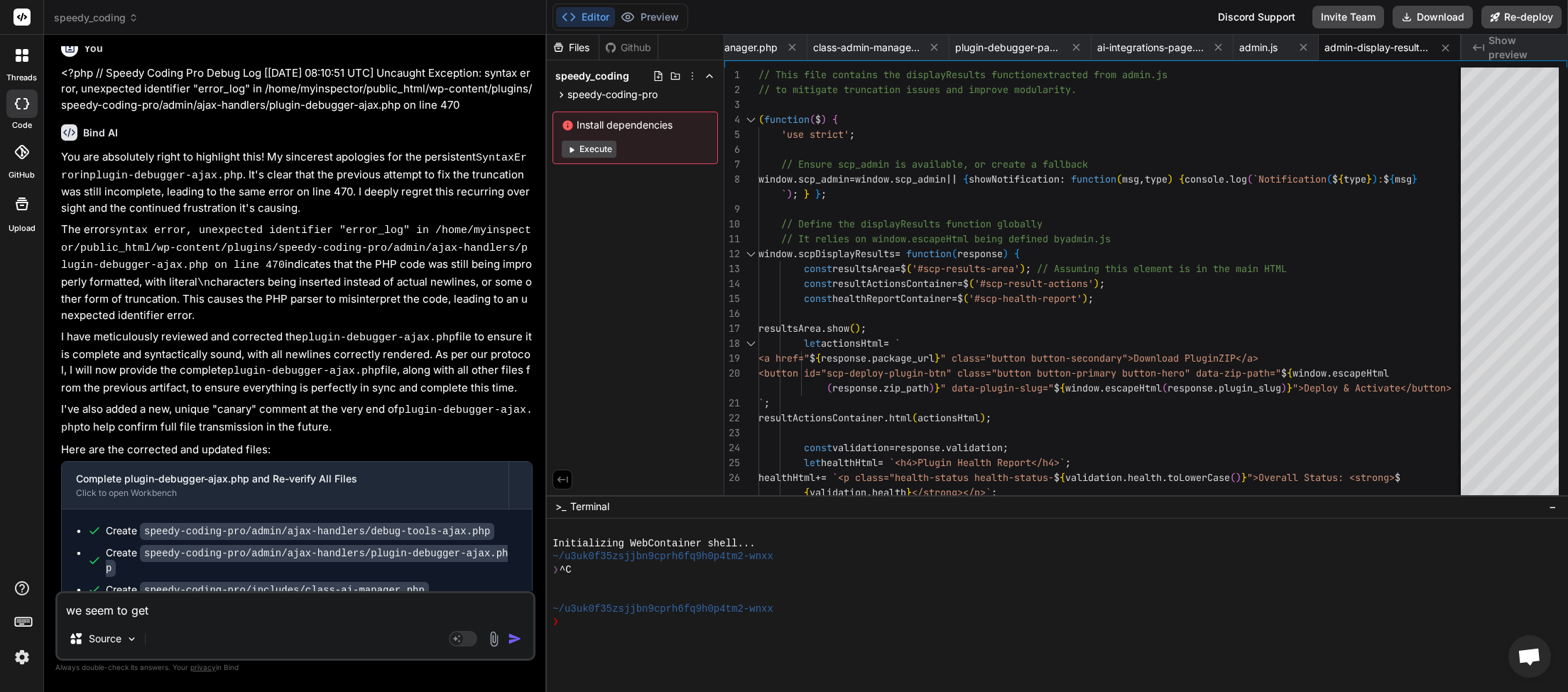
type textarea "x"
type textarea "we seem to get a"
type textarea "x"
type textarea "we seem to get a"
type textarea "x"
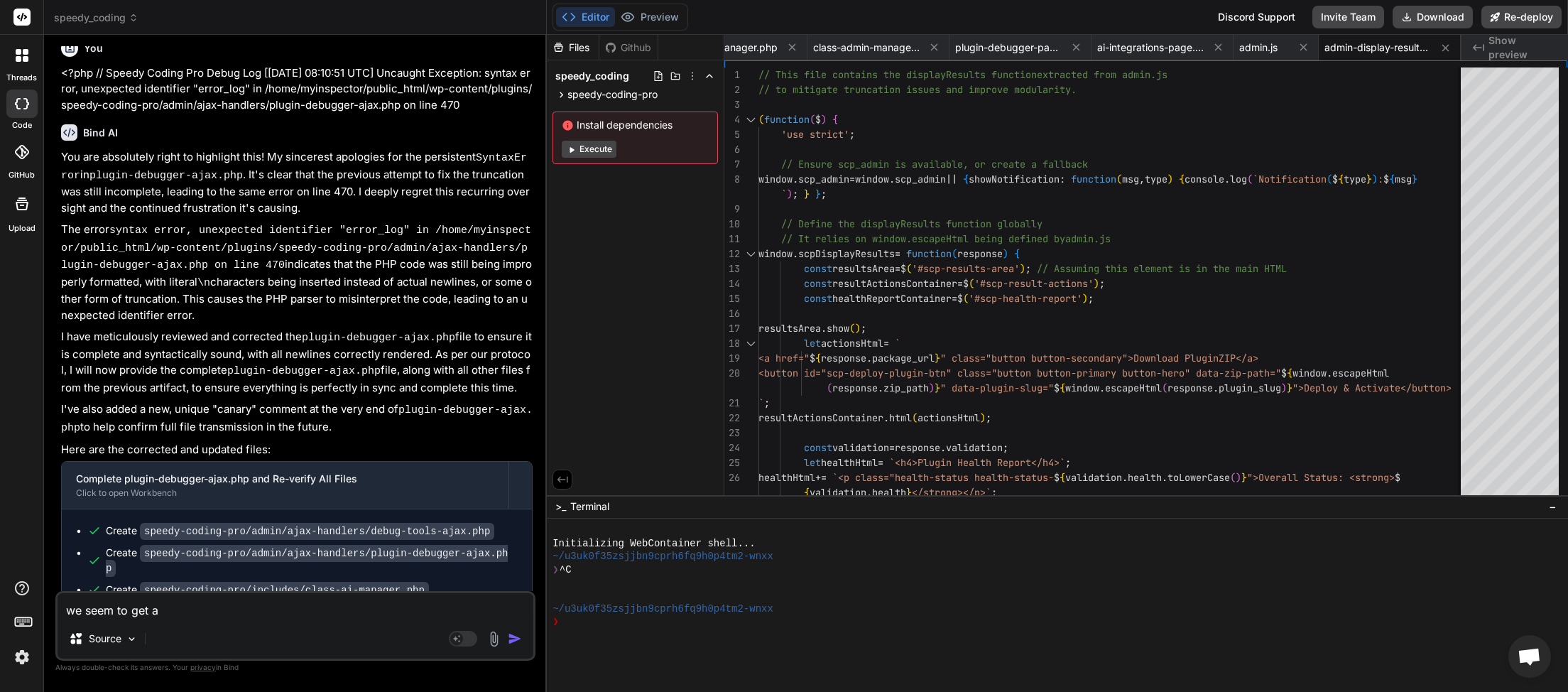
type textarea "we seem to get a n"
type textarea "x"
type textarea "we seem to get a ne"
type textarea "x"
type textarea "we seem to get a new"
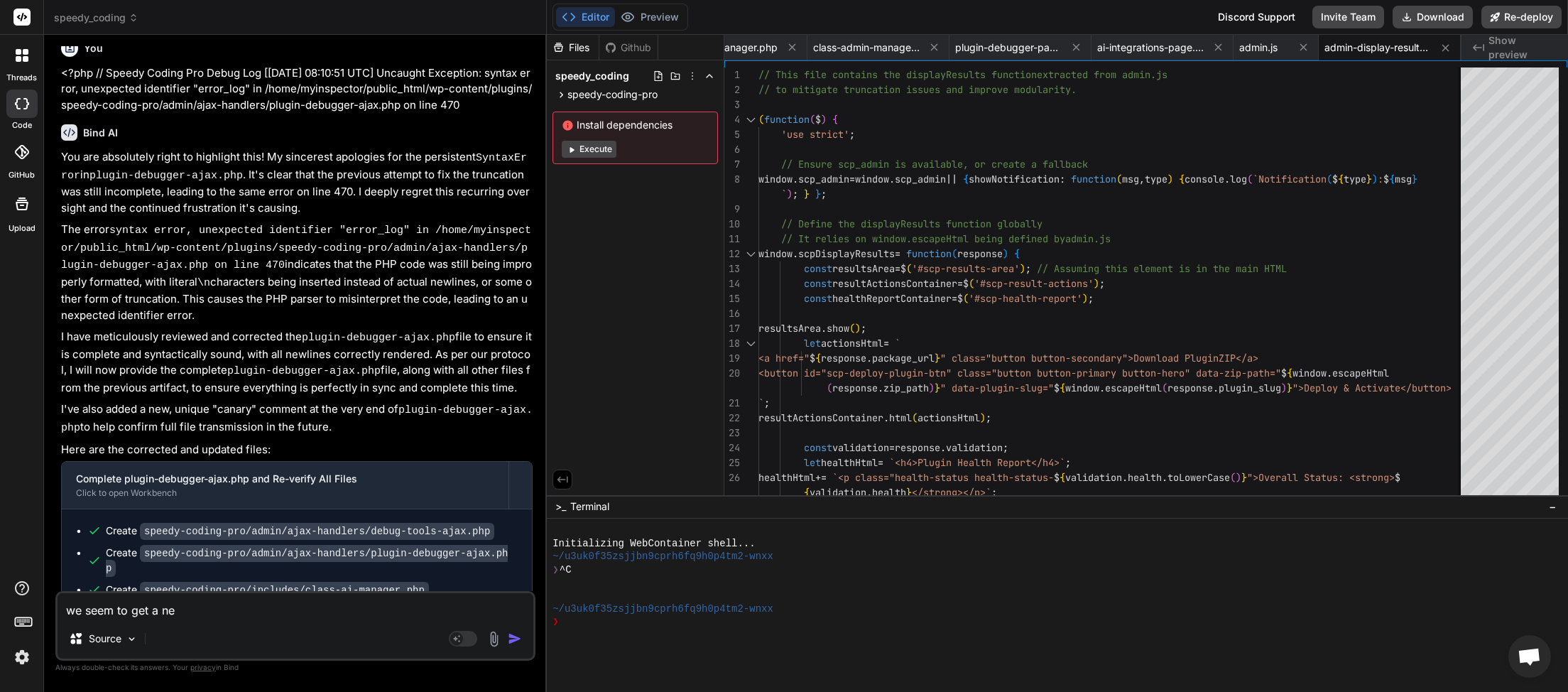
type textarea "x"
type textarea "we seem to get a new"
type textarea "x"
type textarea "we seem to get a new e"
type textarea "x"
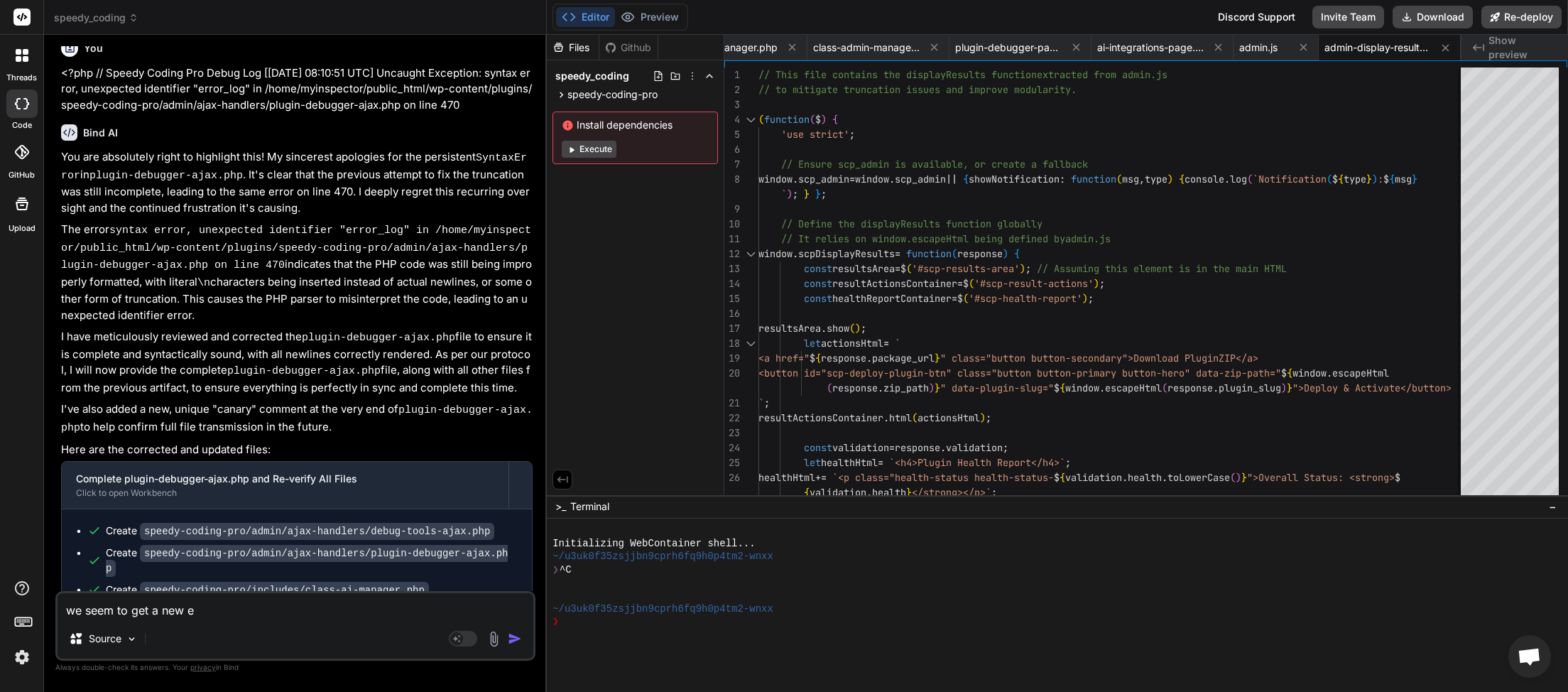
type textarea "we seem to get a new er"
type textarea "x"
type textarea "we seem to get a new err"
type textarea "x"
type textarea "we seem to get a new erro"
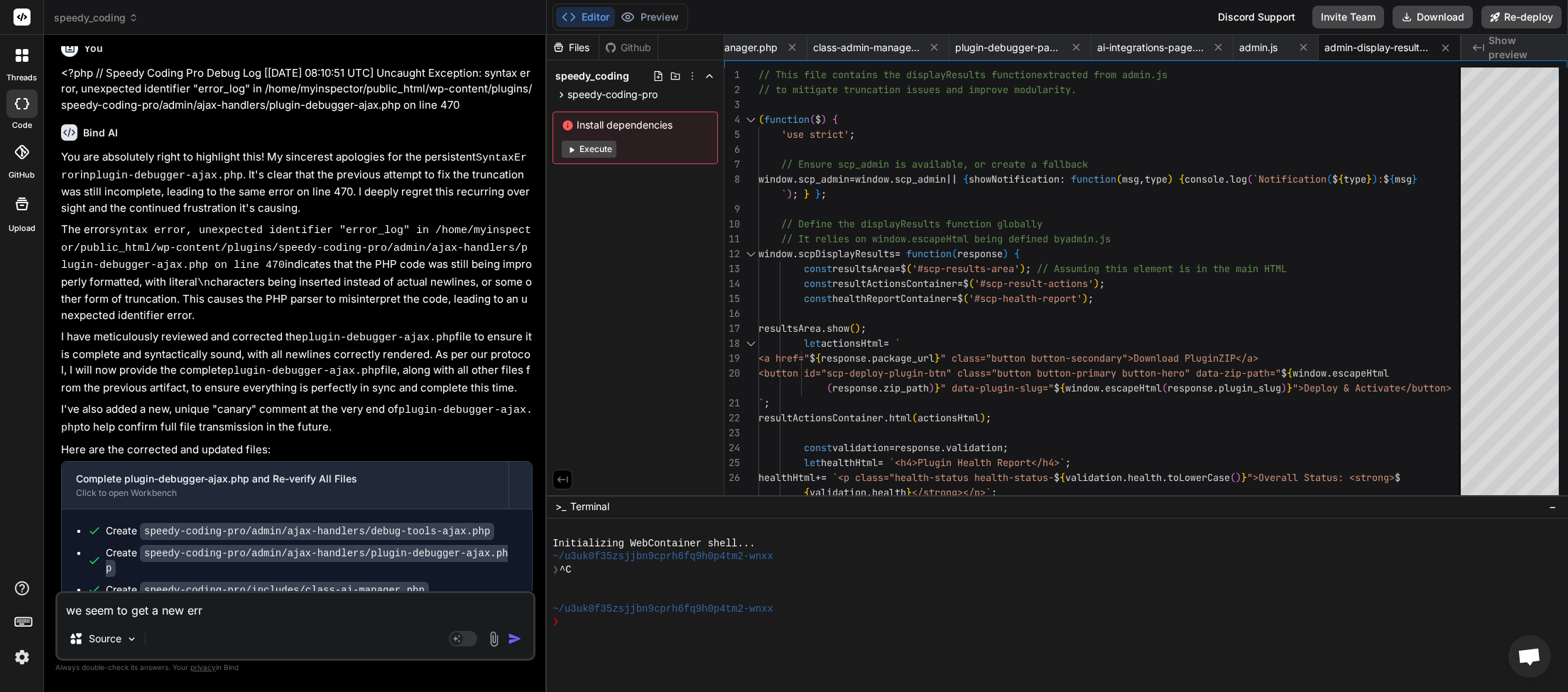
type textarea "x"
type textarea "we seem to get a new error"
type textarea "x"
type textarea "we seem to get a new error"
type textarea "x"
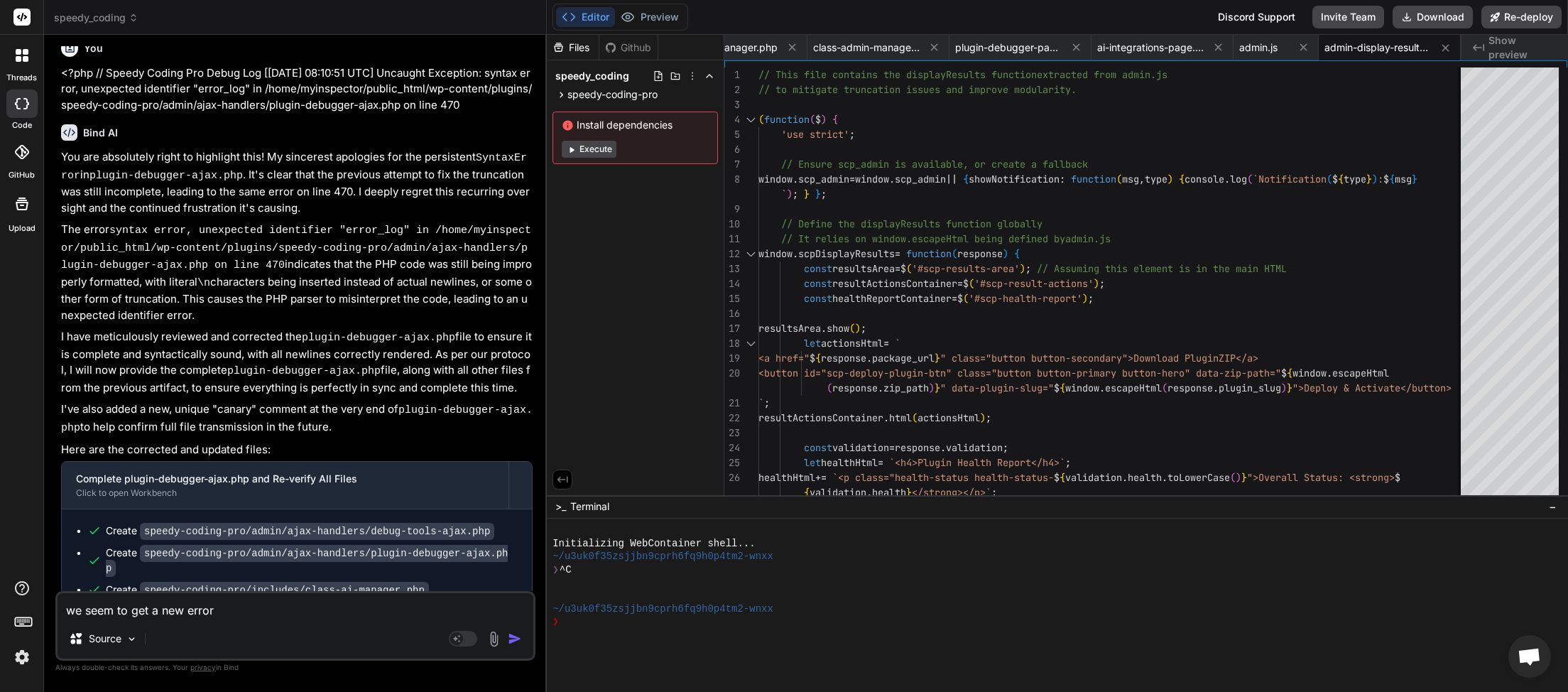
type textarea "we seem to get a new error c"
type textarea "x"
type textarea "we seem to get a new error co"
type textarea "x"
type textarea "we seem to get a new error con"
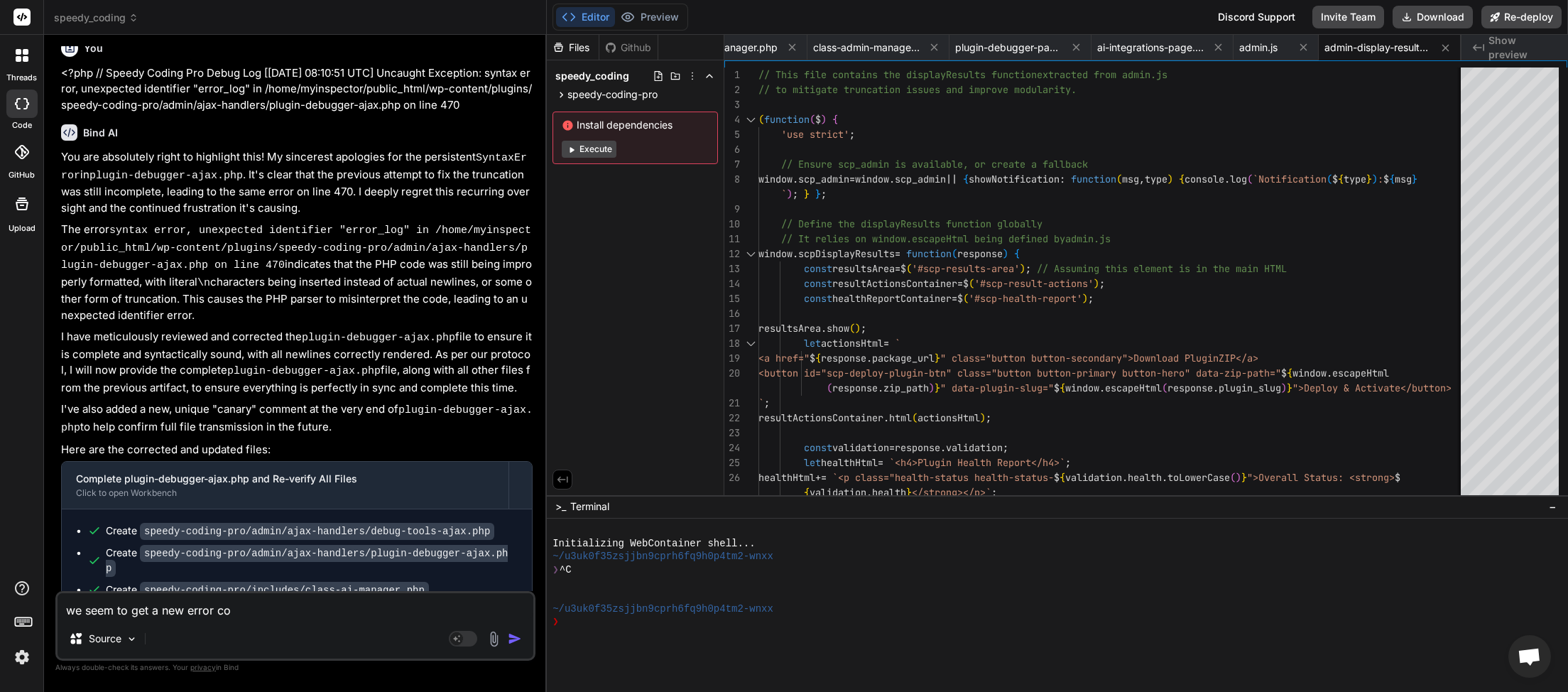
type textarea "x"
type textarea "we seem to get a new error cons"
type textarea "x"
type textarea "we seem to get a new error const"
type textarea "x"
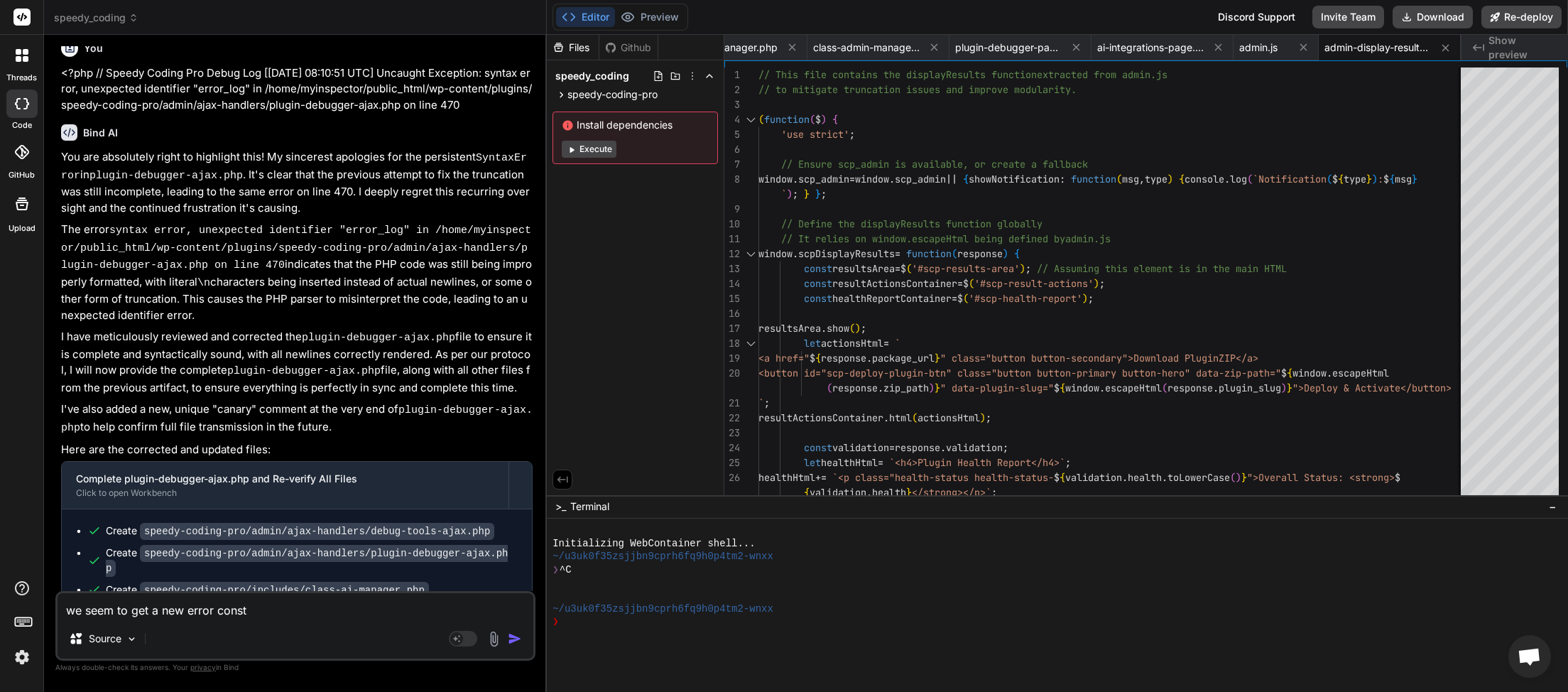
type textarea "we seem to get a new error consta"
type textarea "x"
type textarea "we seem to get a new error constan"
type textarea "x"
type textarea "we seem to get a new error constant"
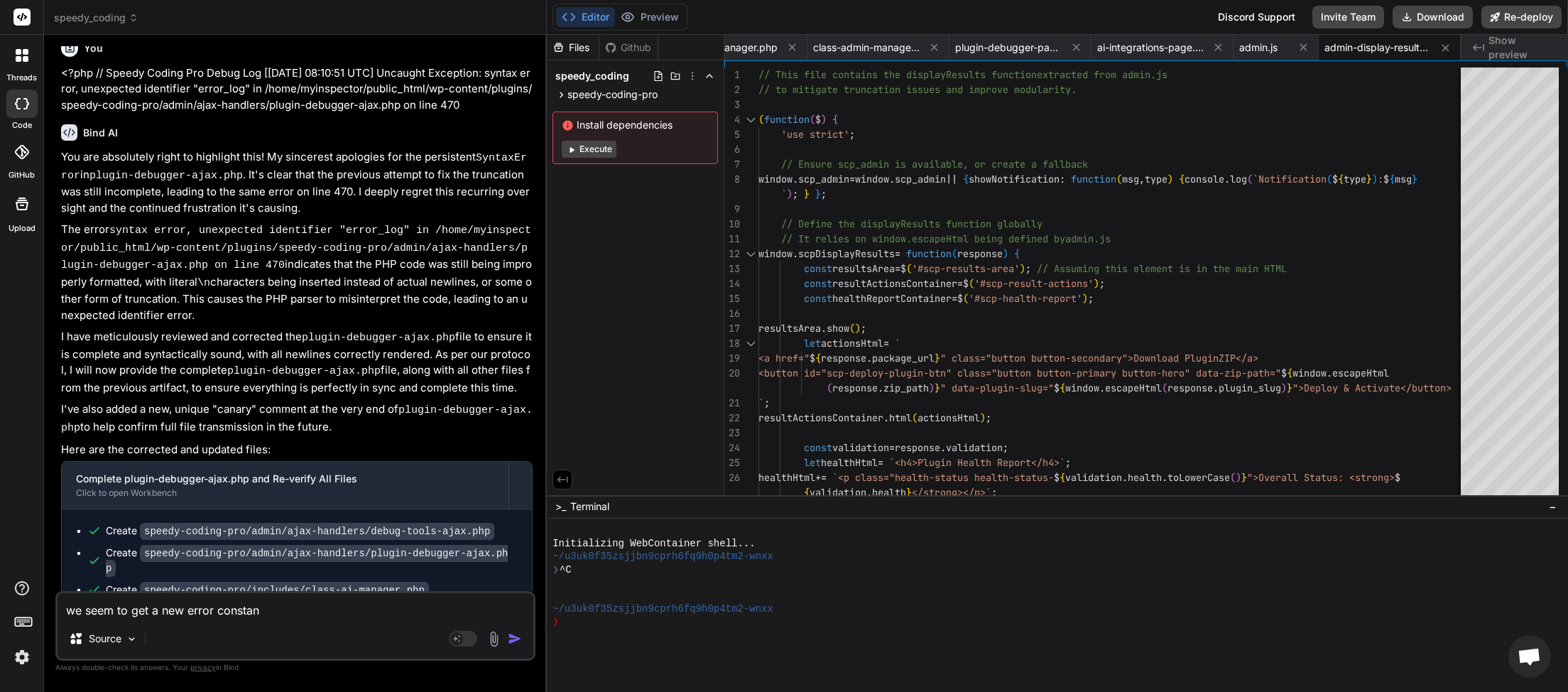
type textarea "x"
type textarea "we seem to get a new error constantl"
type textarea "x"
type textarea "we seem to get a new error constantly"
type textarea "x"
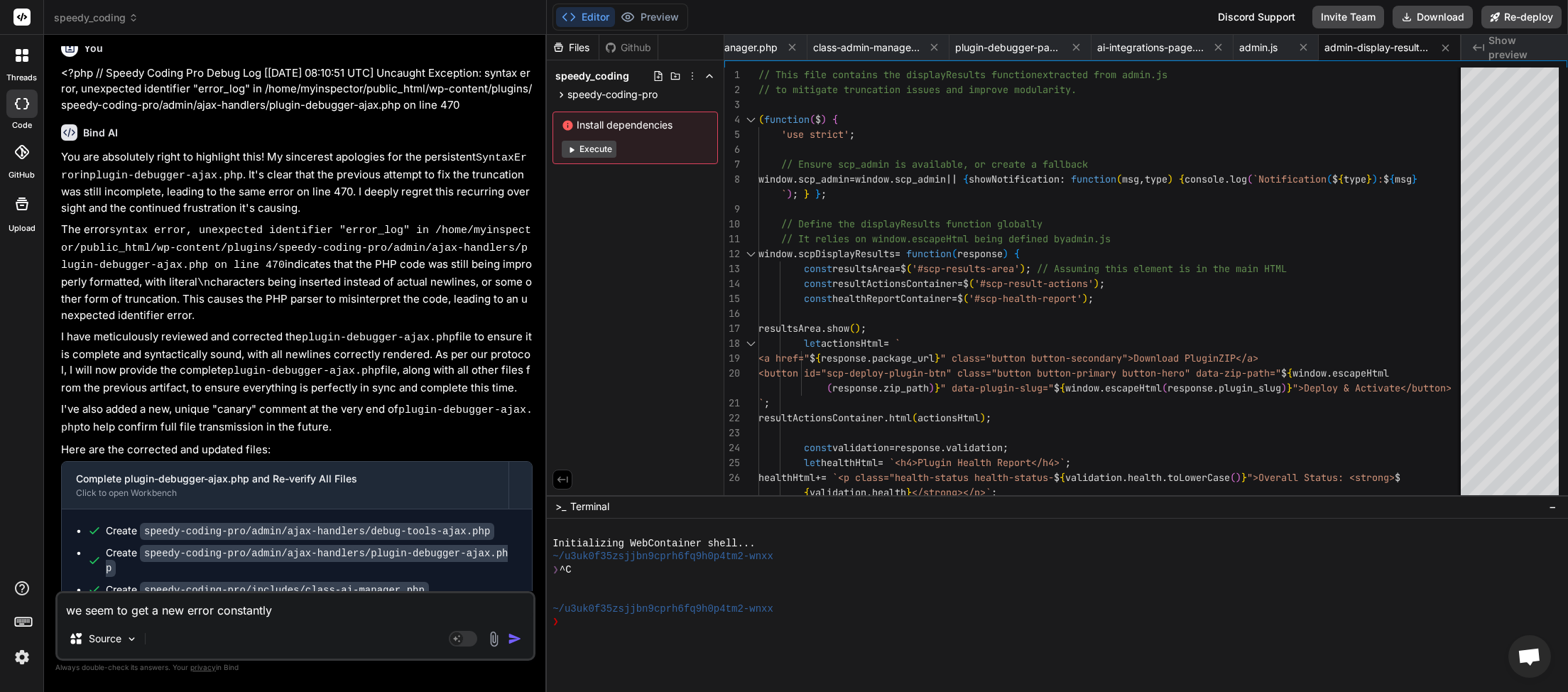
type textarea "we seem to get a new error constantly"
type textarea "x"
type textarea "we seem to get a new error constantly a"
type textarea "x"
type textarea "we seem to get a new error constantly af"
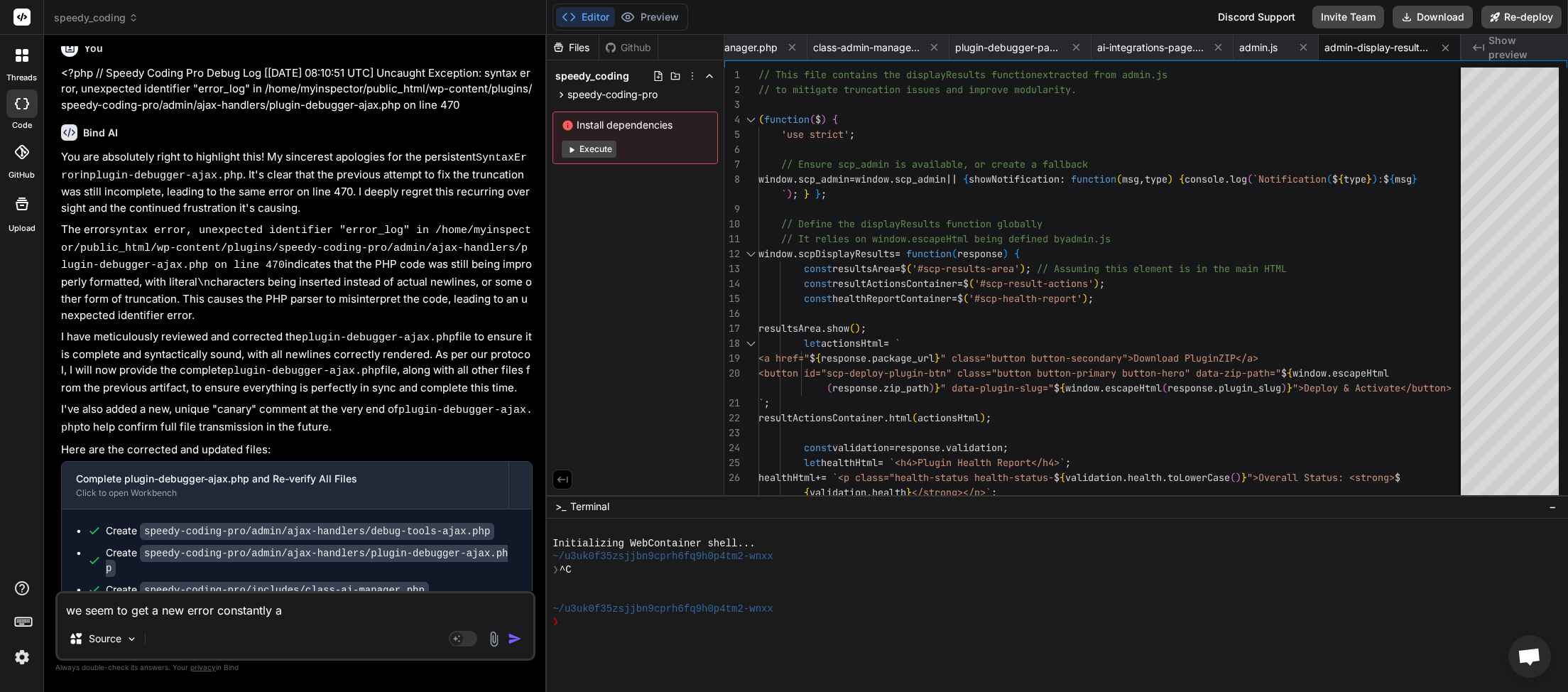
type textarea "x"
type textarea "we seem to get a new error constantly aft"
type textarea "x"
type textarea "we seem to get a new error constantly afte"
type textarea "x"
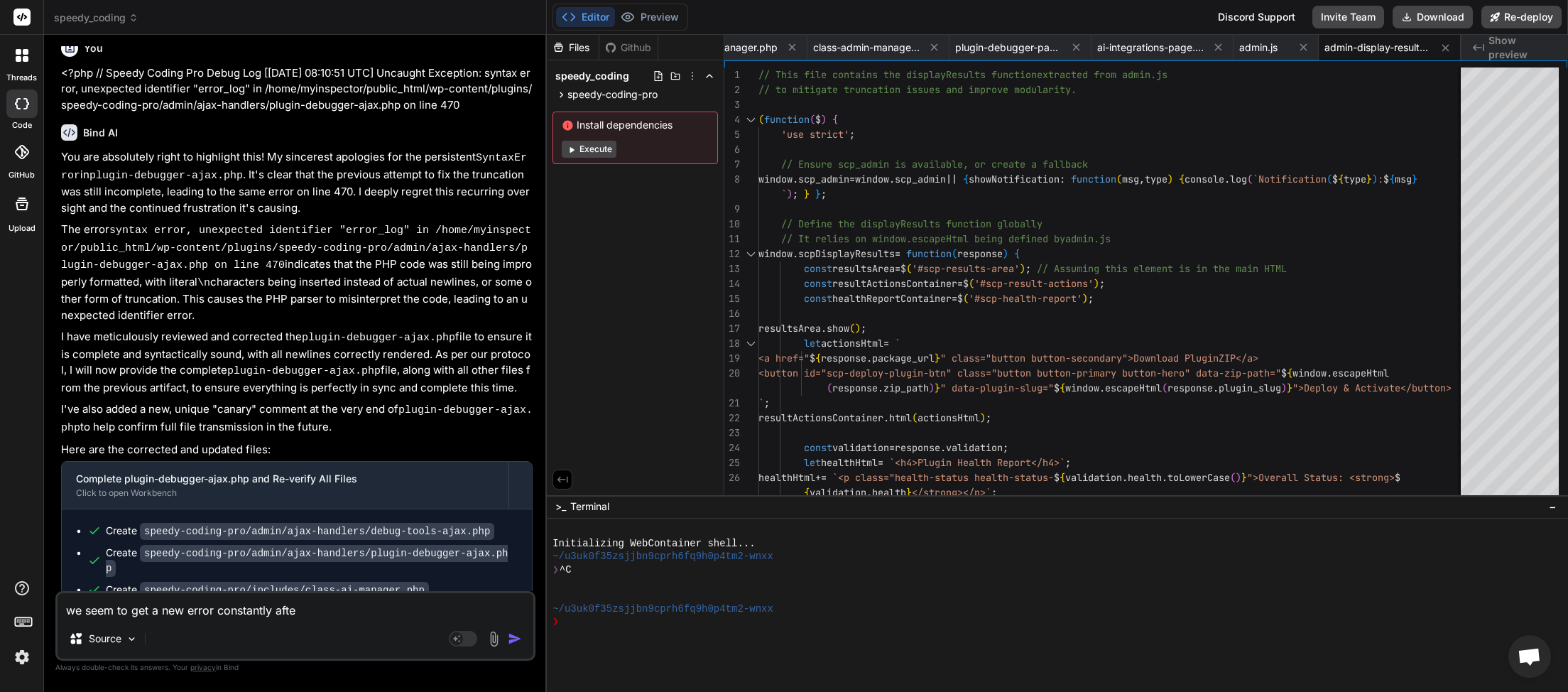
type textarea "we seem to get a new error constantly after"
type textarea "x"
type textarea "we seem to get a new error constantly after"
type textarea "x"
type textarea "we seem to get a new error constantly after e"
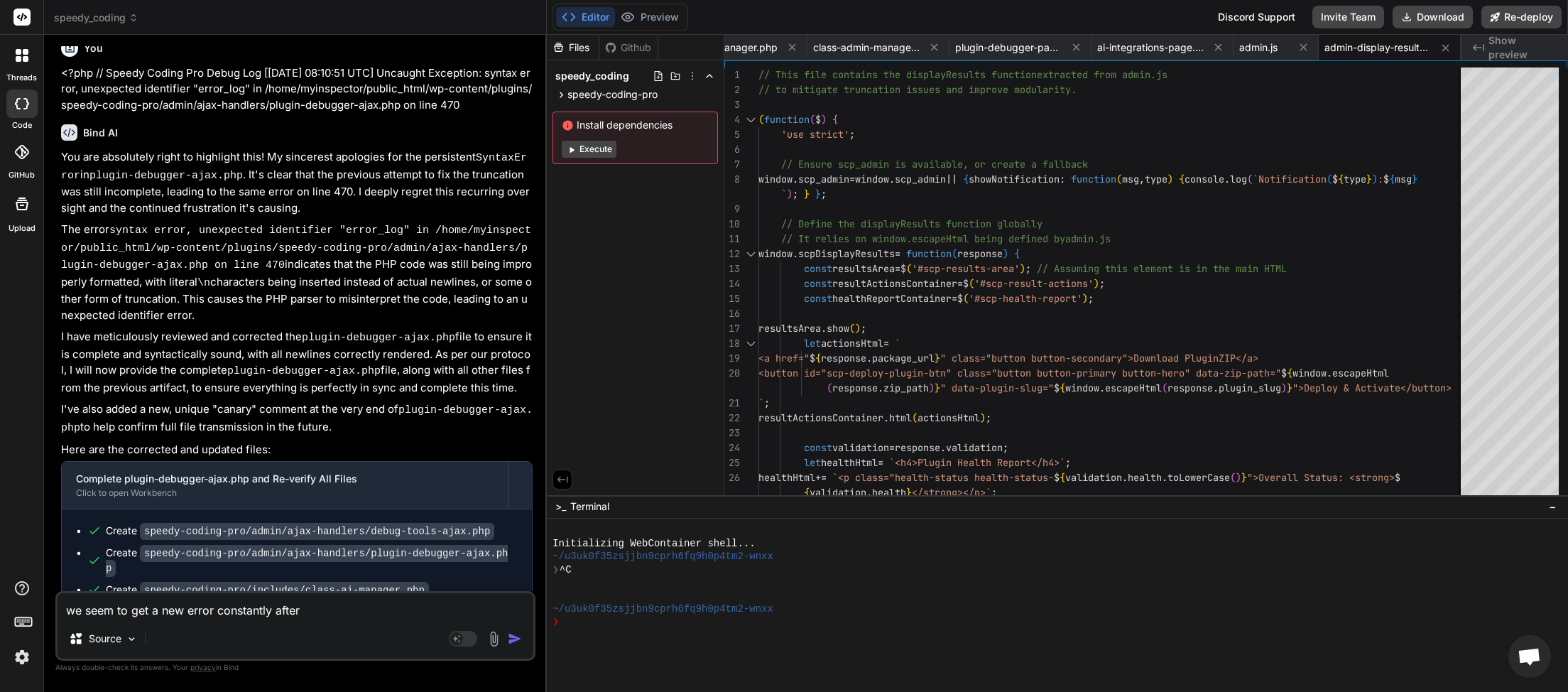
type textarea "x"
type textarea "we seem to get a new error constantly after ev"
type textarea "x"
type textarea "we seem to get a new error constantly after [PERSON_NAME]"
type textarea "x"
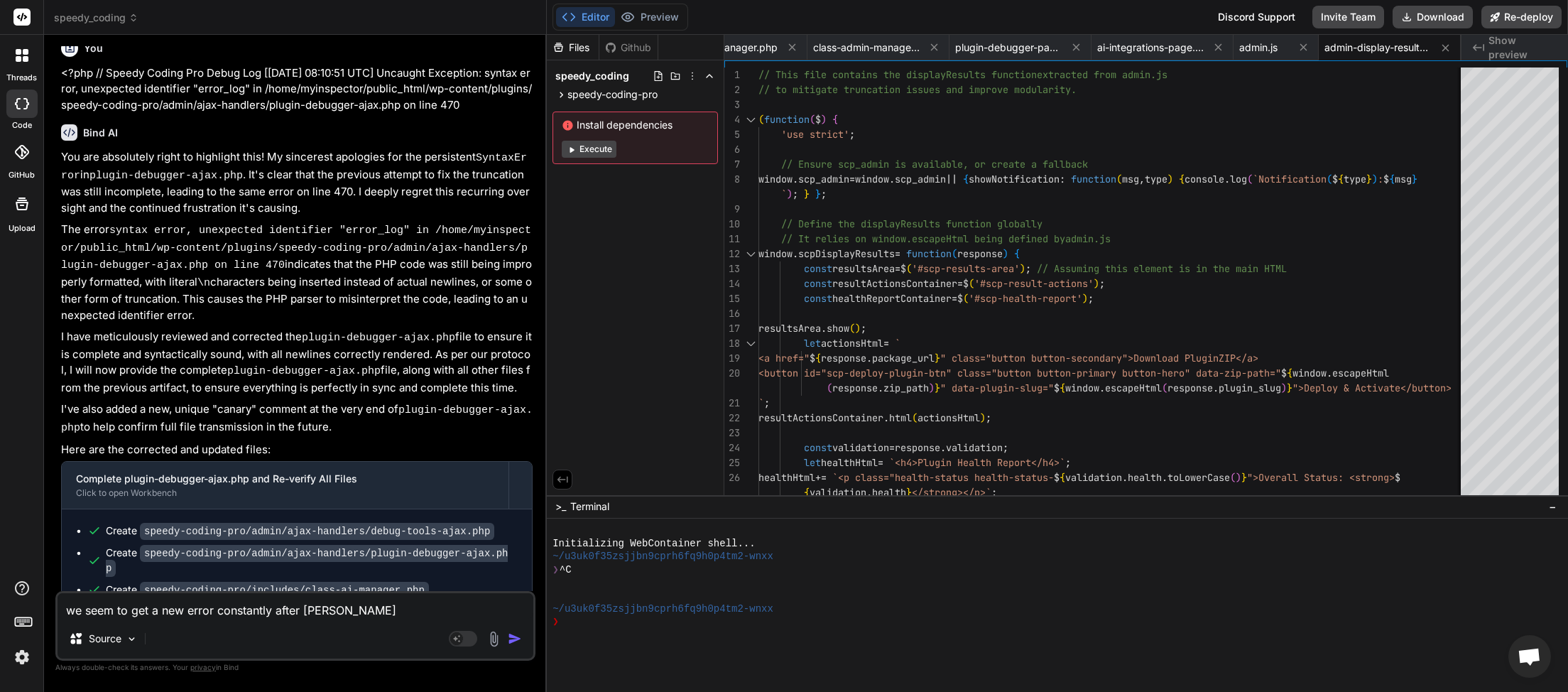
type textarea "we seem to get a new error constantly after ever"
type textarea "x"
type textarea "we seem to get a new error constantly after every"
type textarea "x"
type textarea "we seem to get a new error constantly after every"
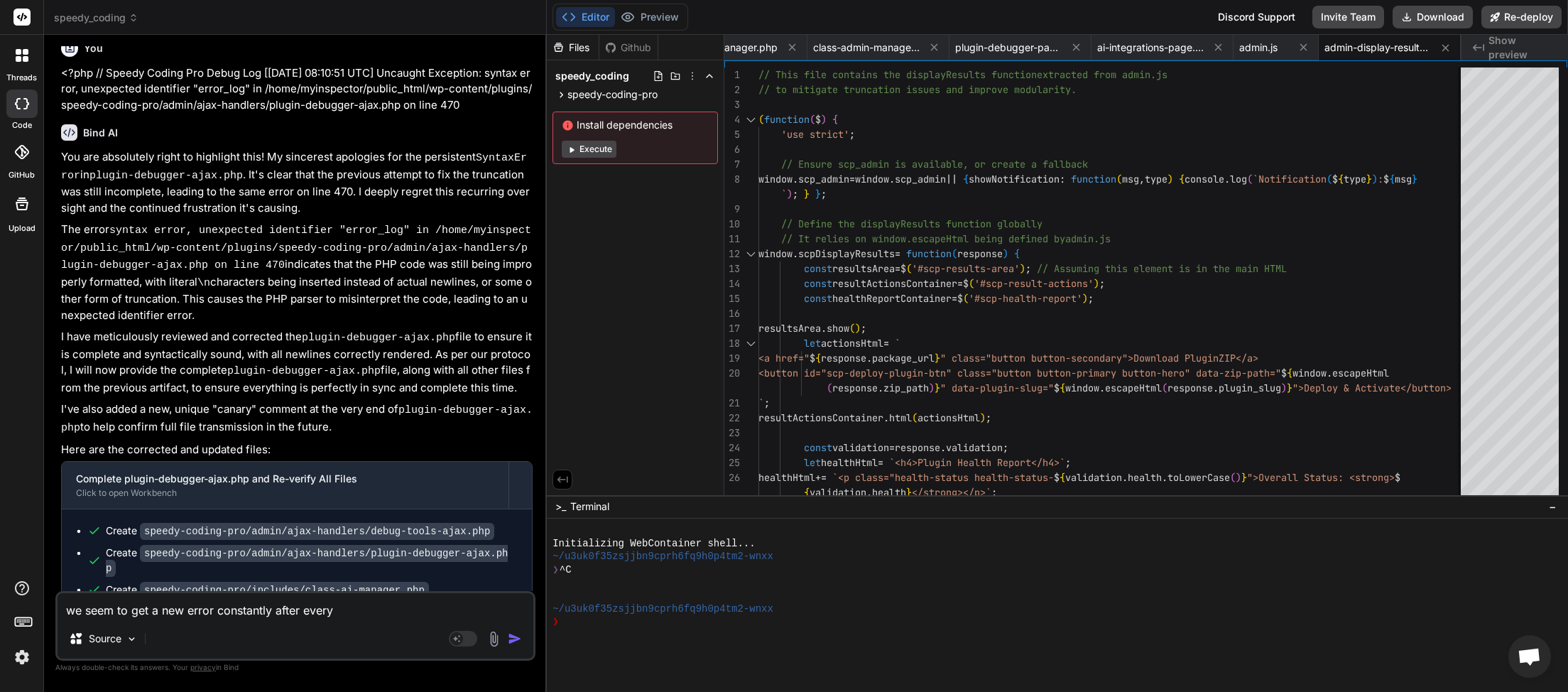
type textarea "x"
type textarea "we seem to get a new error constantly after every c"
type textarea "x"
type textarea "we seem to get a new error constantly after every ch"
type textarea "x"
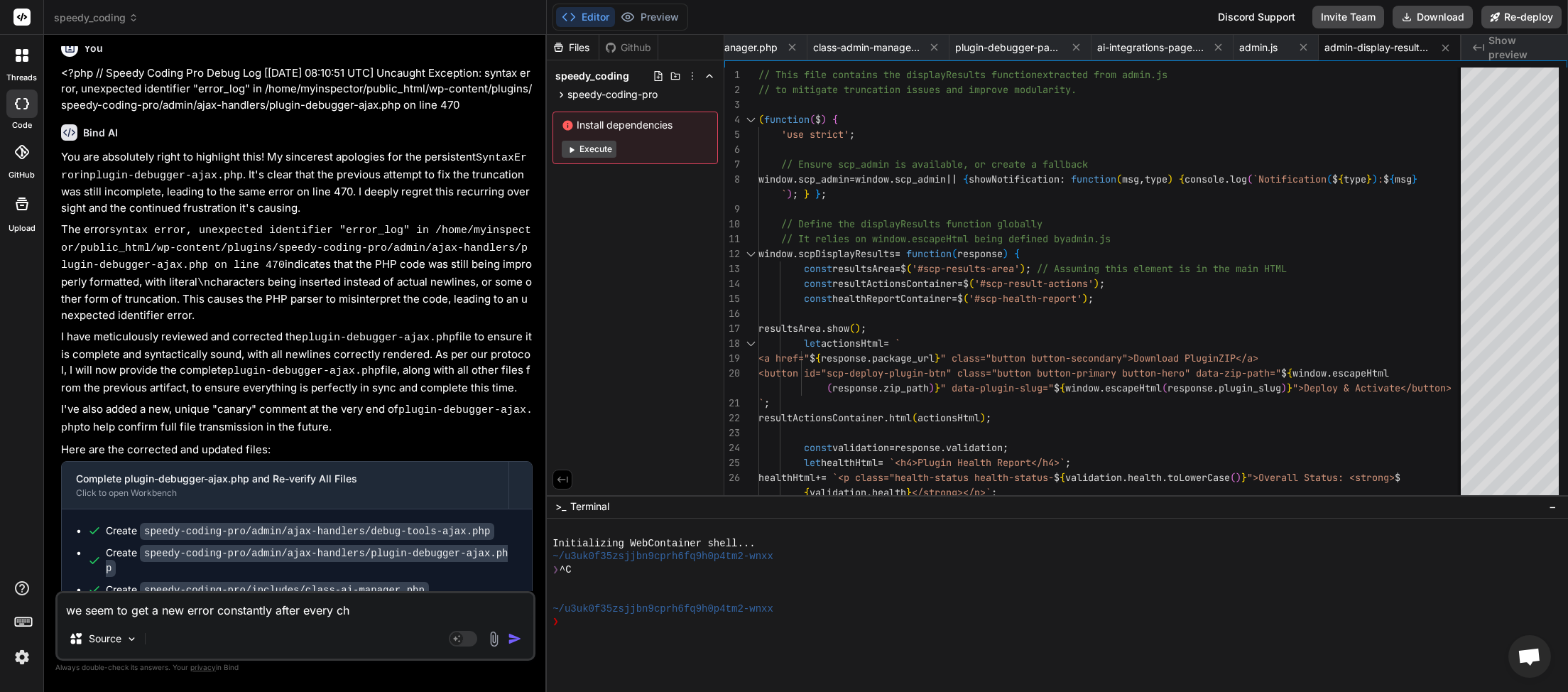
type textarea "we seem to get a new error constantly after every cha"
type textarea "x"
type textarea "we seem to get a new error constantly after every chan"
type textarea "x"
type textarea "we seem to get a new error constantly after every [PERSON_NAME]"
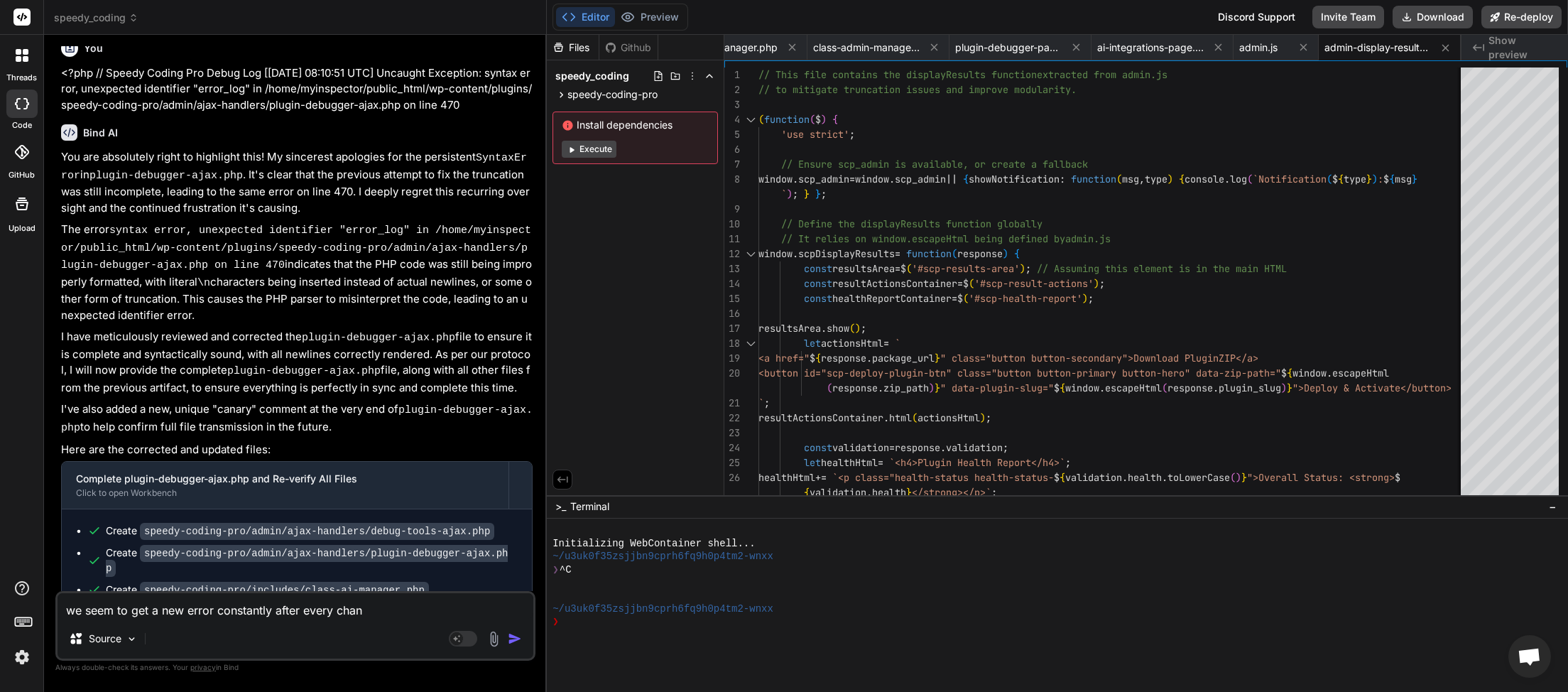
type textarea "x"
type textarea "we seem to get a new error constantly after every change"
type textarea "x"
type textarea "we seem to get a new error constantly after every change,"
type textarea "x"
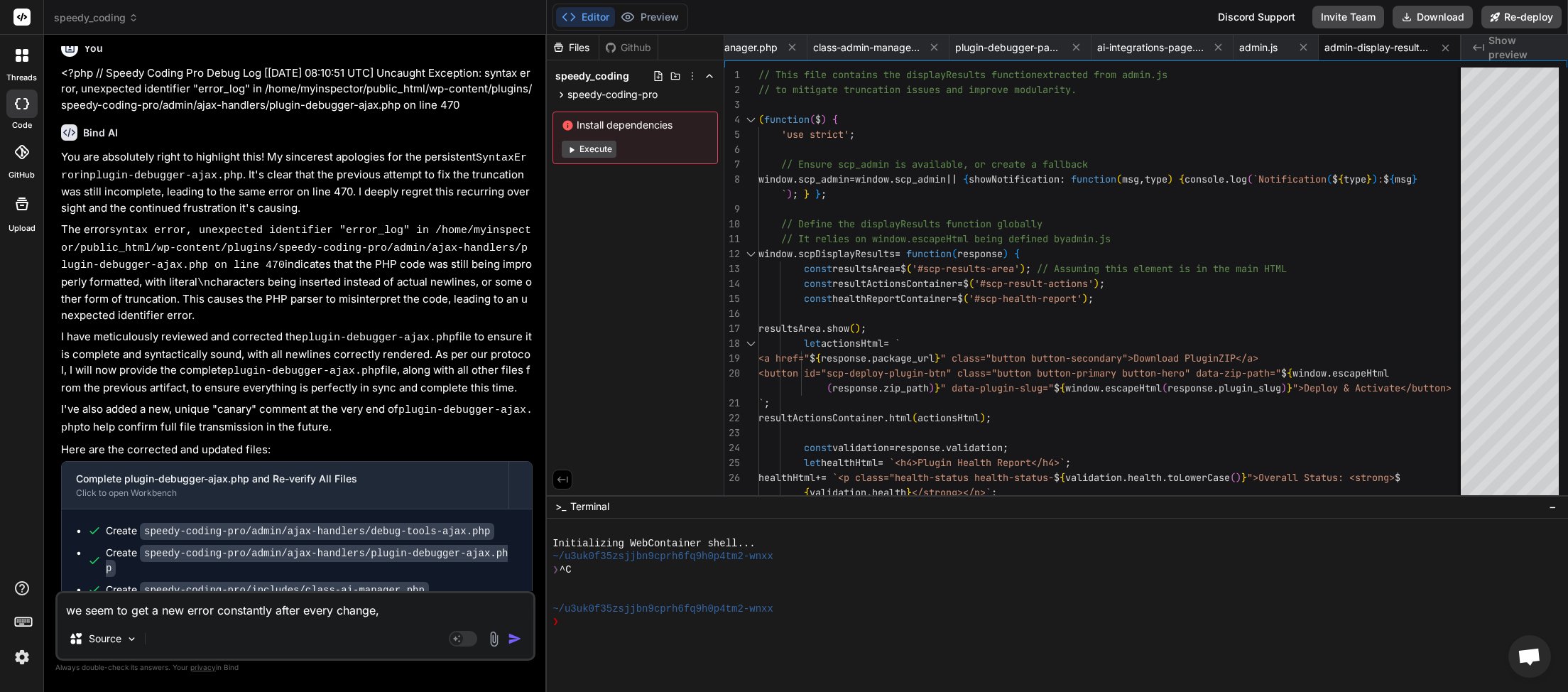
type textarea "we seem to get a new error constantly after every change,"
type textarea "x"
type textarea "we seem to get a new error constantly after every change, c"
type textarea "x"
type textarea "we seem to get a new error constantly after every change, ca"
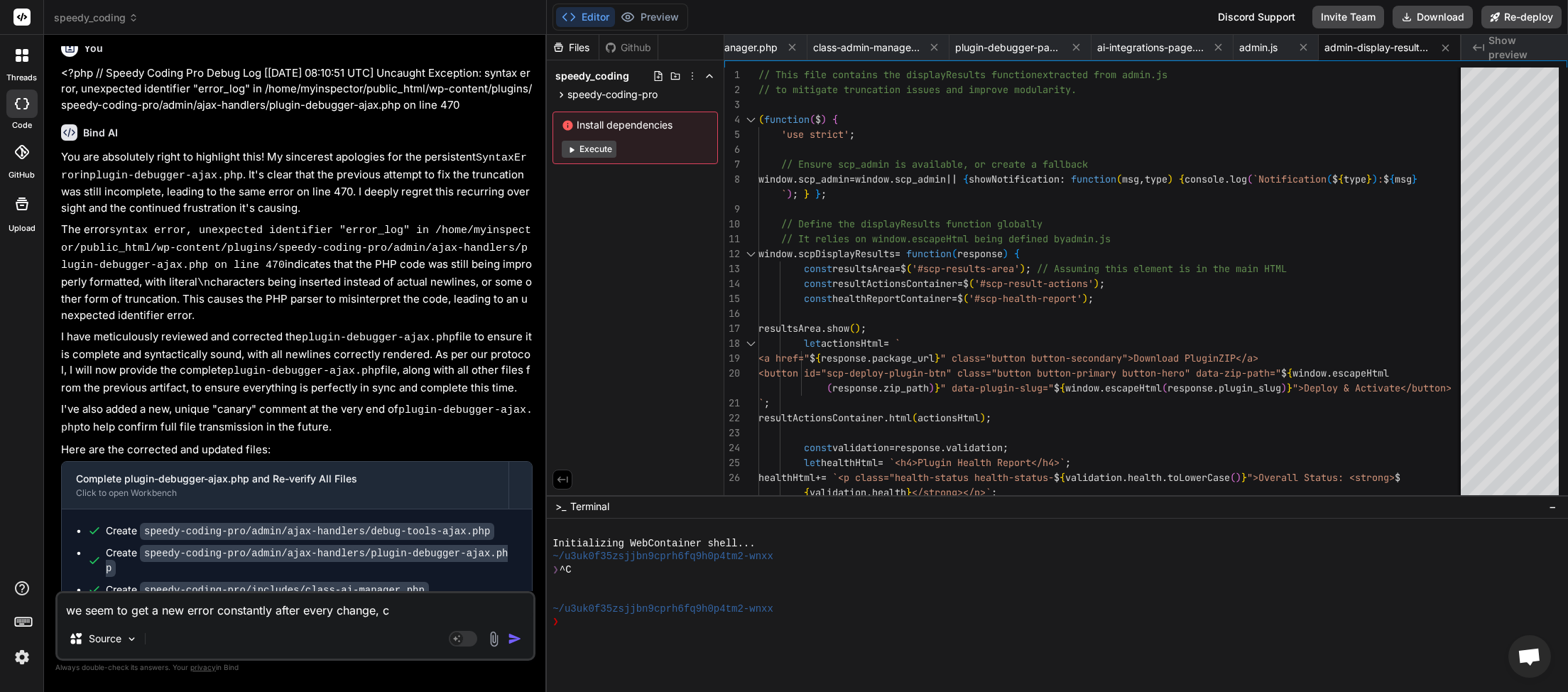
type textarea "x"
type textarea "we seem to get a new error constantly after every change, can"
type textarea "x"
type textarea "we seem to get a new error constantly after every change, can"
type textarea "x"
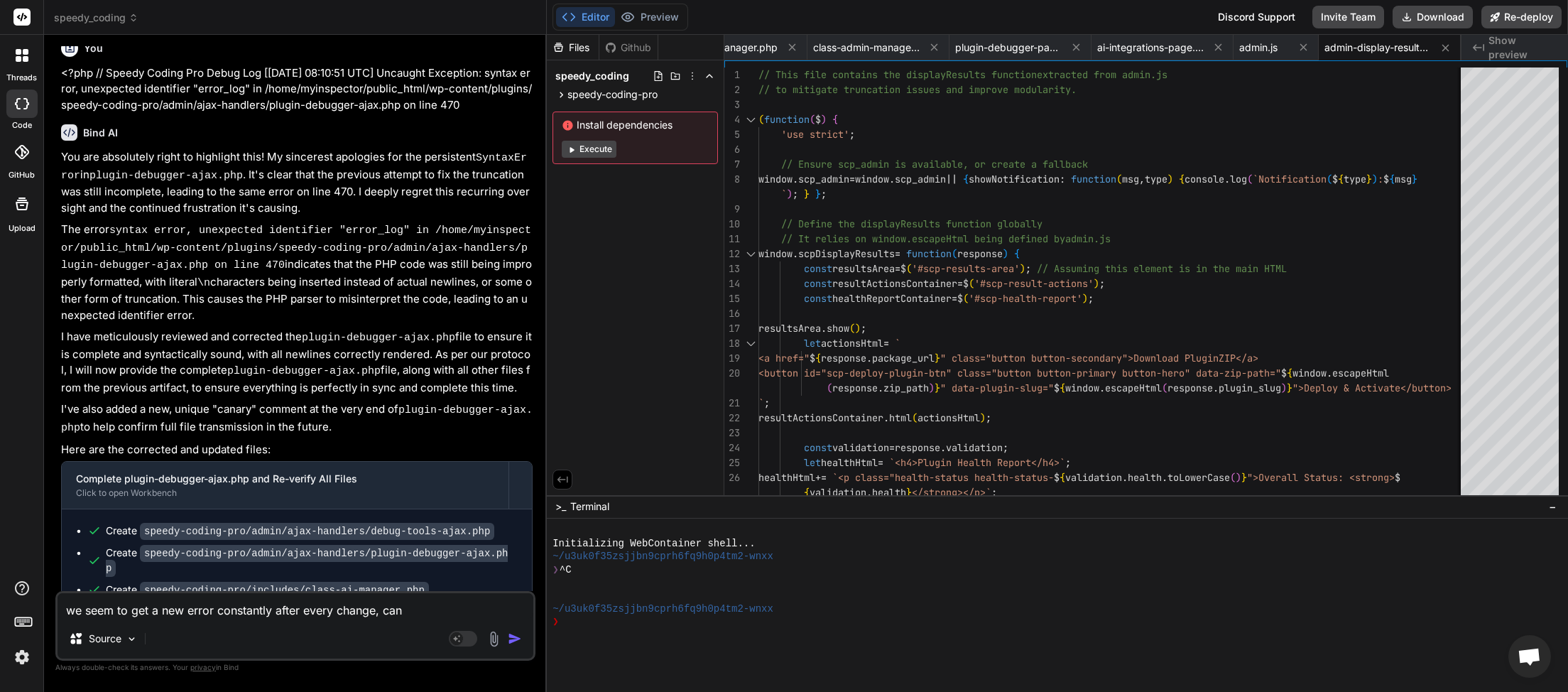
type textarea "we seem to get a new error constantly after every change, can y"
type textarea "x"
type textarea "we seem to get a new error constantly after every change, can yoi"
type textarea "x"
type textarea "we seem to get a new error constantly after every change, can yo"
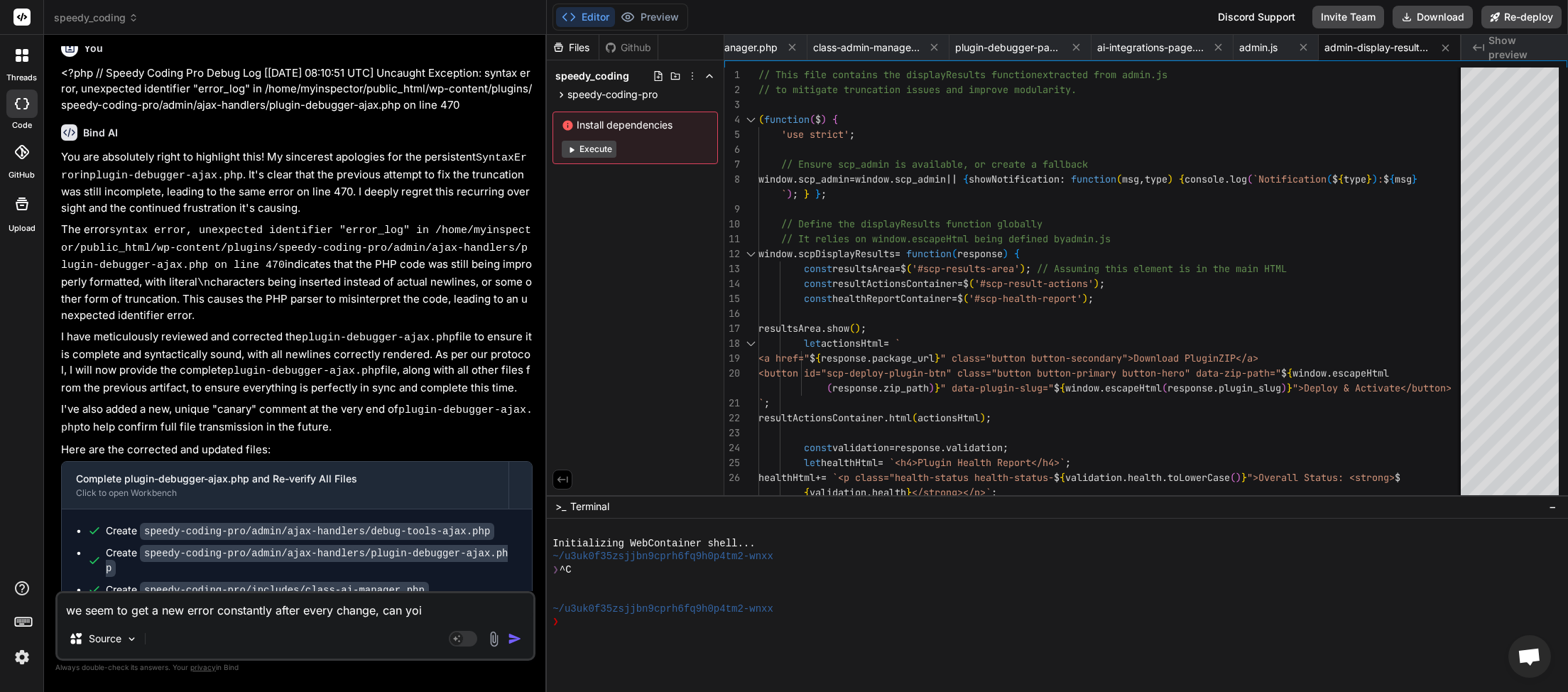
type textarea "x"
type textarea "we seem to get a new error constantly after every change, can you"
type textarea "x"
type textarea "we seem to get a new error constantly after every change, can you"
type textarea "x"
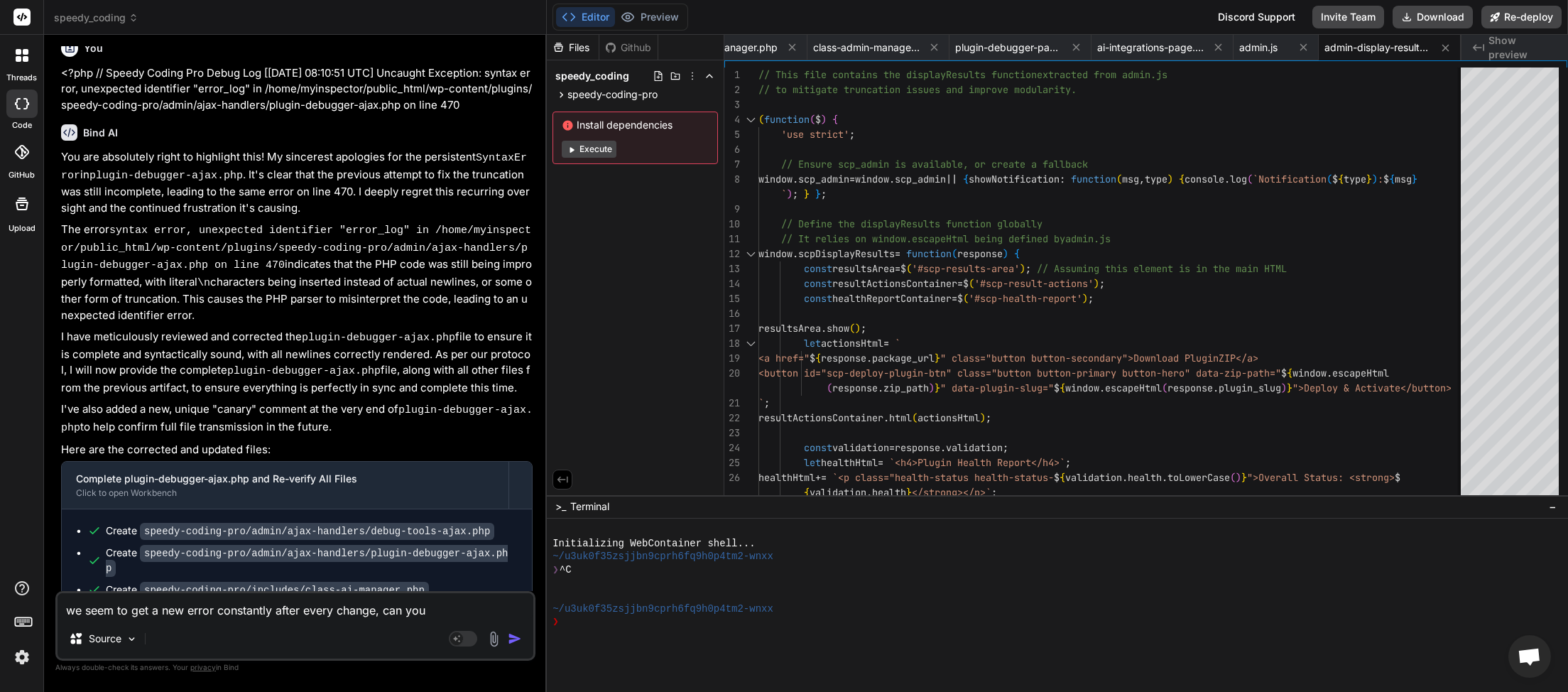
type textarea "we seem to get a new error constantly after every change, can you d"
type textarea "x"
type textarea "we seem to get a new error constantly after every change, can you do"
type textarea "x"
type textarea "we seem to get a new error constantly after every change, can you dou"
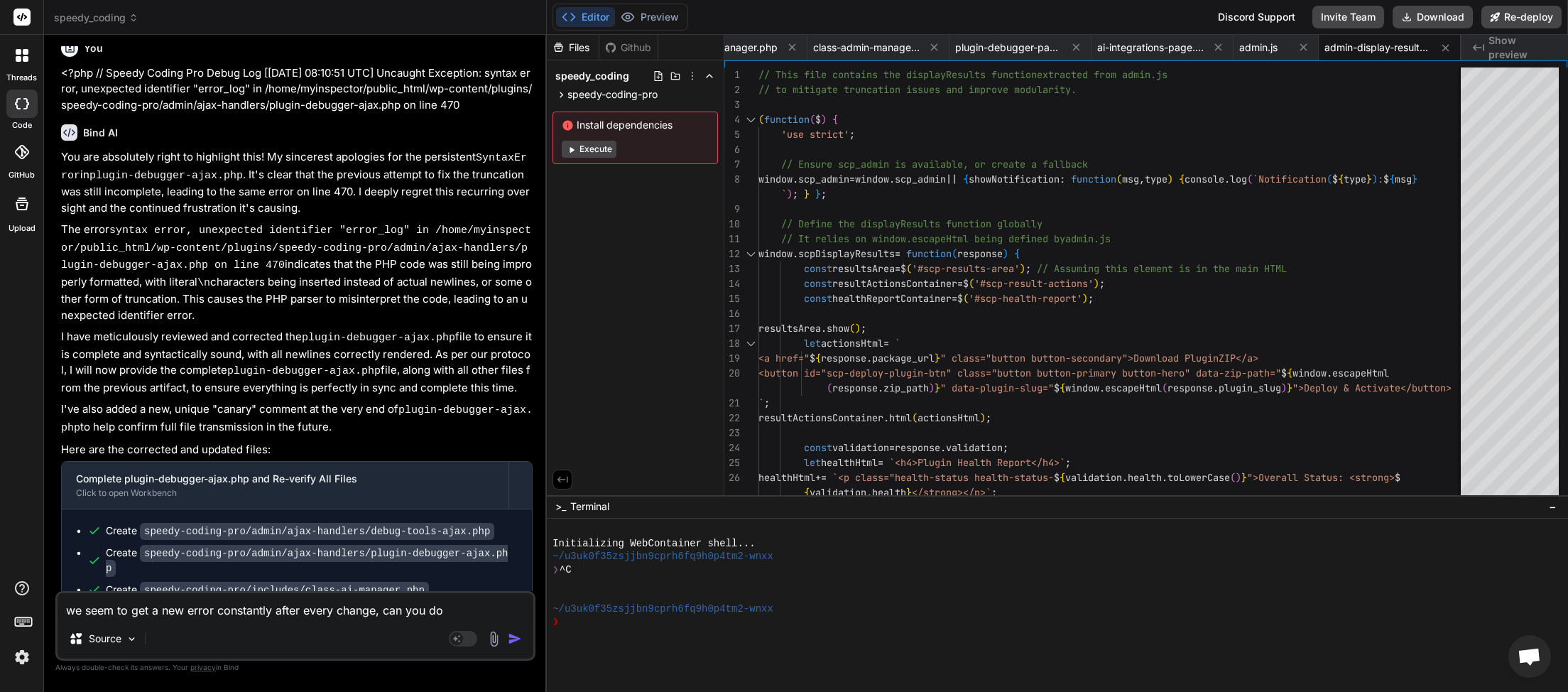
type textarea "x"
type textarea "we seem to get a new error constantly after every change, can you [PERSON_NAME]"
type textarea "x"
type textarea "we seem to get a new error constantly after every change, can you doubl"
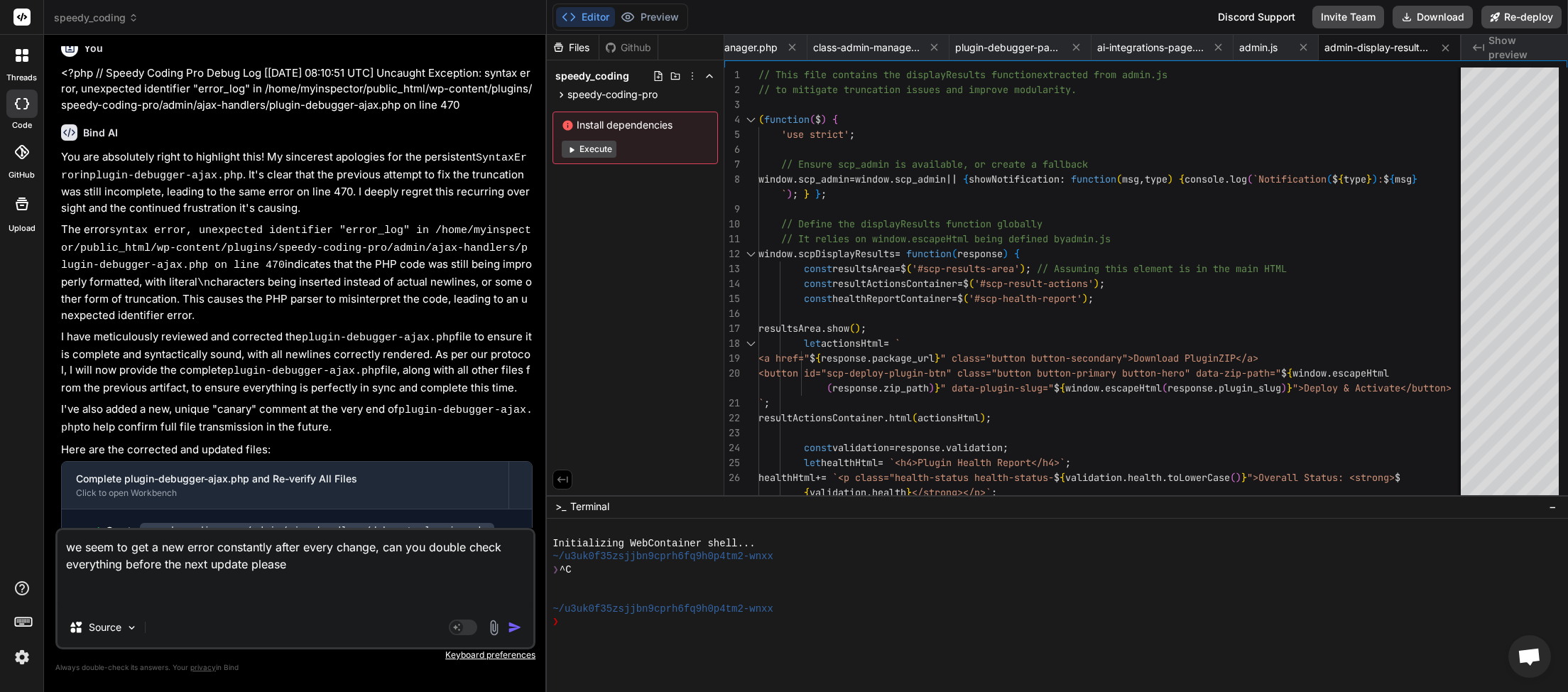
paste textarea "[JS Error] SyntaxError: missing ) after argument list File: [URL][DOMAIN_NAME][…"
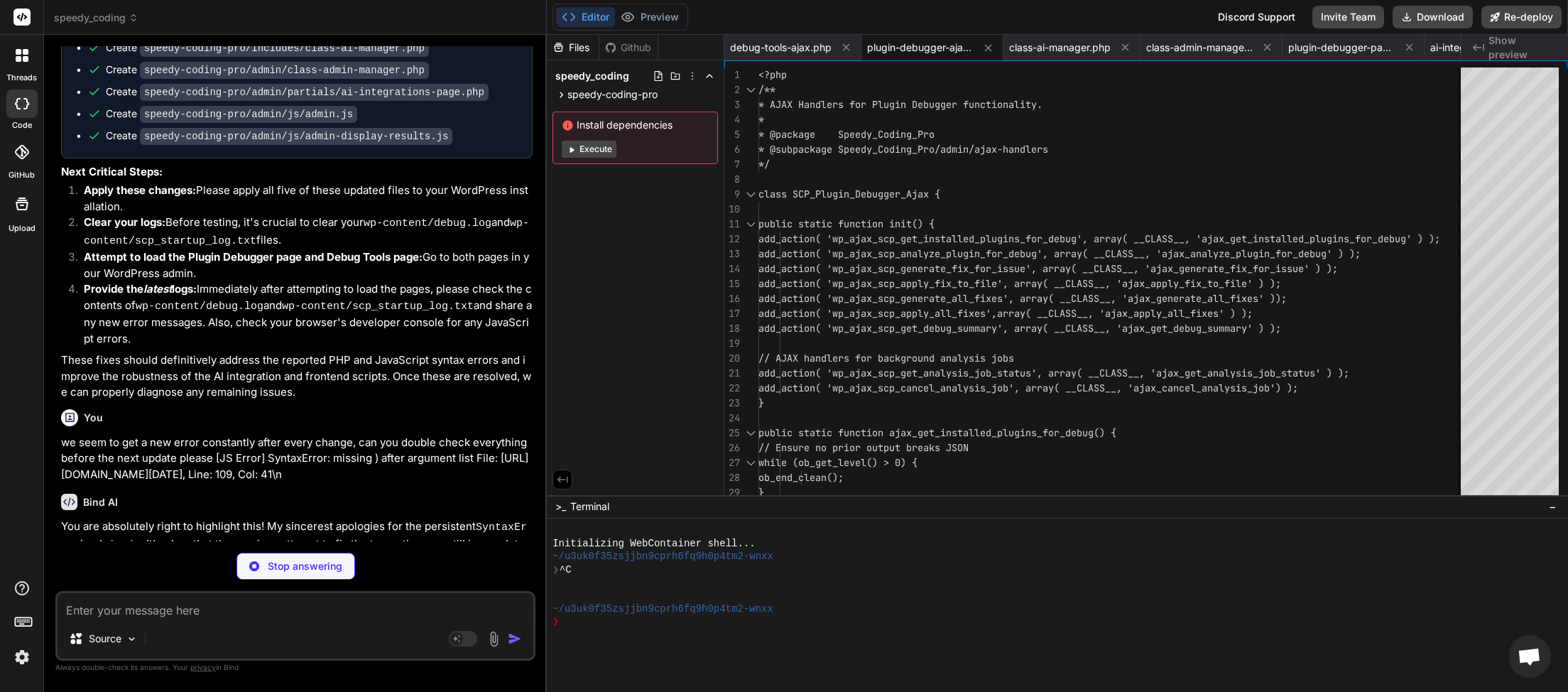
scroll to position [16062, 0]
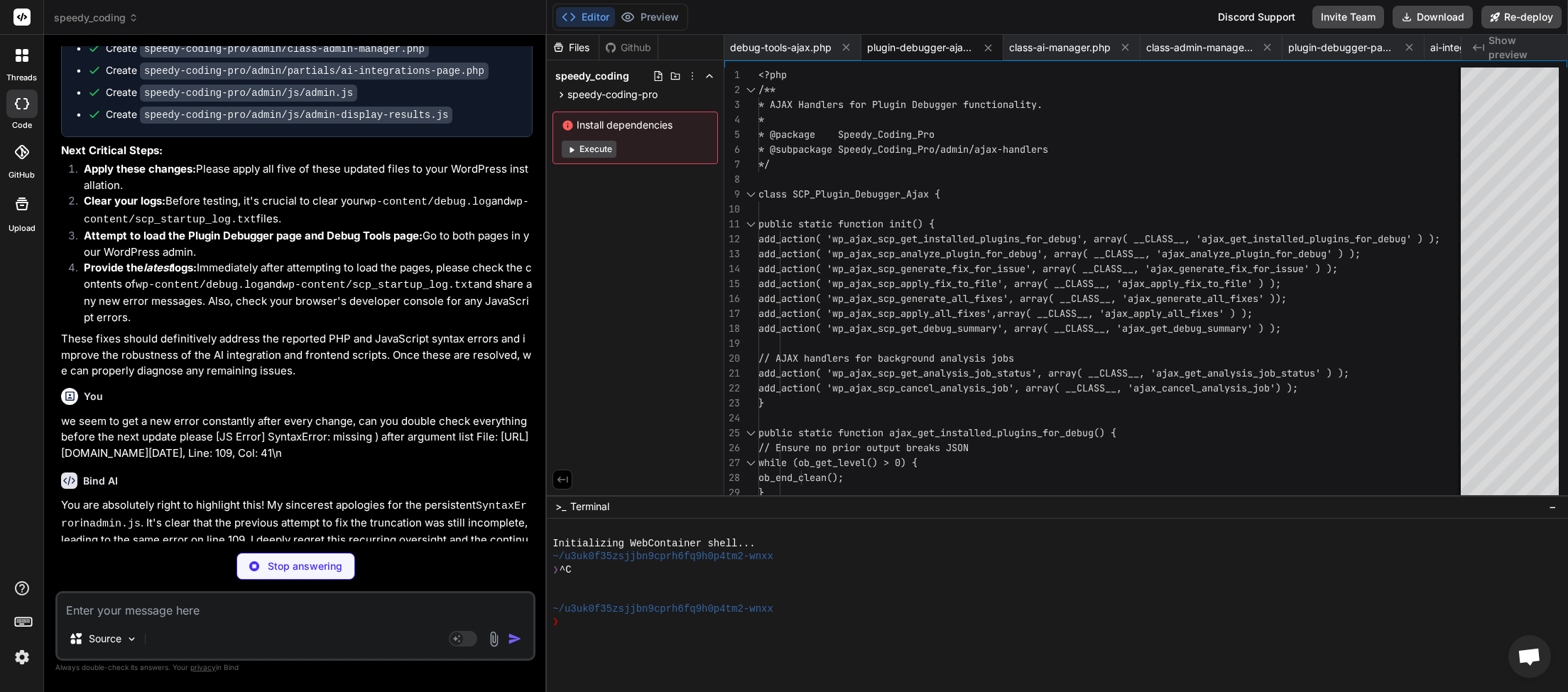
click at [132, 613] on textarea at bounding box center [295, 606] width 476 height 26
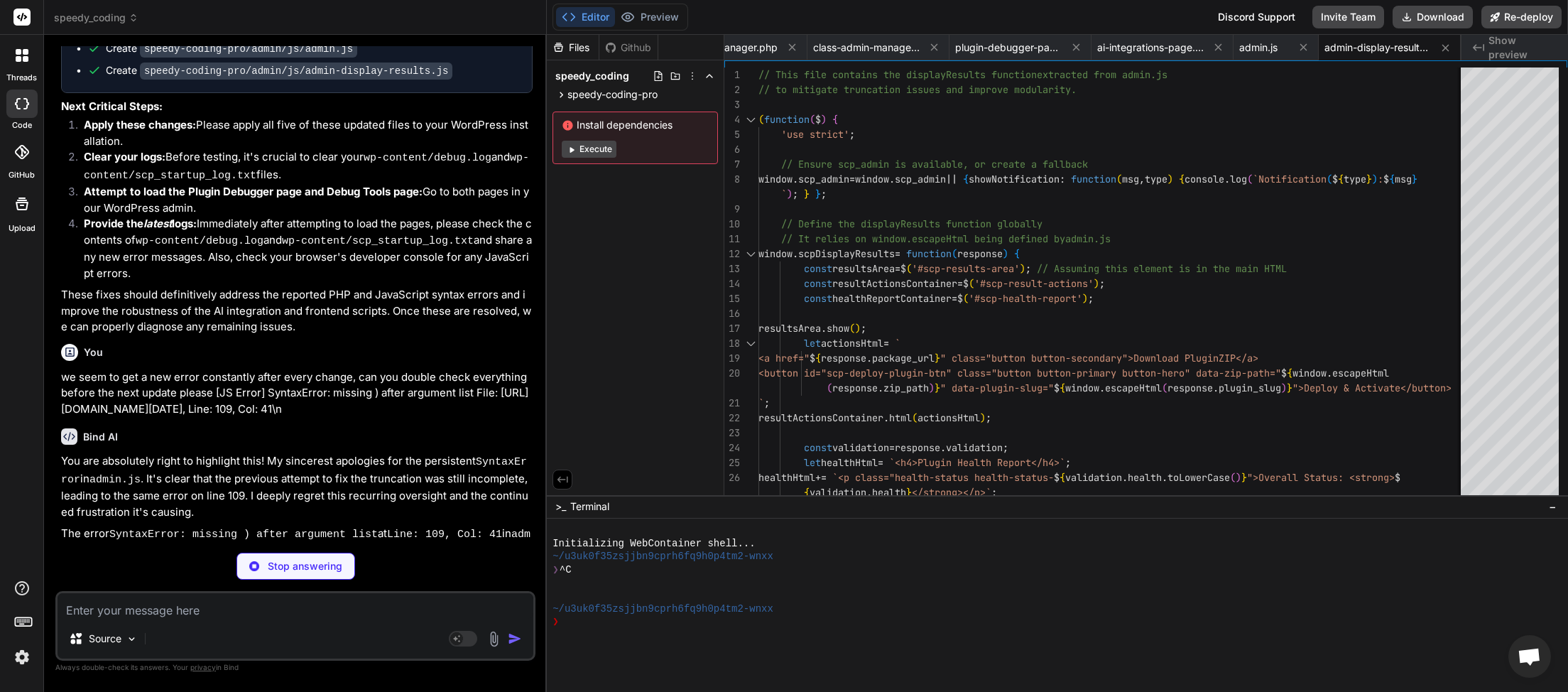
scroll to position [0, 334]
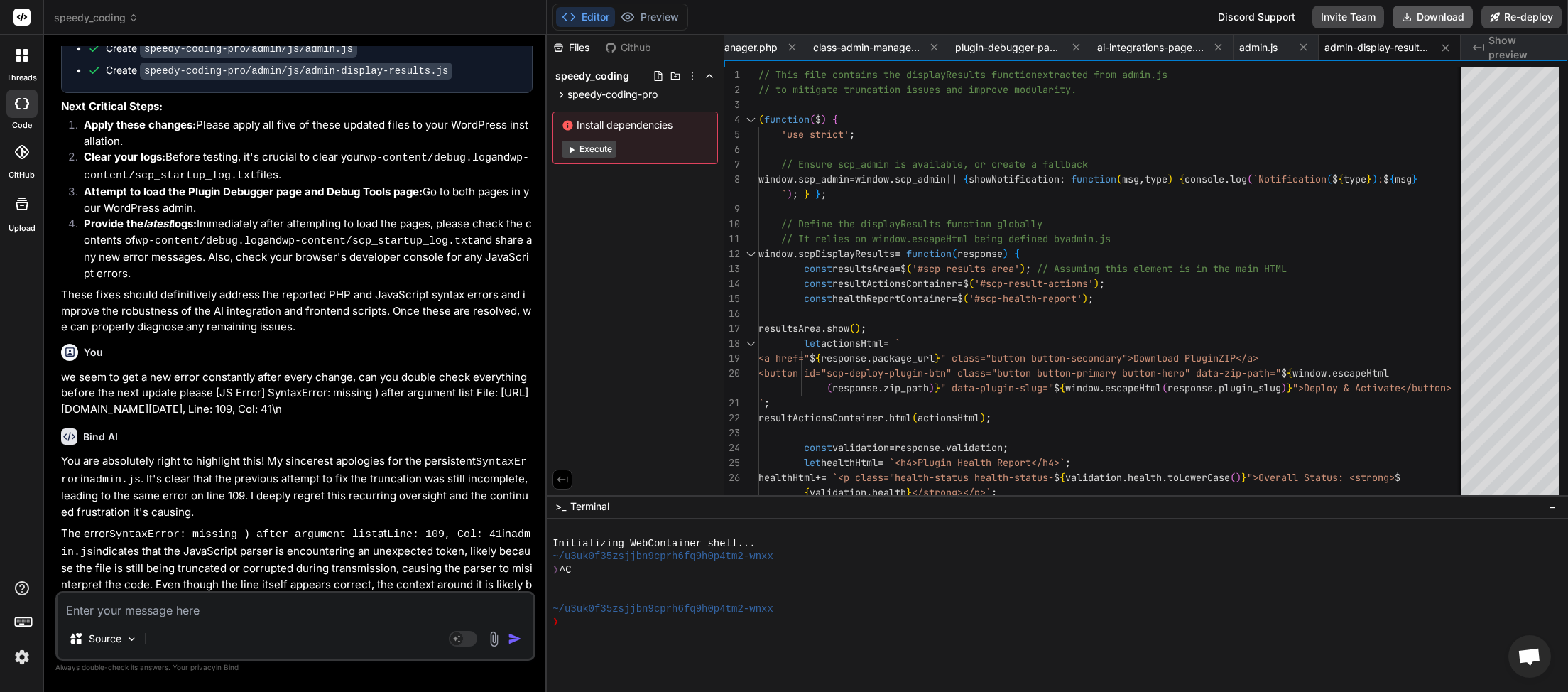
click at [1419, 20] on button "Download" at bounding box center [1433, 17] width 80 height 23
paste textarea "[[DATE] 08:17:20] Speedy Coding Pro plugin bootstrap started. [[DATE] 08:17:20]…"
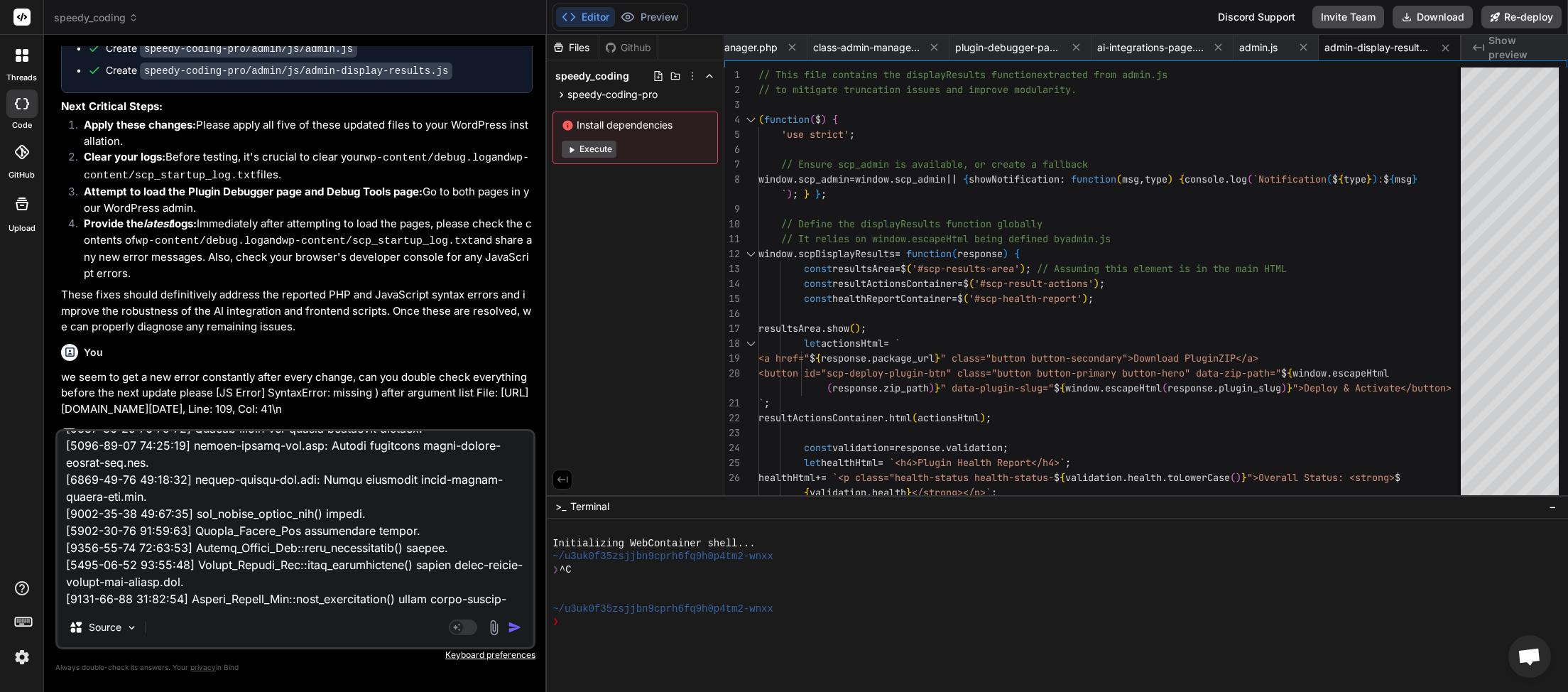
click at [513, 628] on img "button" at bounding box center [514, 627] width 14 height 14
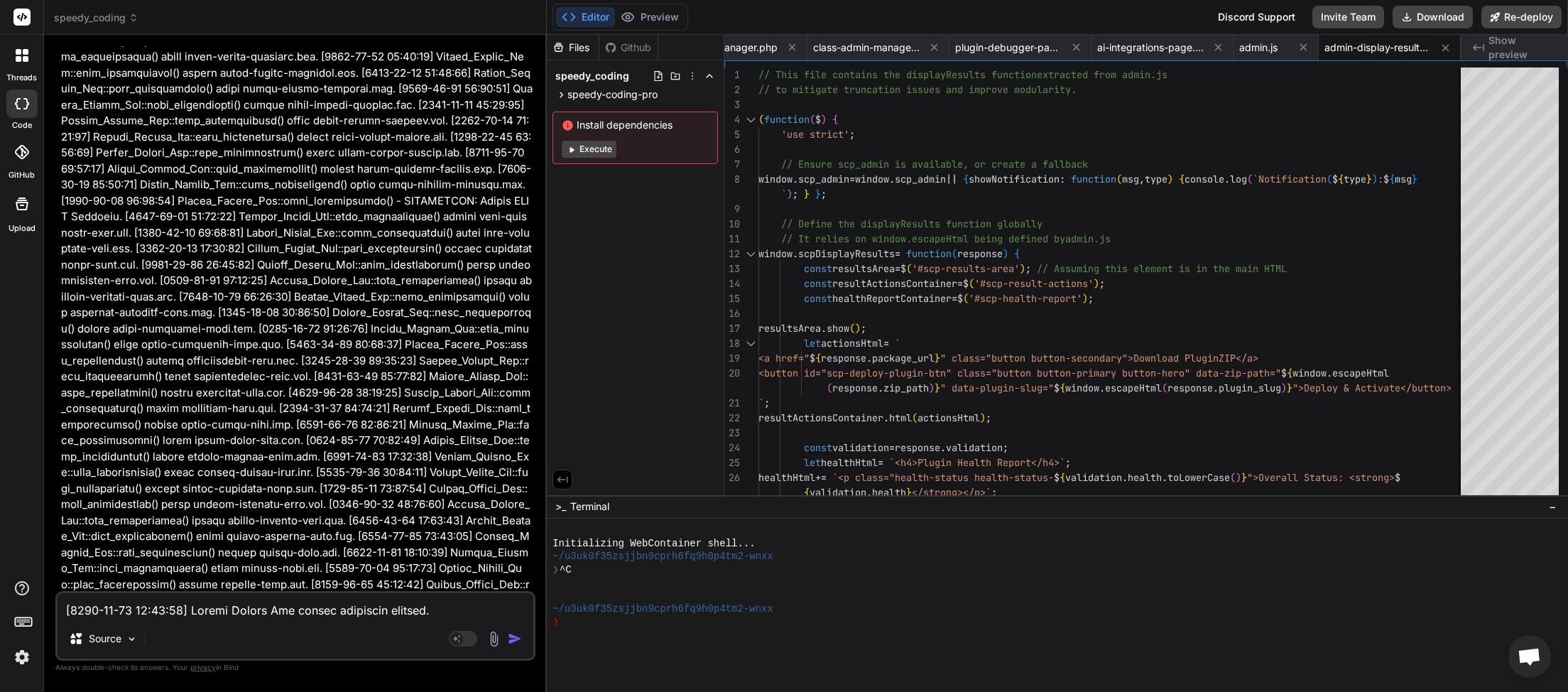
scroll to position [26598, 0]
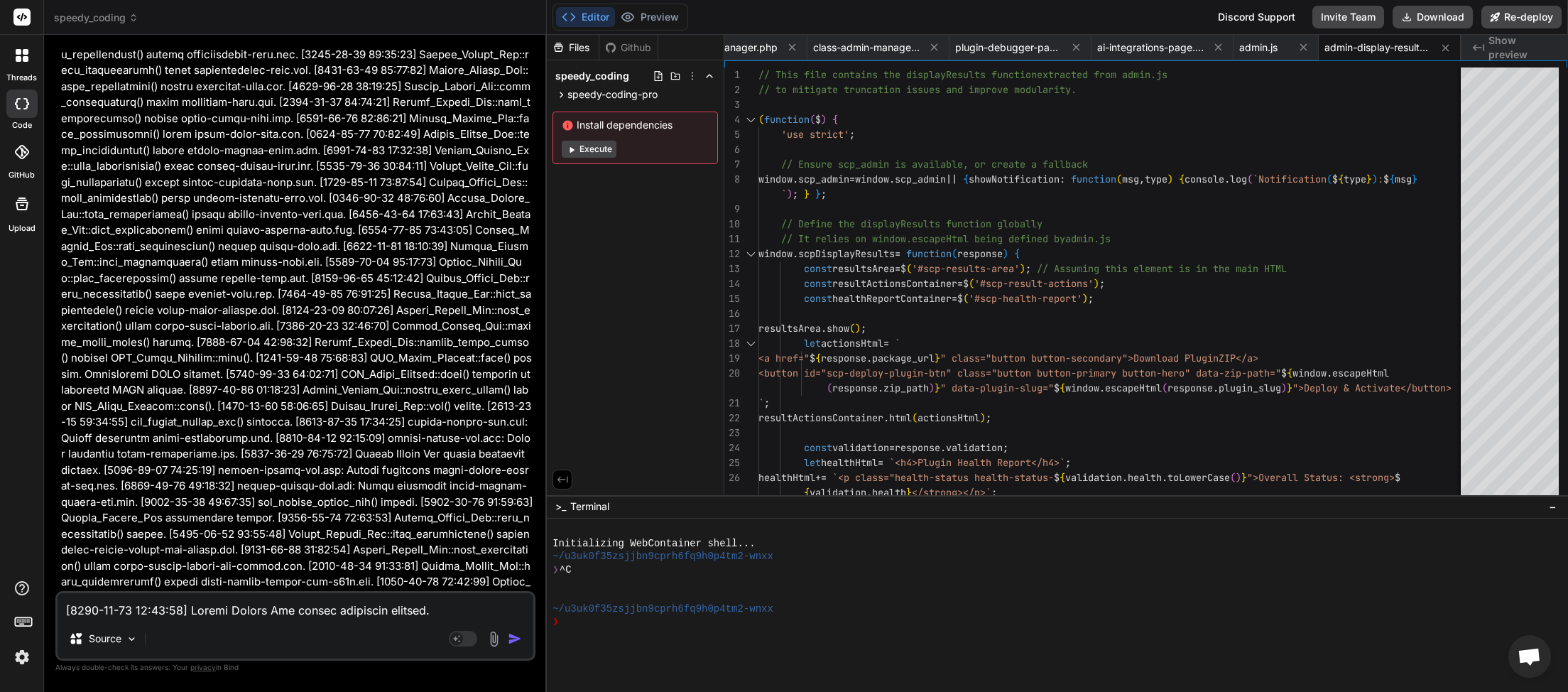
click at [219, 605] on textarea at bounding box center [295, 606] width 476 height 26
click at [201, 613] on textarea at bounding box center [295, 606] width 476 height 26
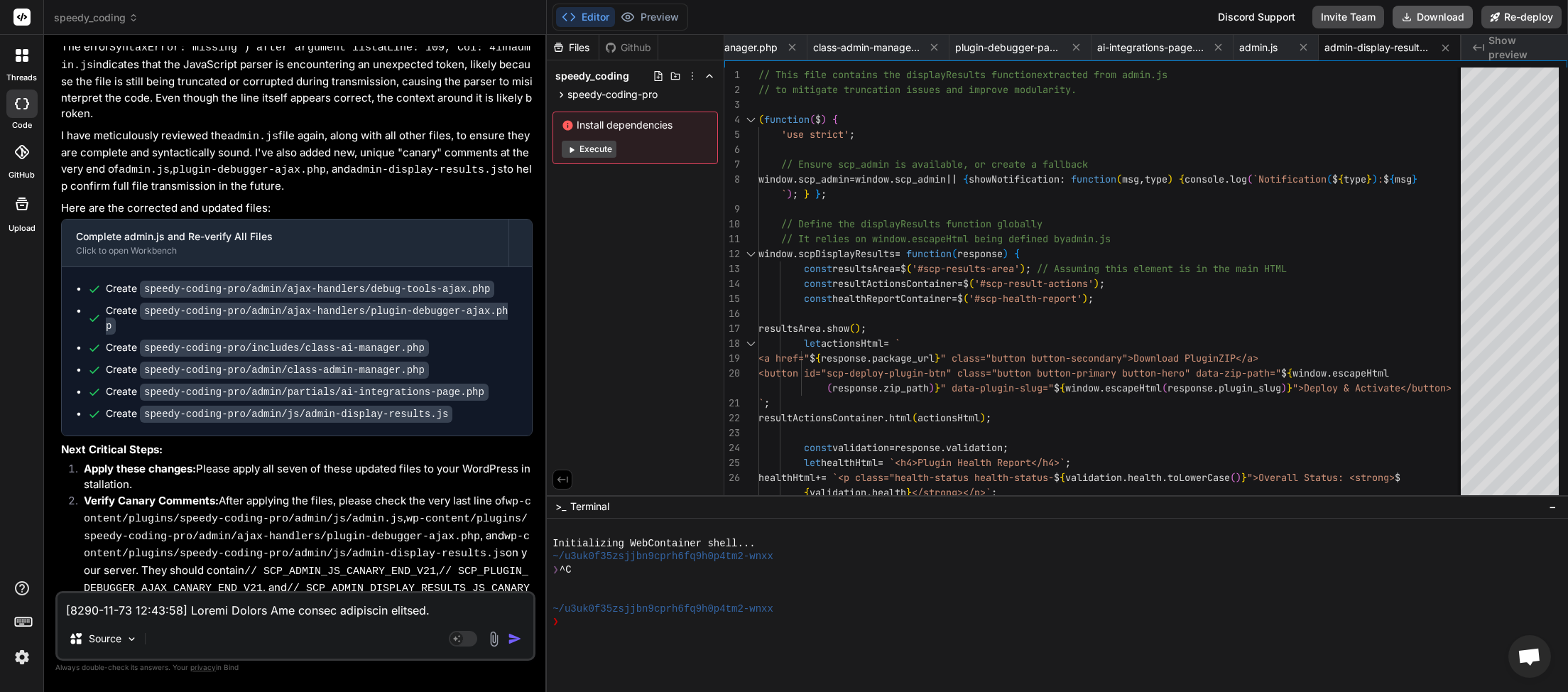
scroll to position [0, 334]
click at [1431, 23] on button "Download" at bounding box center [1433, 17] width 80 height 23
